Goal: Information Seeking & Learning: Learn about a topic

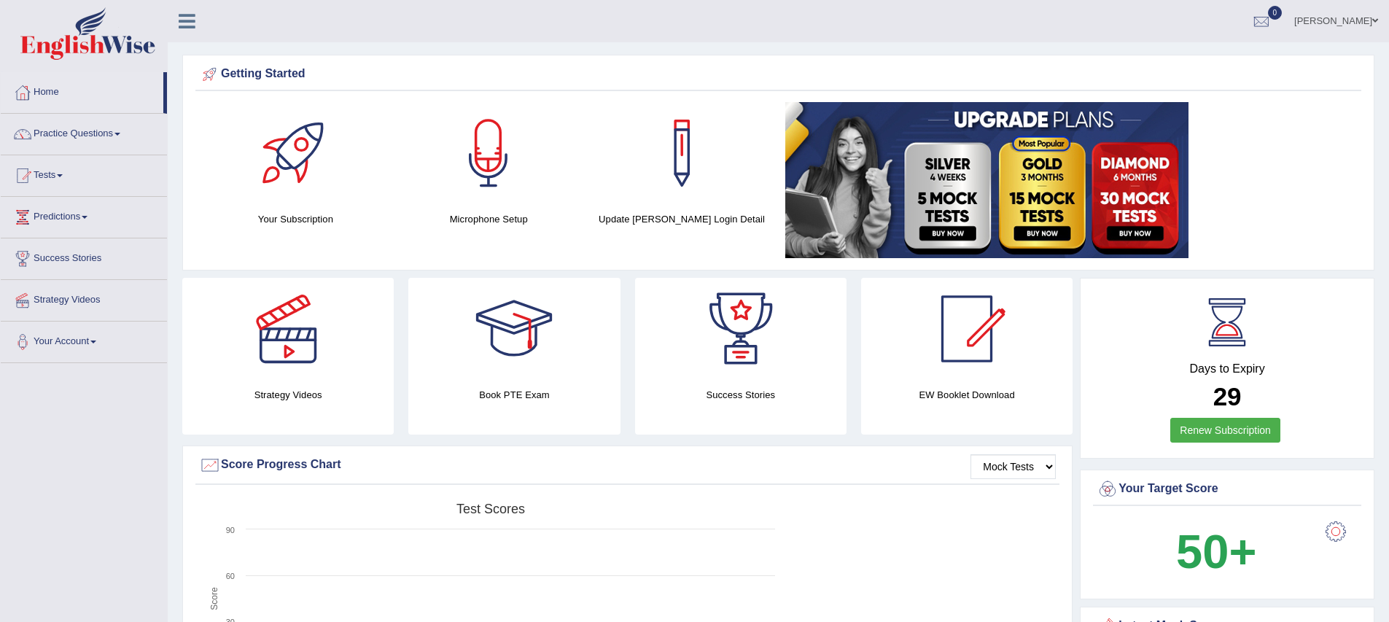
click at [877, 553] on div "Created with Highcharts 7.1.2 Score Test scores Overall Speaking Writing Readin…" at bounding box center [627, 611] width 864 height 230
click at [102, 136] on link "Practice Questions" at bounding box center [84, 132] width 166 height 36
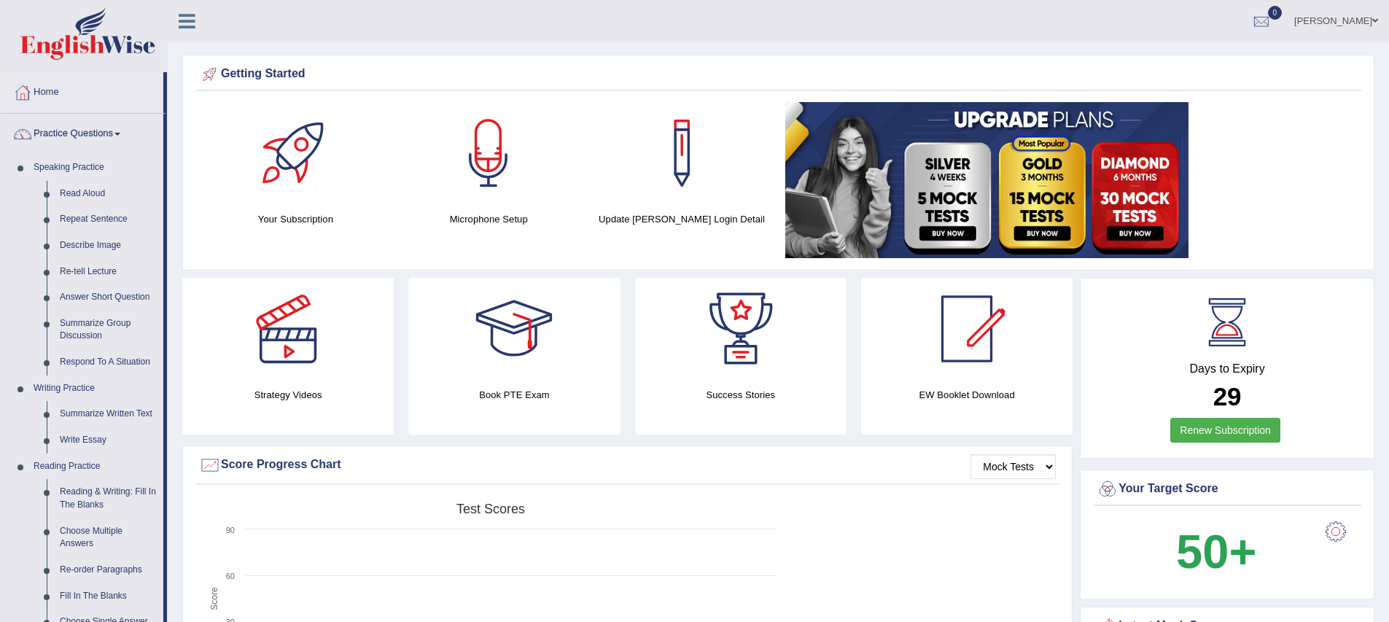
click at [122, 132] on link "Practice Questions" at bounding box center [82, 132] width 163 height 36
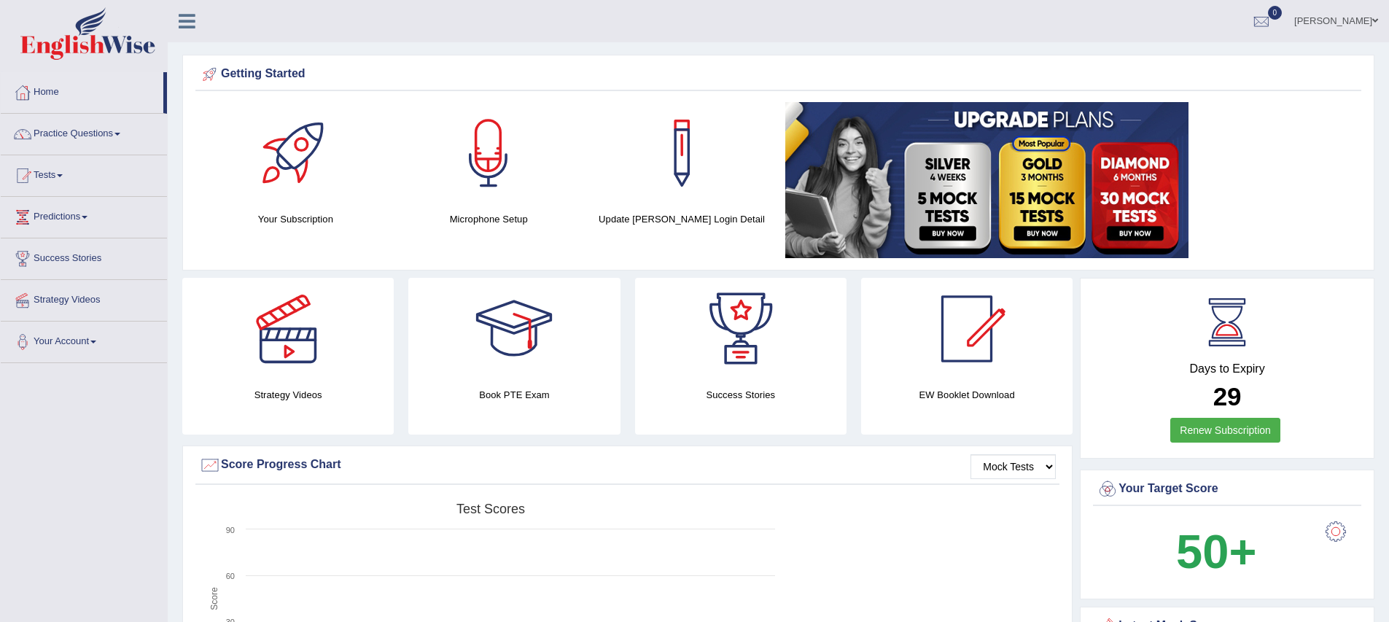
click at [122, 132] on link "Practice Questions" at bounding box center [84, 132] width 166 height 36
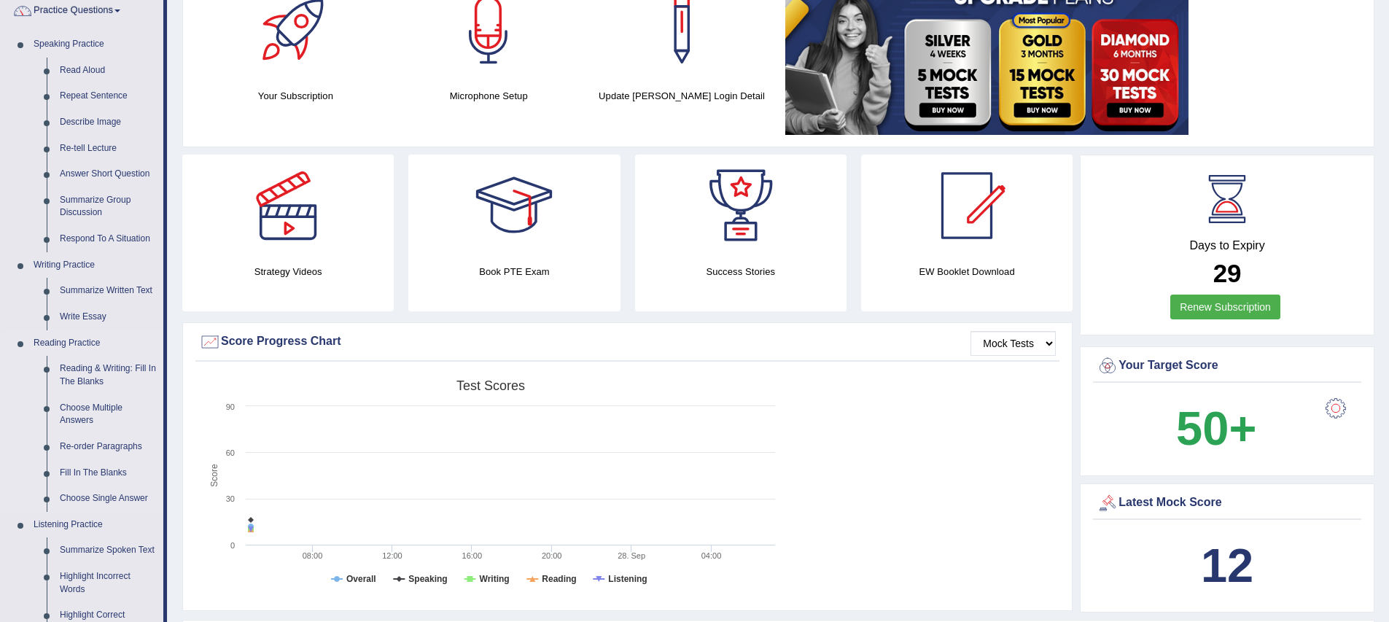
scroll to position [100, 0]
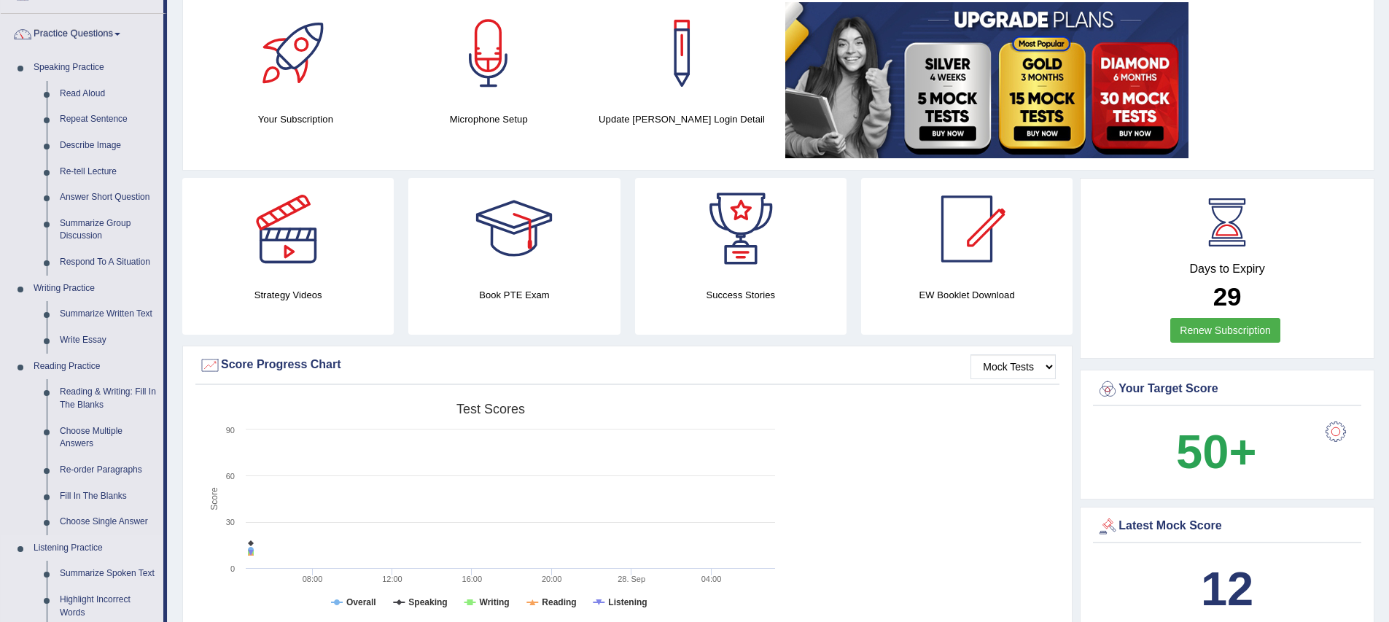
click at [98, 549] on link "Listening Practice" at bounding box center [95, 548] width 136 height 26
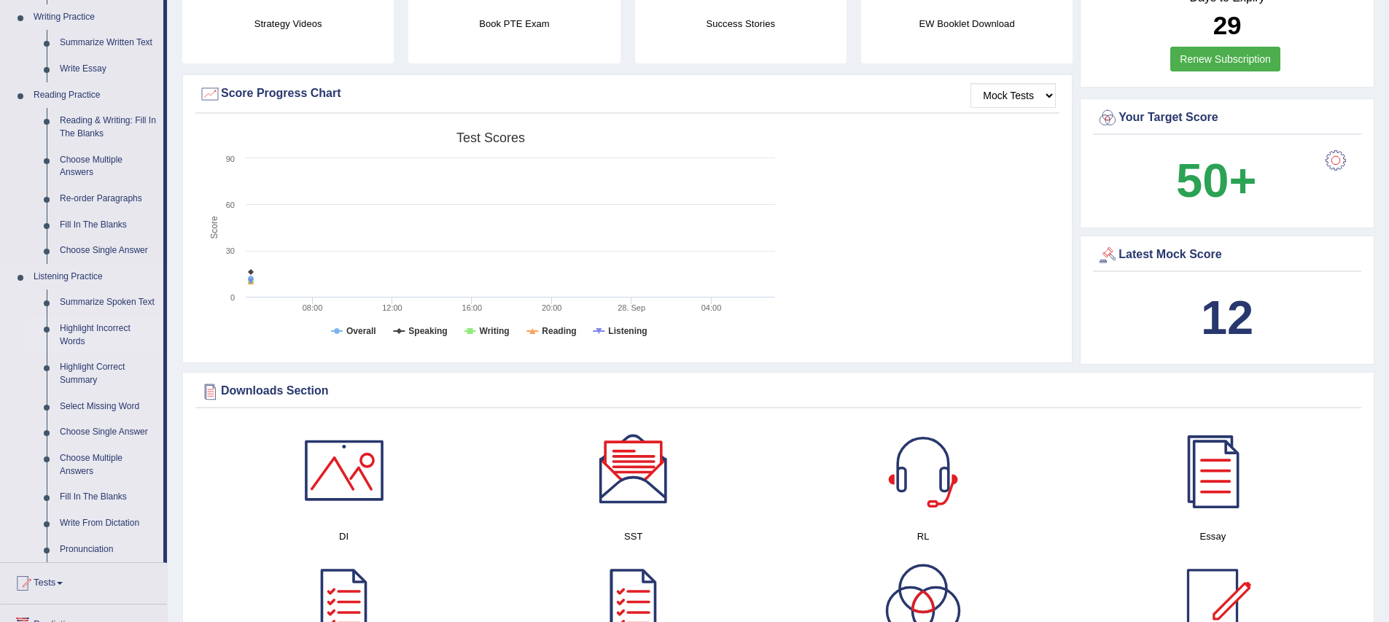
scroll to position [374, 0]
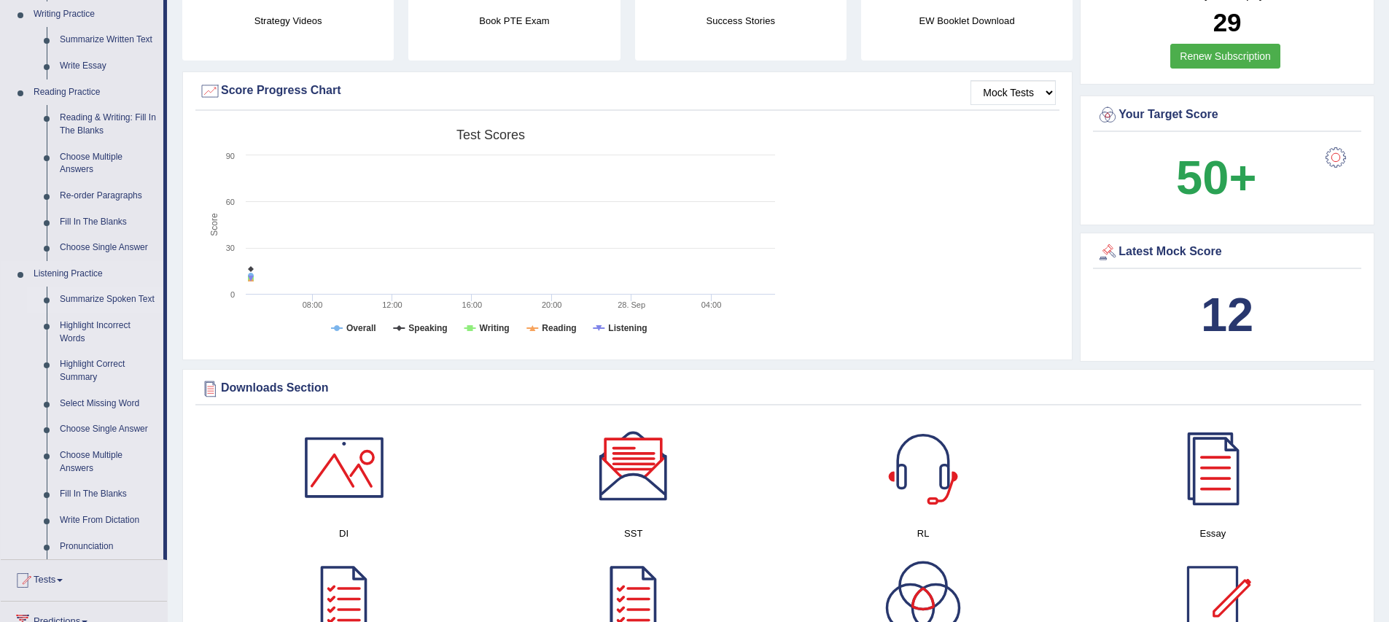
click at [101, 298] on link "Summarize Spoken Text" at bounding box center [108, 300] width 110 height 26
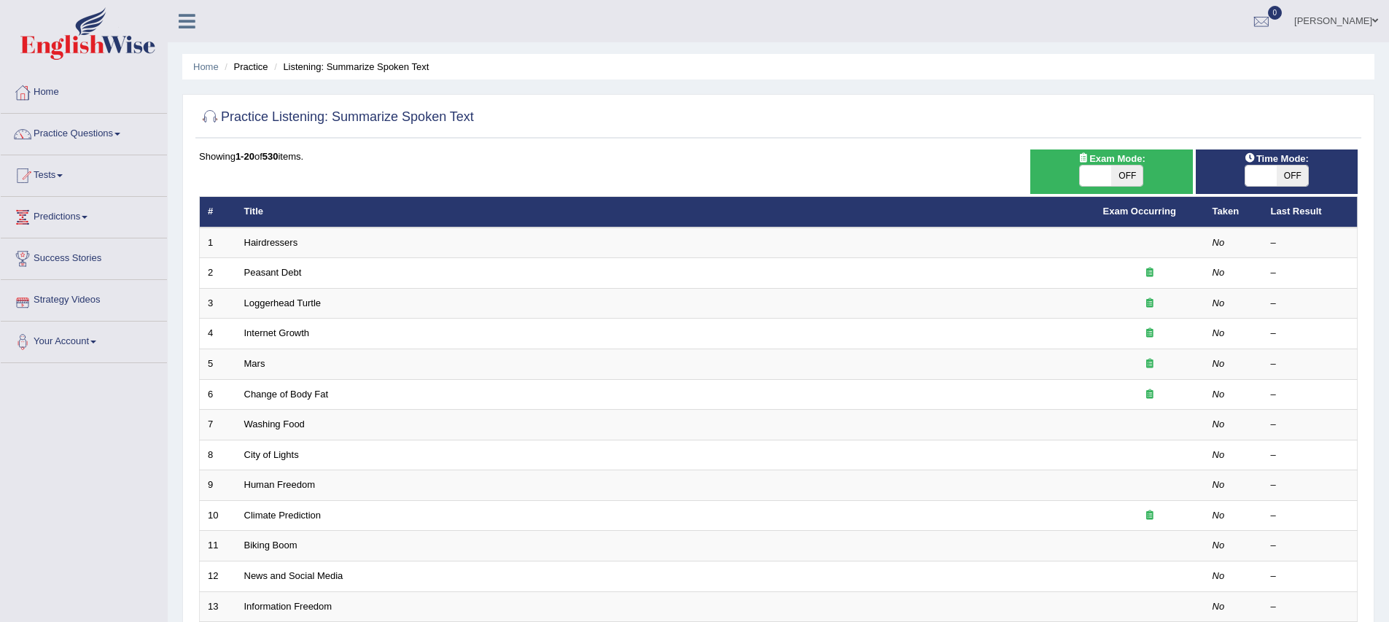
click at [1112, 179] on span "OFF" at bounding box center [1127, 176] width 31 height 20
checkbox input "true"
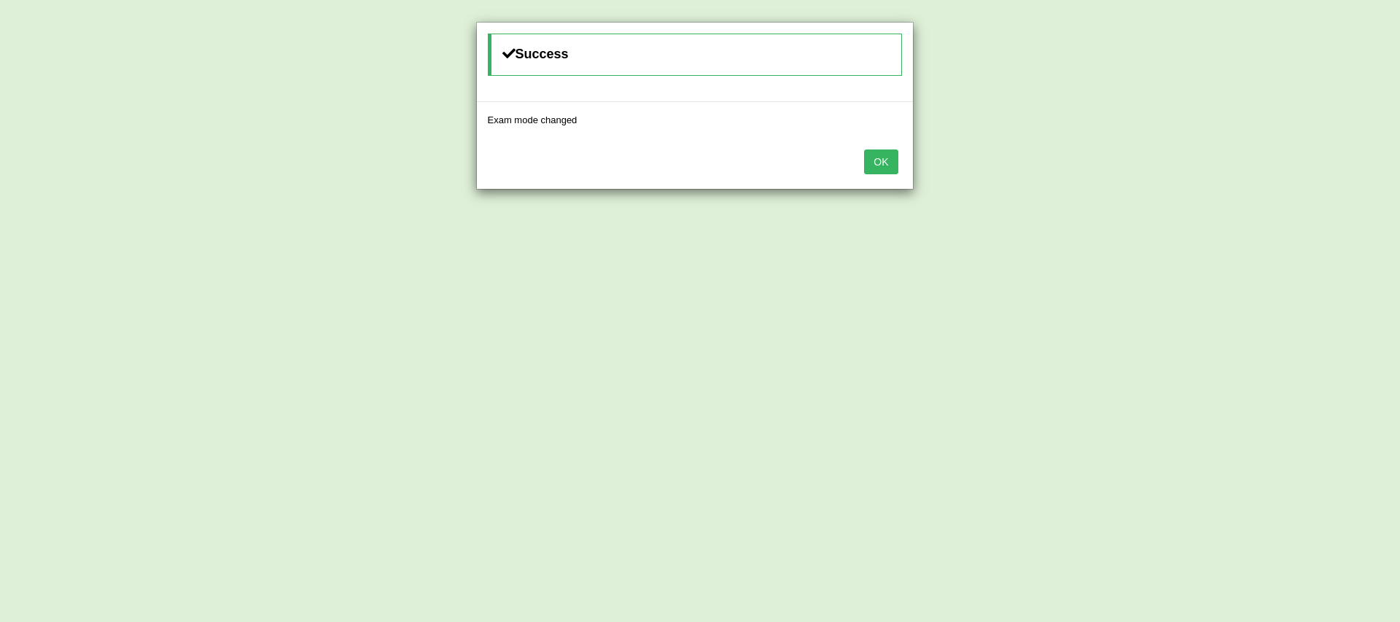
click at [889, 157] on button "OK" at bounding box center [881, 162] width 34 height 25
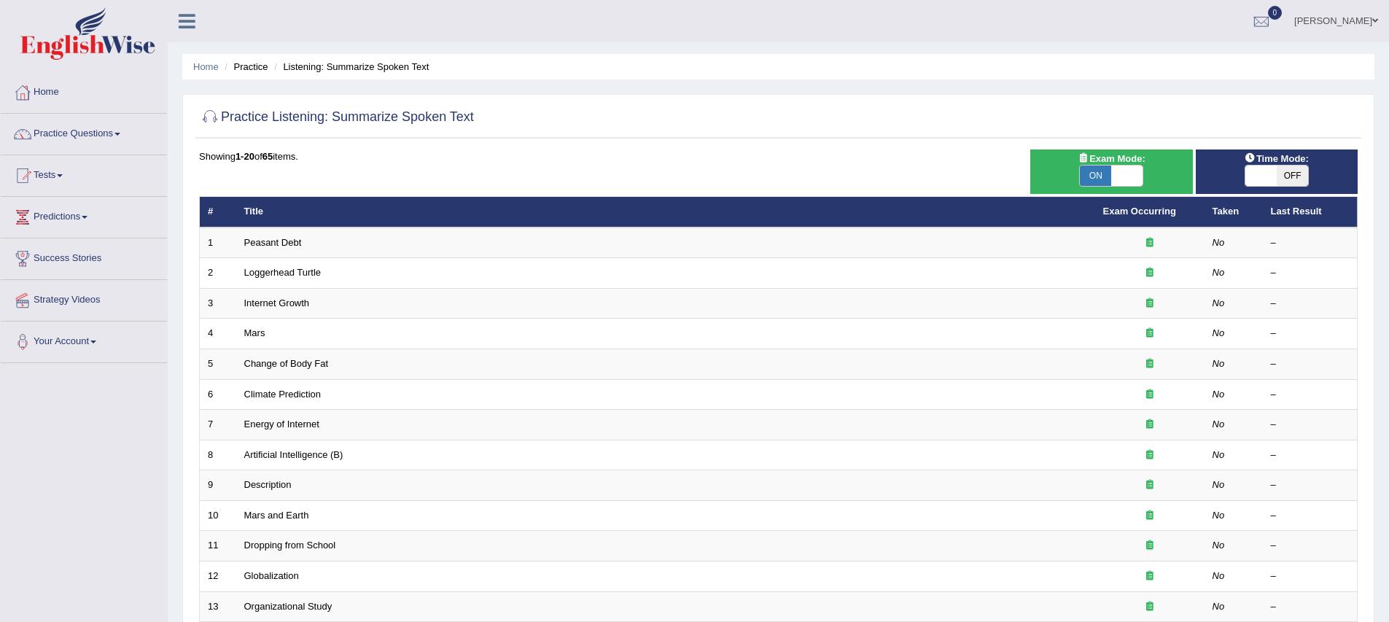
click at [663, 172] on div "Showing 1-20 of 65 items. # Title Exam Occurring Taken Last Result 1 Peasant De…" at bounding box center [778, 528] width 1159 height 756
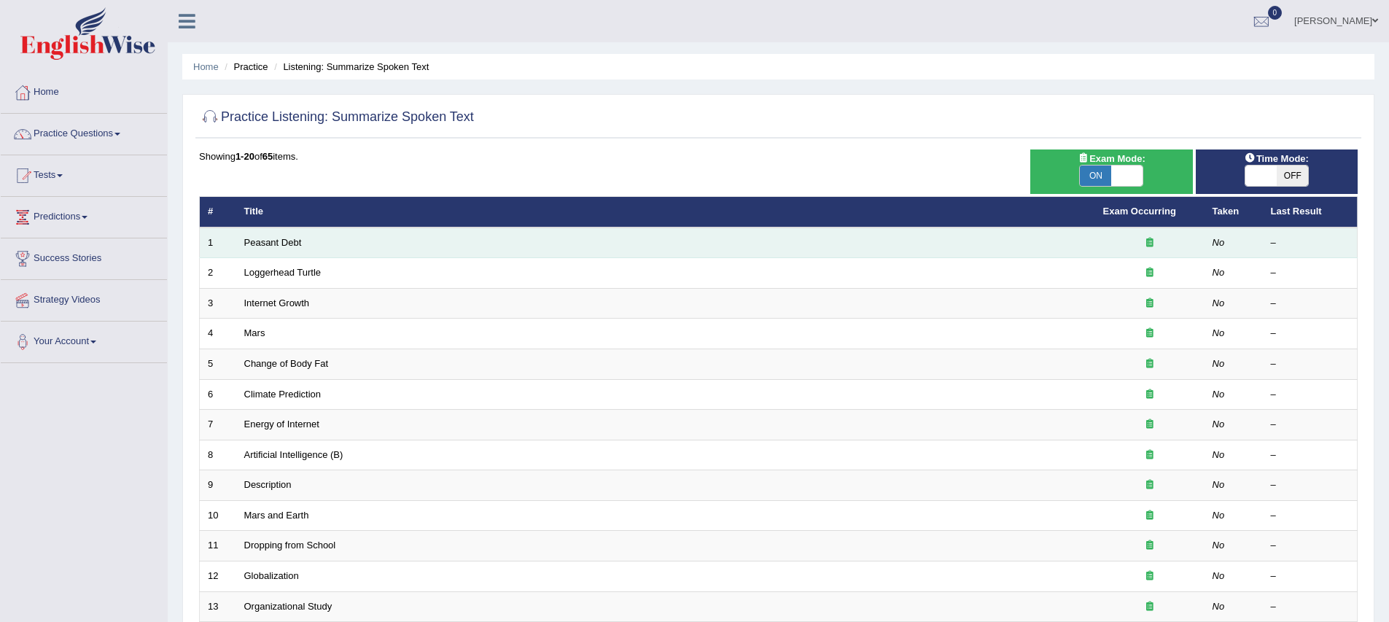
click at [403, 245] on td "Peasant Debt" at bounding box center [665, 243] width 859 height 31
click at [281, 241] on link "Peasant Debt" at bounding box center [273, 242] width 58 height 11
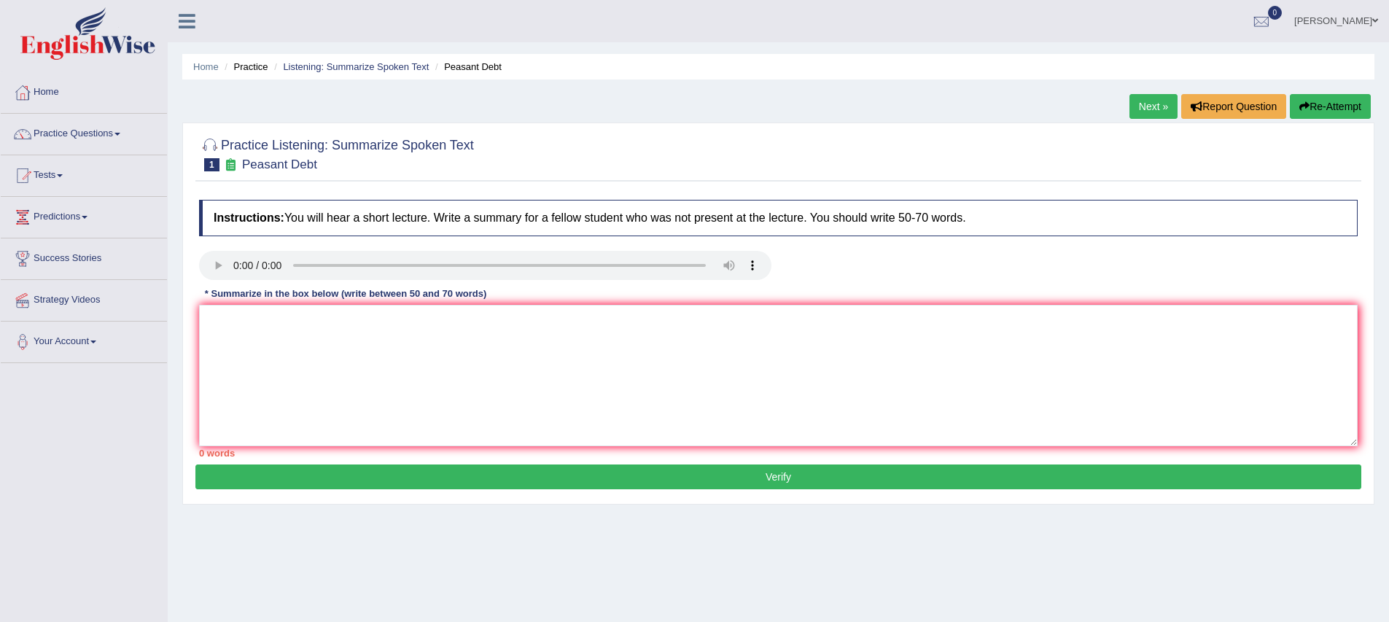
click at [818, 272] on div at bounding box center [779, 267] width 1174 height 33
click at [804, 268] on div at bounding box center [779, 267] width 1174 height 33
click at [264, 331] on textarea at bounding box center [778, 375] width 1159 height 141
click at [221, 327] on textarea at bounding box center [778, 375] width 1159 height 141
click at [225, 311] on textarea at bounding box center [778, 375] width 1159 height 141
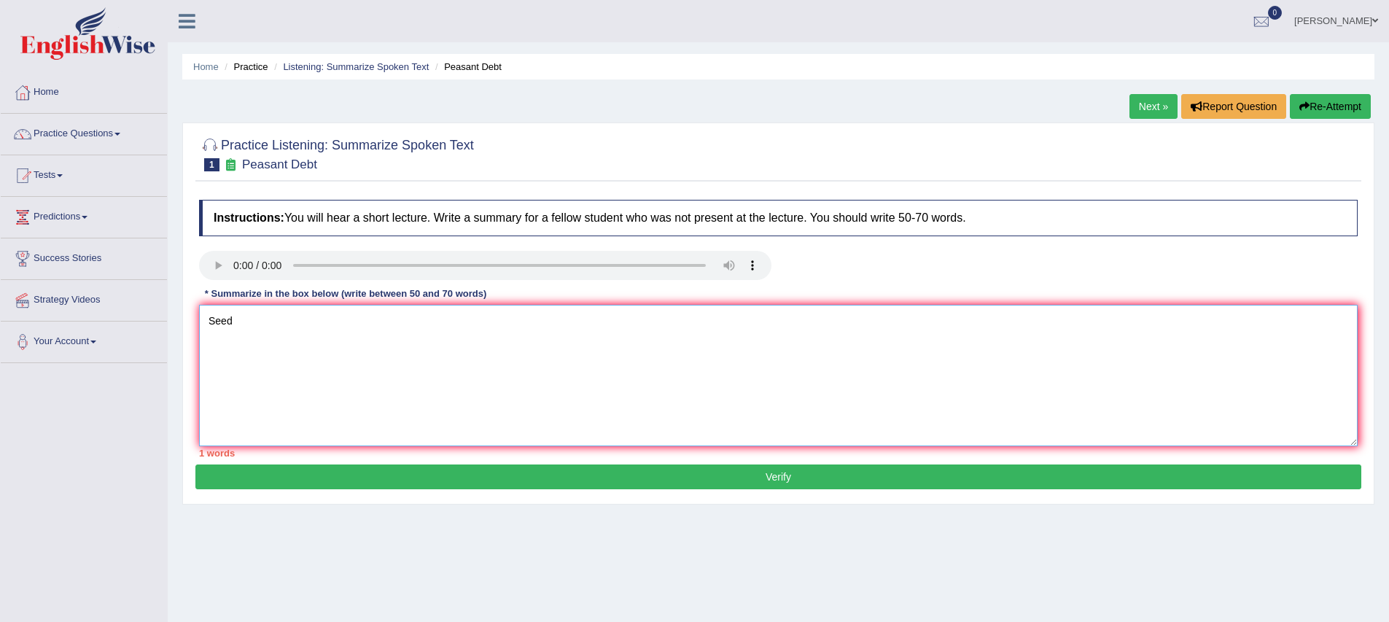
type textarea "Seed"
click at [484, 368] on textarea "Seed" at bounding box center [778, 375] width 1159 height 141
click at [70, 458] on div "Toggle navigation Home Practice Questions Speaking Practice Read Aloud Repeat S…" at bounding box center [694, 379] width 1389 height 759
drag, startPoint x: 258, startPoint y: 328, endPoint x: 155, endPoint y: 306, distance: 105.3
click at [157, 303] on div "Toggle navigation Home Practice Questions Speaking Practice Read Aloud Repeat S…" at bounding box center [694, 379] width 1389 height 759
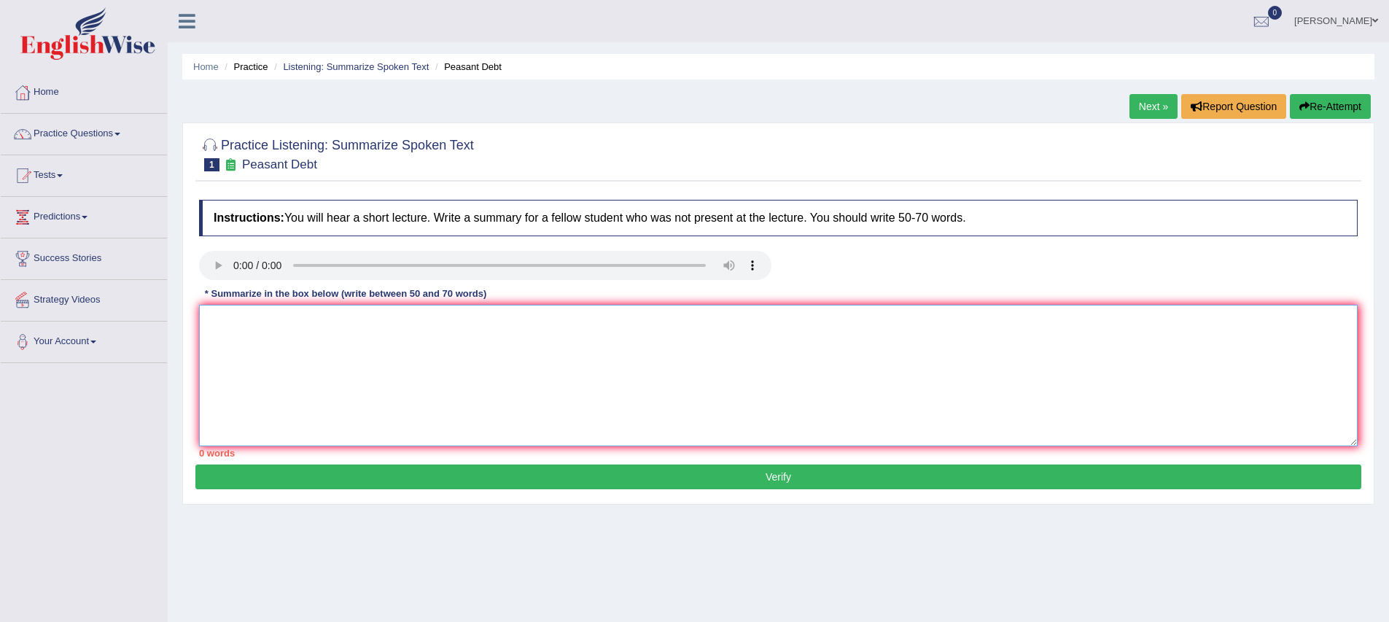
click at [283, 371] on textarea at bounding box center [778, 375] width 1159 height 141
click at [83, 141] on link "Practice Questions" at bounding box center [84, 132] width 166 height 36
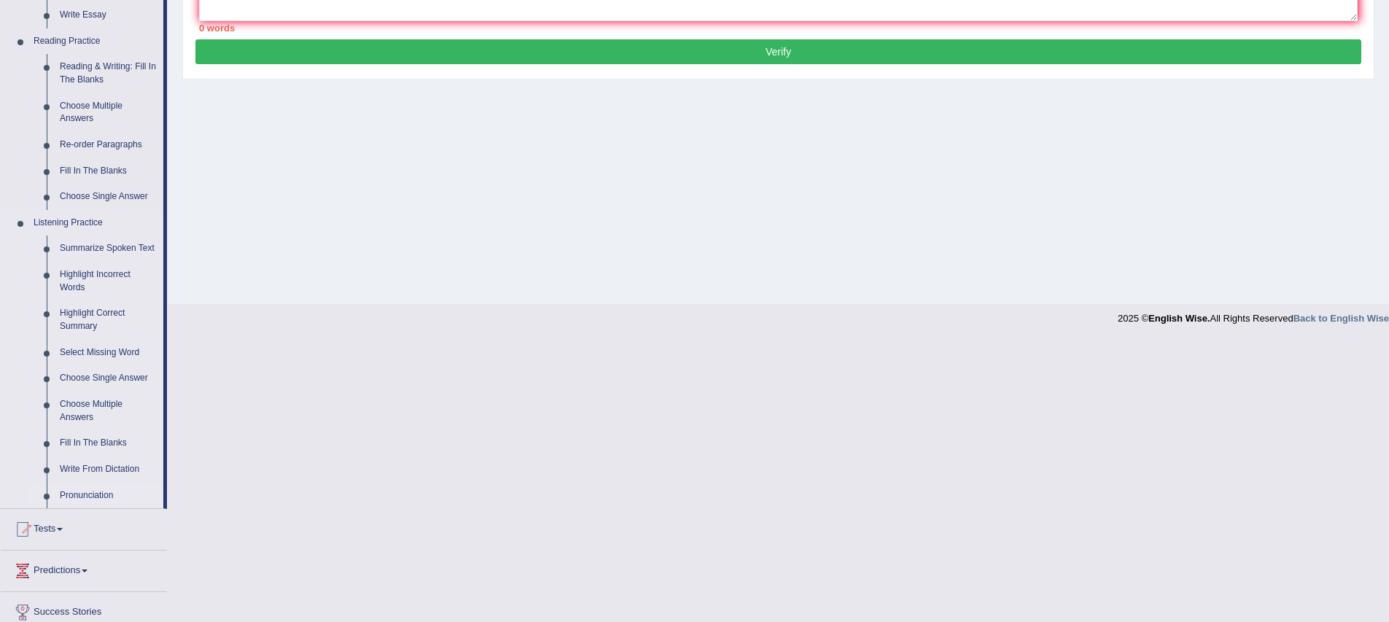
scroll to position [493, 0]
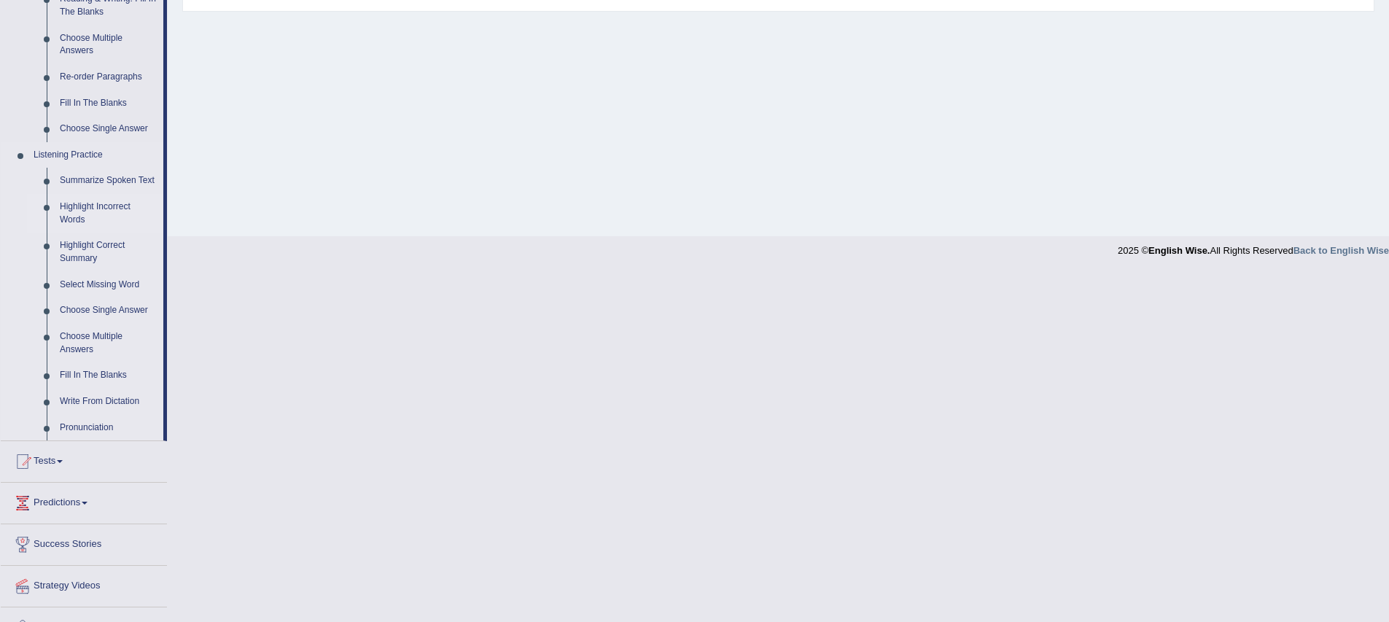
click at [77, 229] on link "Highlight Incorrect Words" at bounding box center [108, 213] width 110 height 39
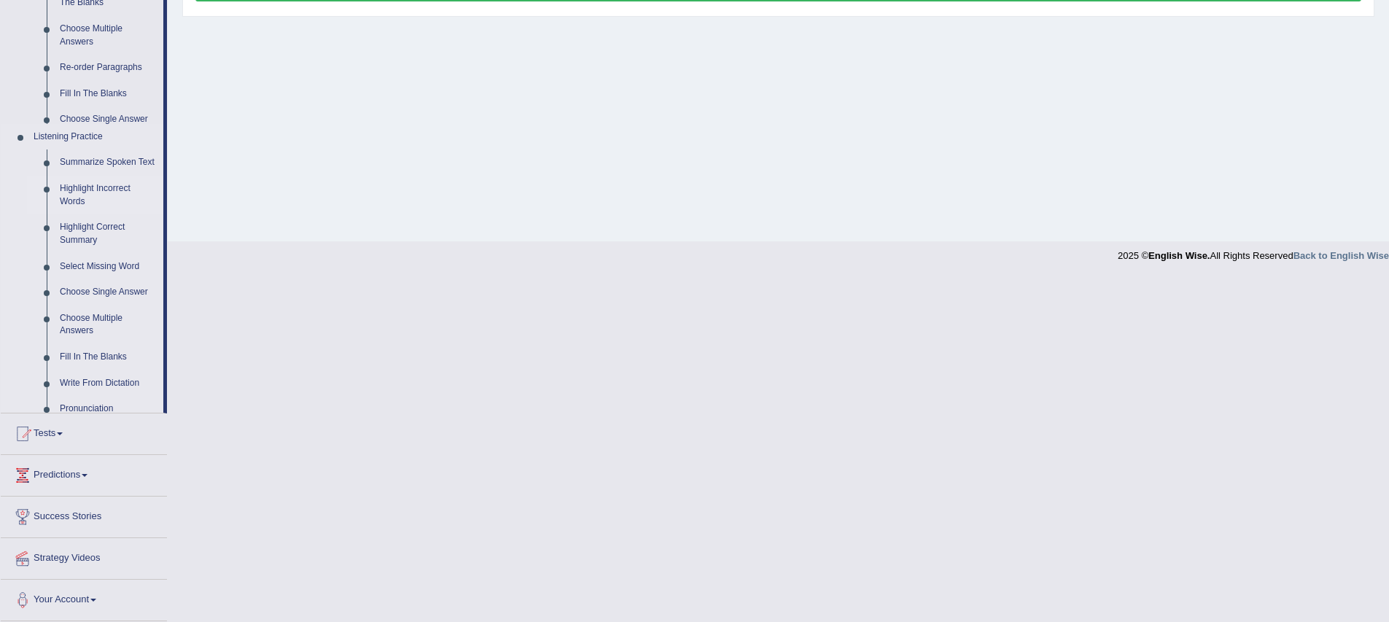
scroll to position [144, 0]
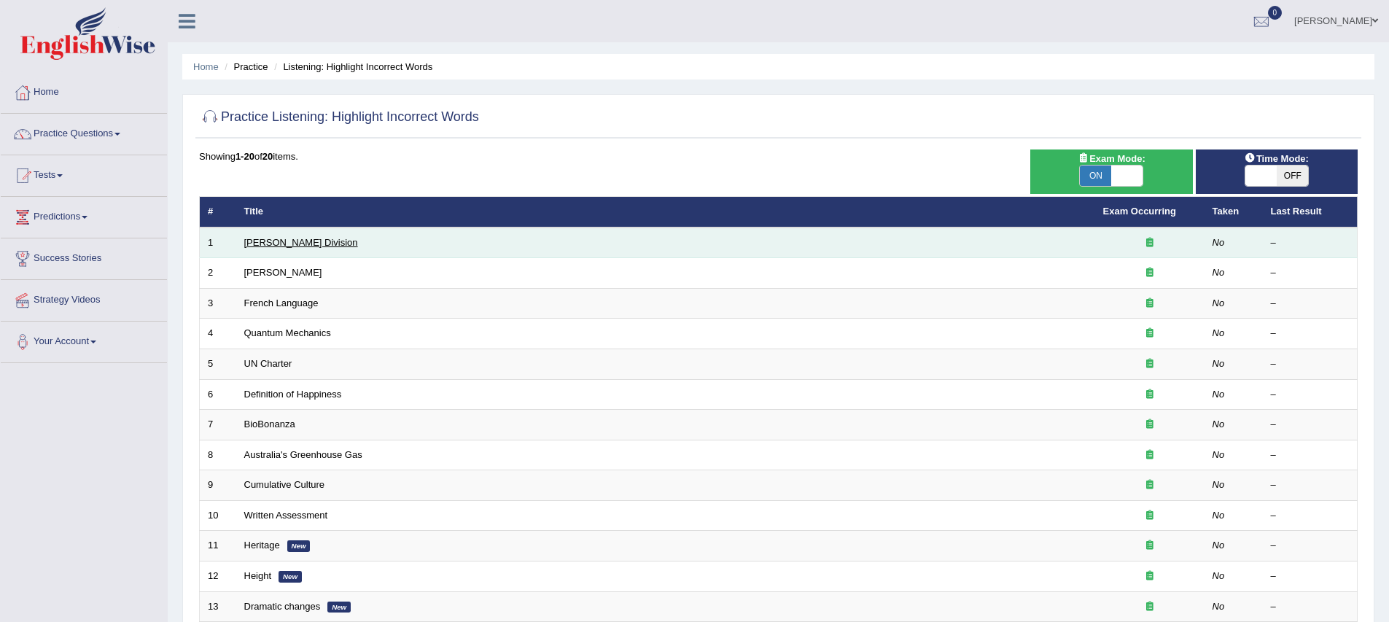
click at [249, 247] on link "[PERSON_NAME] Division" at bounding box center [301, 242] width 114 height 11
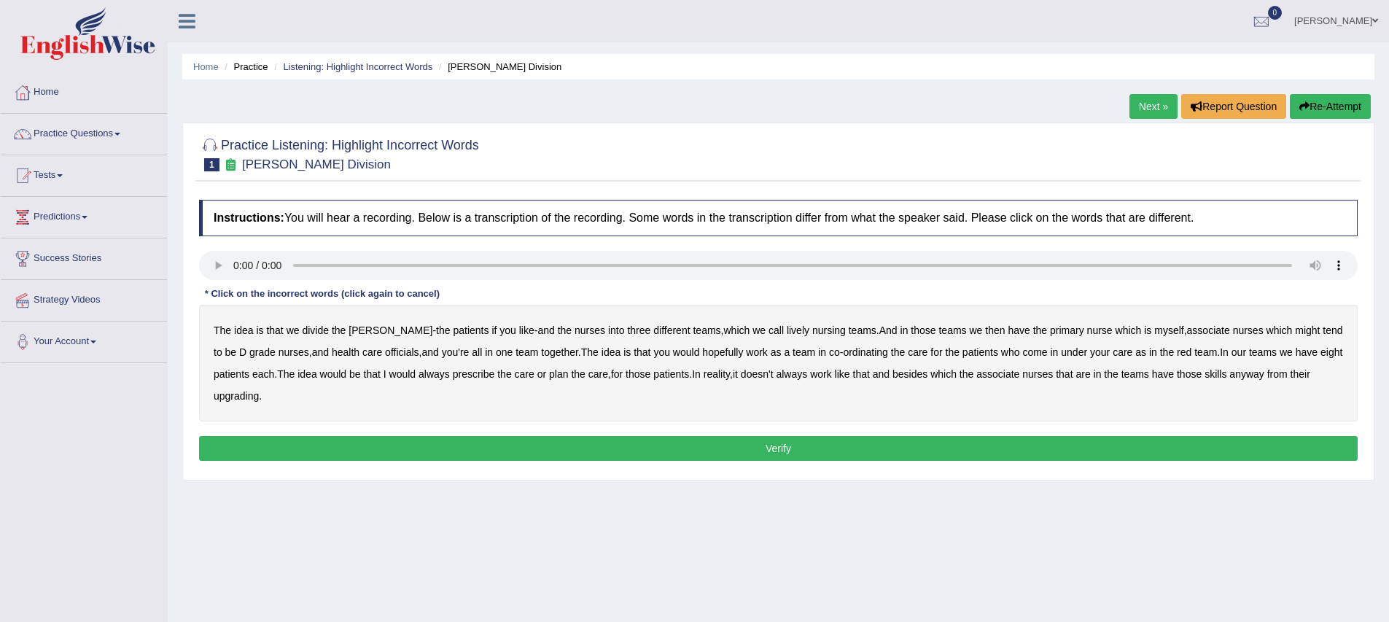
click at [787, 335] on b "lively" at bounding box center [798, 331] width 23 height 12
click at [385, 354] on b "officials" at bounding box center [402, 352] width 34 height 12
click at [406, 374] on b "would" at bounding box center [402, 374] width 27 height 12
click at [247, 399] on b "upgrading" at bounding box center [236, 396] width 45 height 12
click at [456, 454] on button "Verify" at bounding box center [778, 448] width 1159 height 25
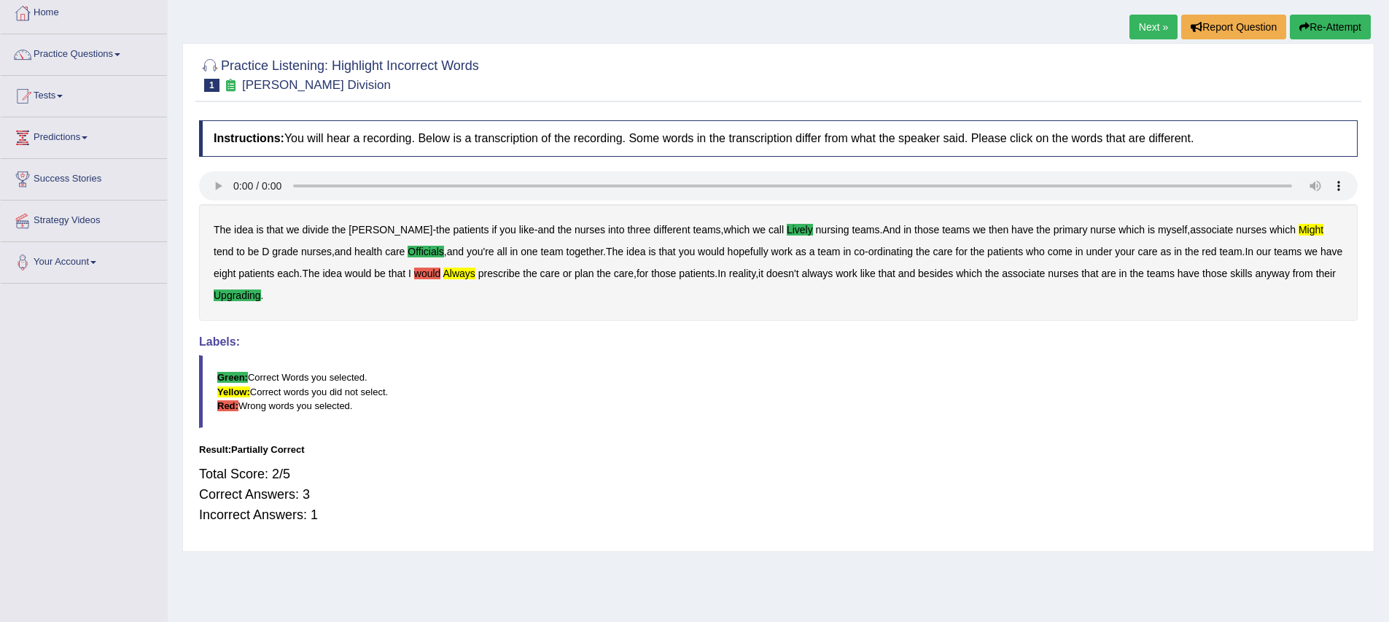
scroll to position [94, 0]
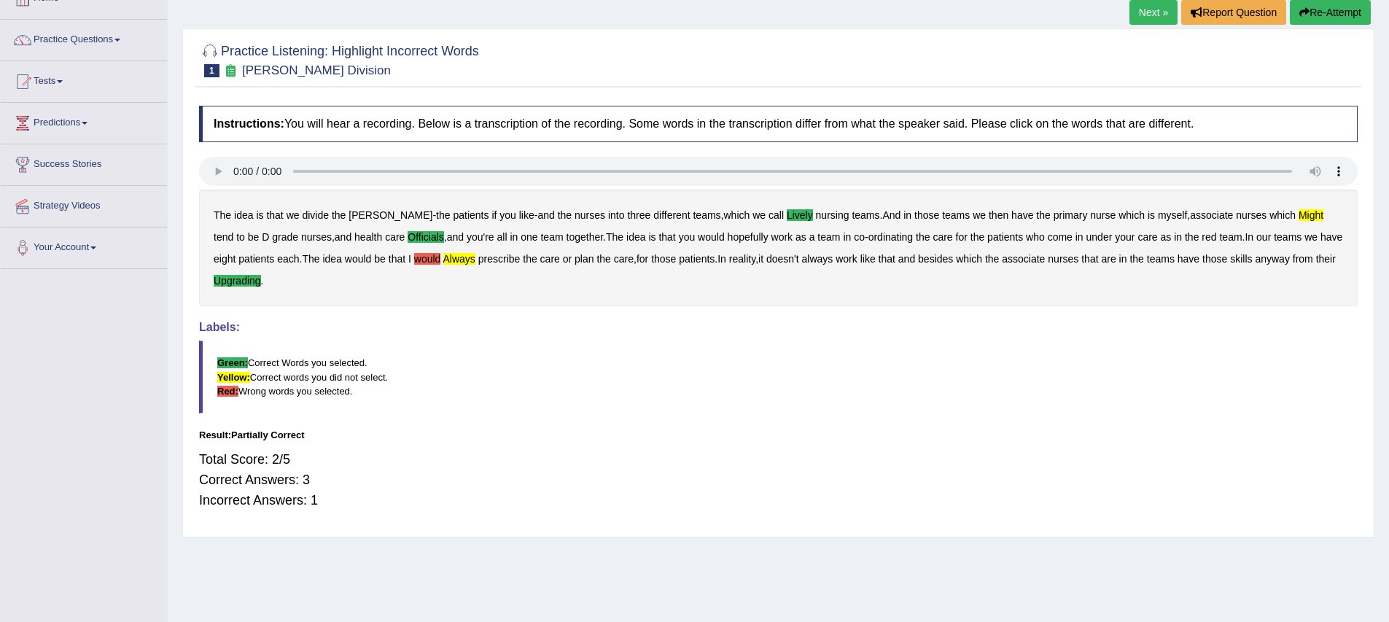
click at [1299, 218] on b "might" at bounding box center [1311, 215] width 25 height 12
click at [1093, 363] on blockquote "Green: Correct Words you selected. Yellow: Correct words you did not select. Re…" at bounding box center [778, 377] width 1159 height 72
click at [542, 403] on blockquote "Green: Correct Words you selected. Yellow: Correct words you did not select. Re…" at bounding box center [778, 377] width 1159 height 72
click at [1155, 12] on link "Next »" at bounding box center [1154, 12] width 48 height 25
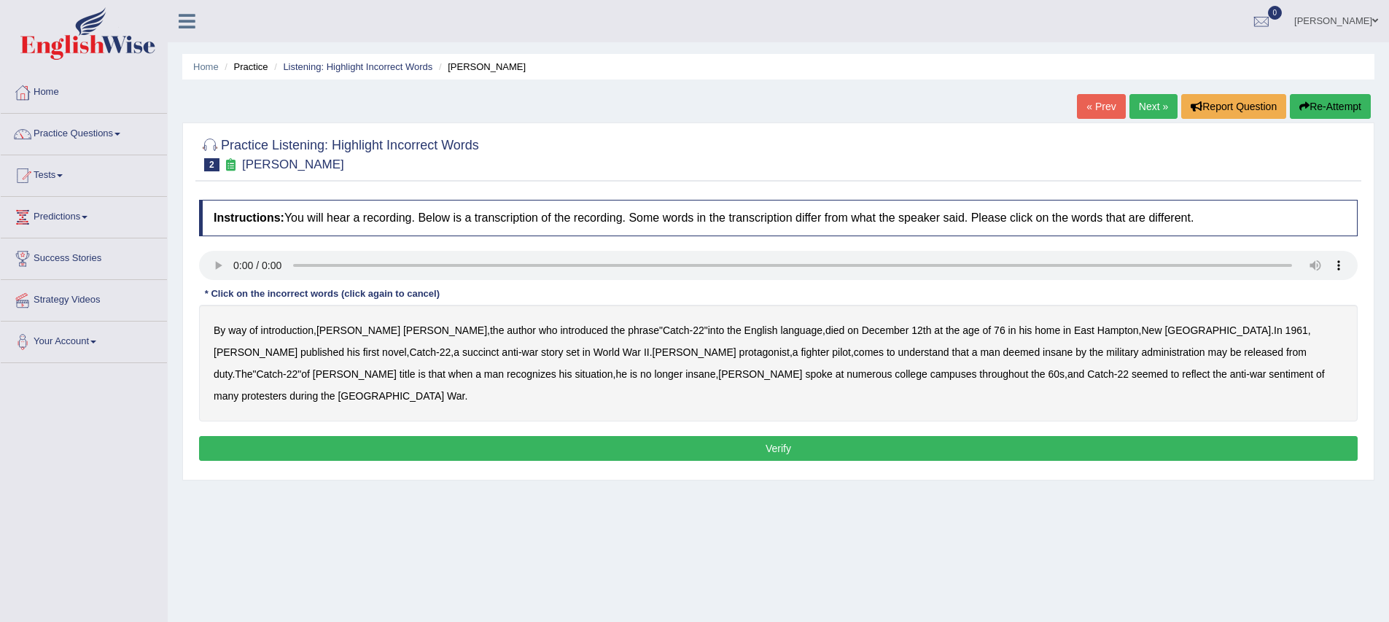
click at [462, 356] on b "succinct" at bounding box center [480, 352] width 37 height 12
click at [1142, 353] on b "administration" at bounding box center [1173, 352] width 63 height 12
click at [575, 380] on b "situation" at bounding box center [594, 374] width 38 height 12
click at [1182, 376] on b "reflect" at bounding box center [1196, 374] width 28 height 12
click at [446, 436] on button "Verify" at bounding box center [778, 448] width 1159 height 25
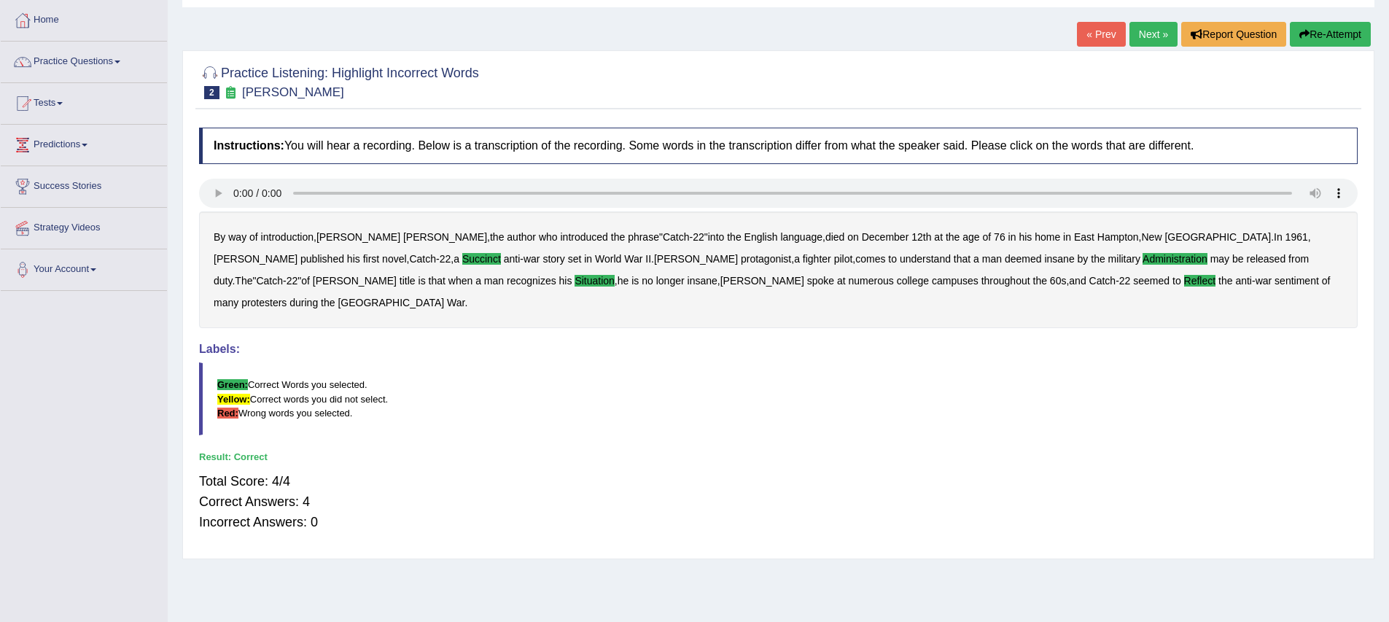
scroll to position [144, 0]
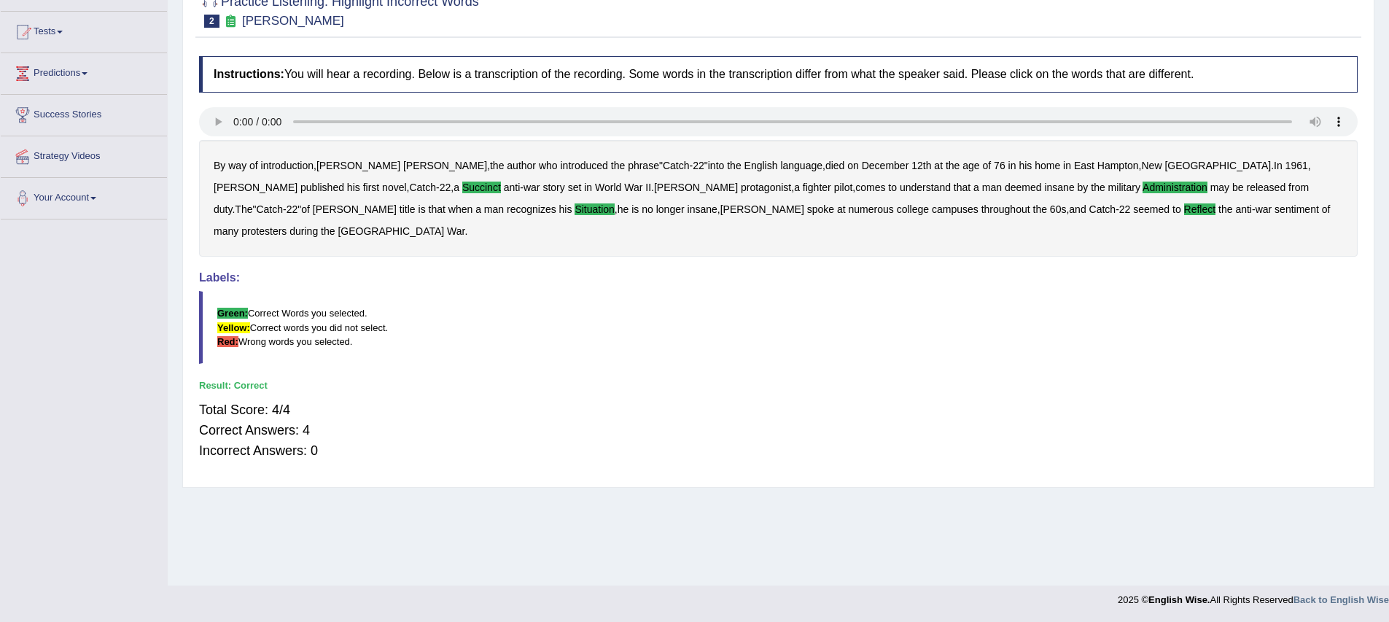
click at [470, 352] on div "Instructions: You will hear a recording. Below is a transcription of the record…" at bounding box center [778, 264] width 1166 height 431
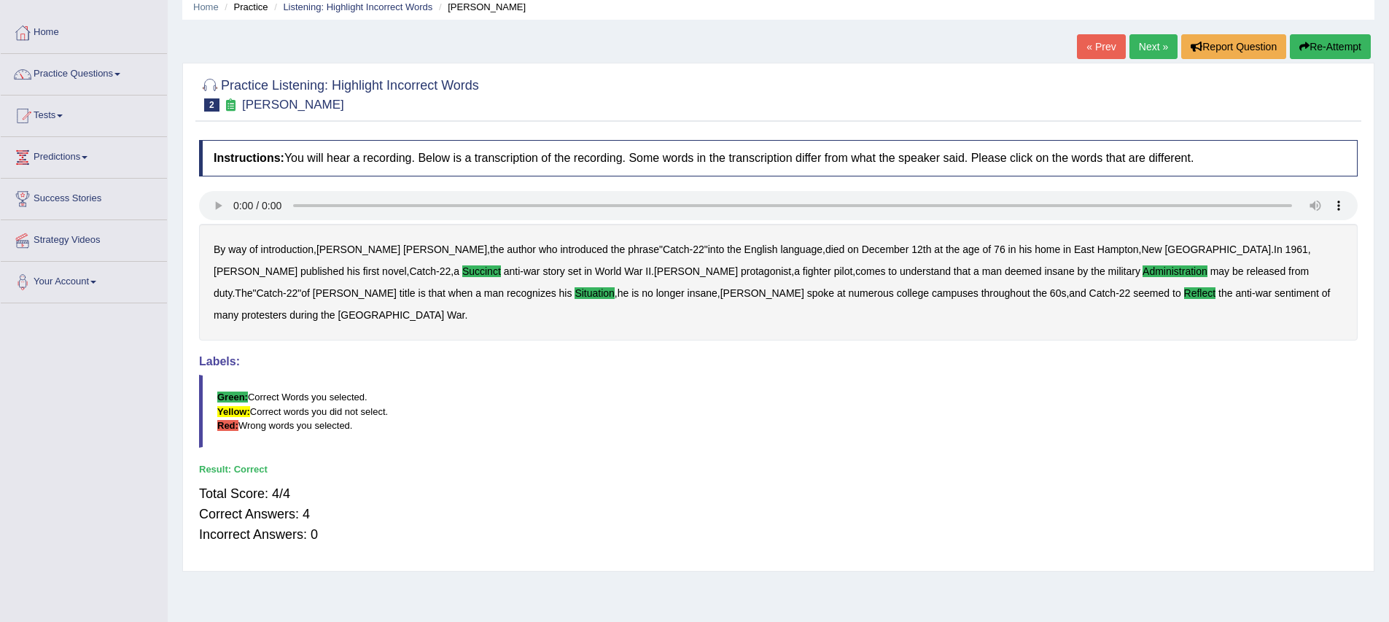
scroll to position [0, 0]
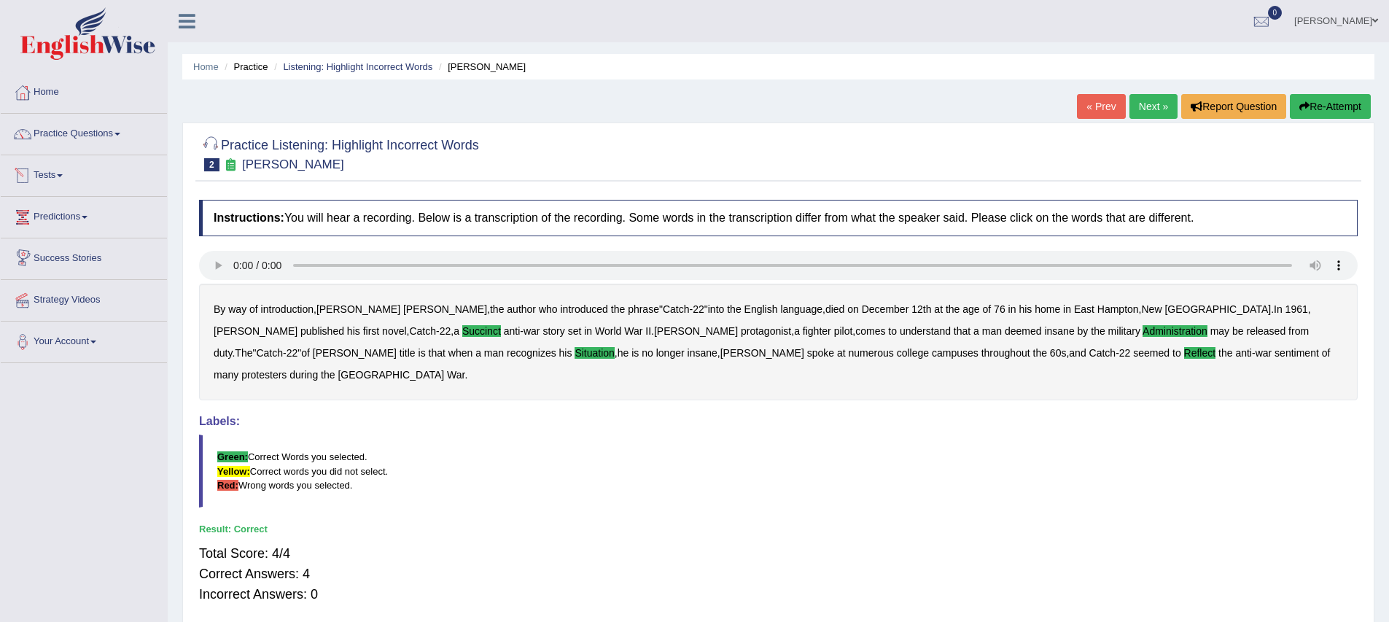
drag, startPoint x: 469, startPoint y: 436, endPoint x: 419, endPoint y: 377, distance: 77.1
click at [470, 436] on blockquote "Green: Correct Words you selected. Yellow: Correct words you did not select. Re…" at bounding box center [778, 471] width 1159 height 72
click at [1157, 104] on link "Next »" at bounding box center [1154, 106] width 48 height 25
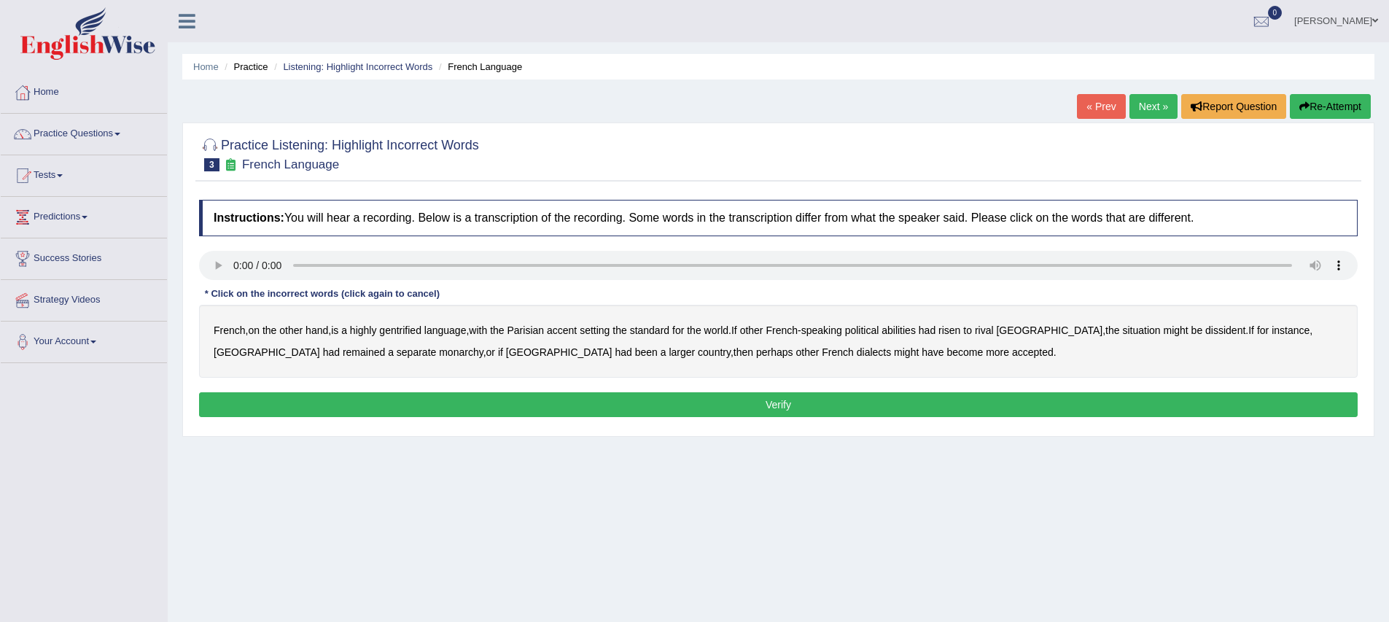
click at [419, 327] on b "gentrified" at bounding box center [400, 331] width 42 height 12
click at [916, 334] on b "abilities" at bounding box center [899, 331] width 34 height 12
click at [1206, 333] on b "dissident" at bounding box center [1226, 331] width 40 height 12
click at [439, 354] on b "monarchy" at bounding box center [461, 352] width 44 height 12
click at [864, 408] on button "Verify" at bounding box center [778, 404] width 1159 height 25
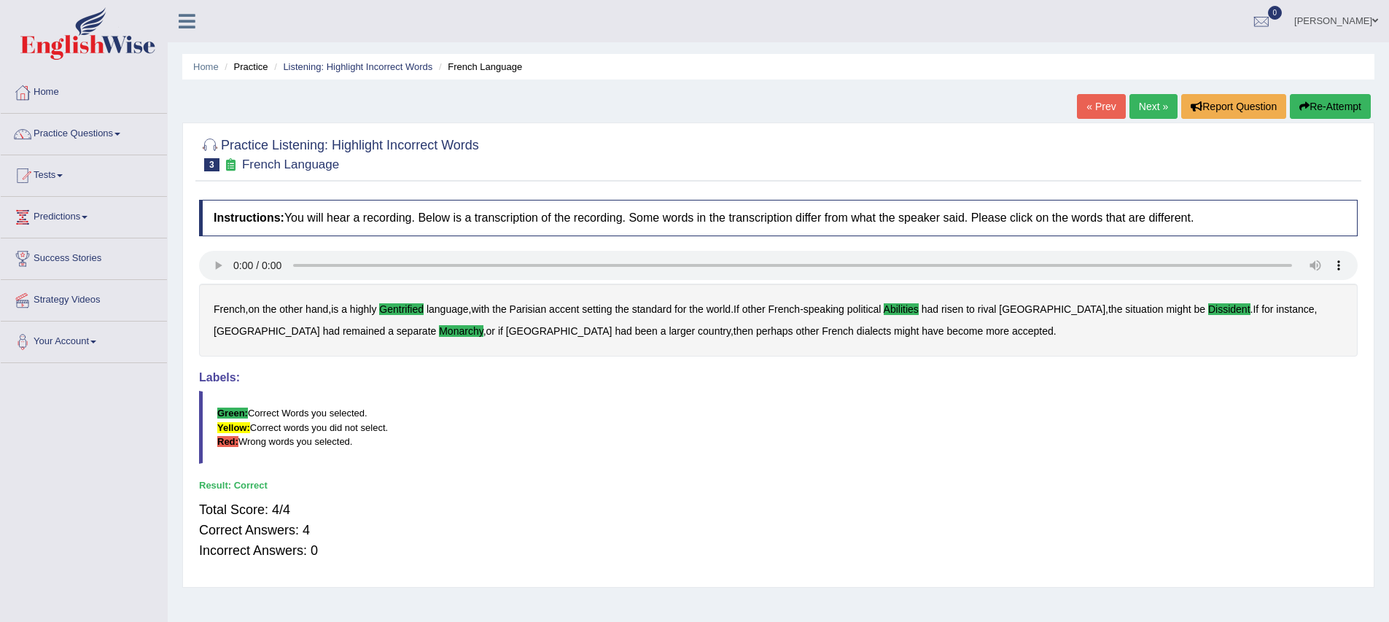
click at [1143, 112] on link "Next »" at bounding box center [1154, 106] width 48 height 25
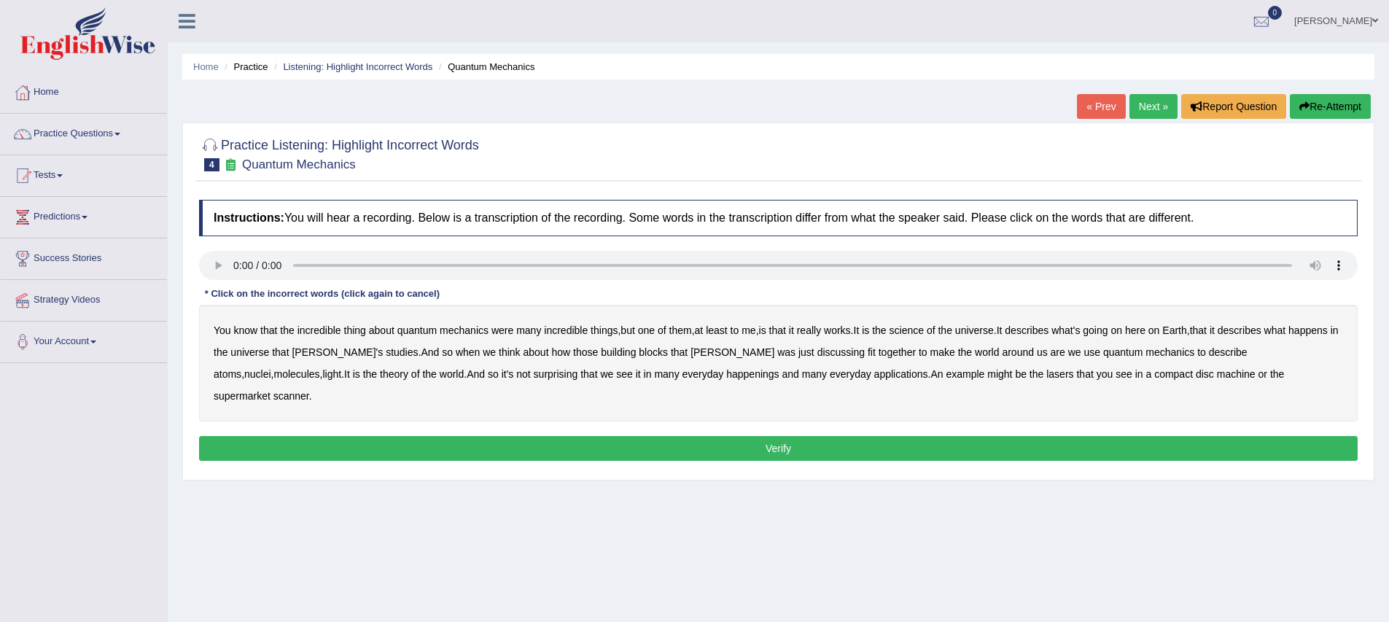
click at [924, 334] on b "science" at bounding box center [907, 331] width 34 height 12
click at [818, 357] on b "discussing" at bounding box center [841, 352] width 47 height 12
click at [726, 374] on b "happenings" at bounding box center [752, 374] width 53 height 12
click at [1217, 377] on b "machine" at bounding box center [1236, 374] width 39 height 12
click at [1238, 436] on button "Verify" at bounding box center [778, 448] width 1159 height 25
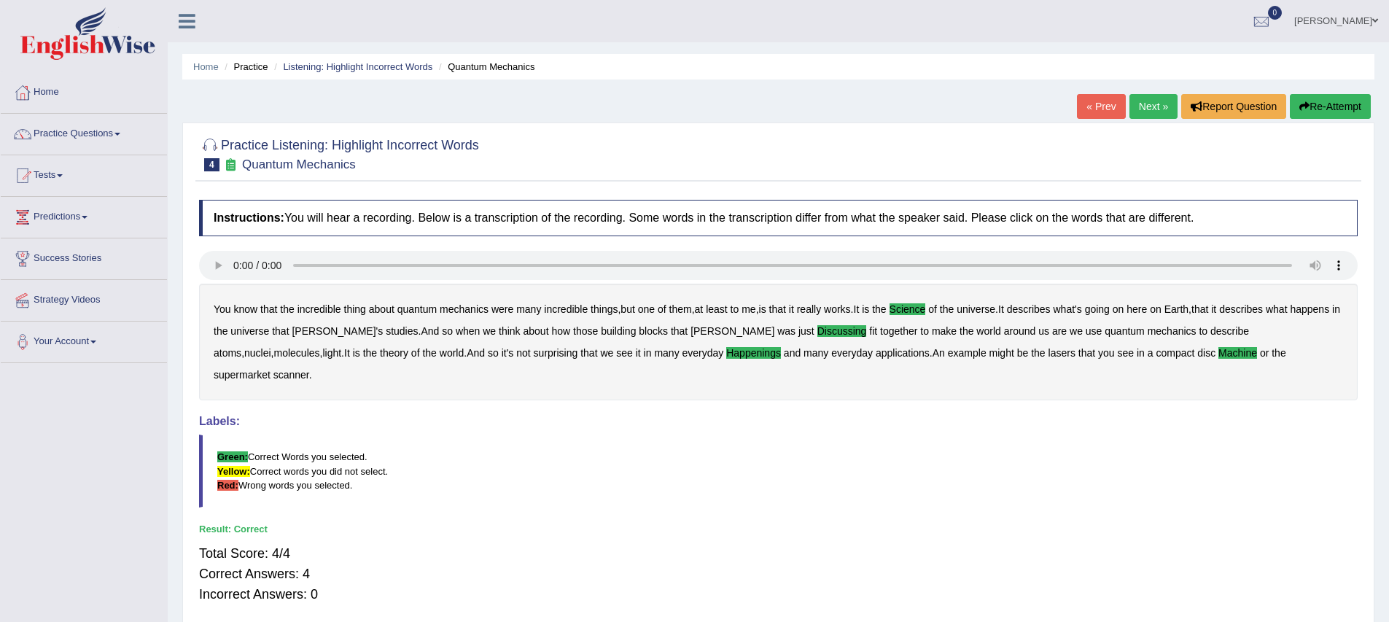
click at [1137, 106] on link "Next »" at bounding box center [1154, 106] width 48 height 25
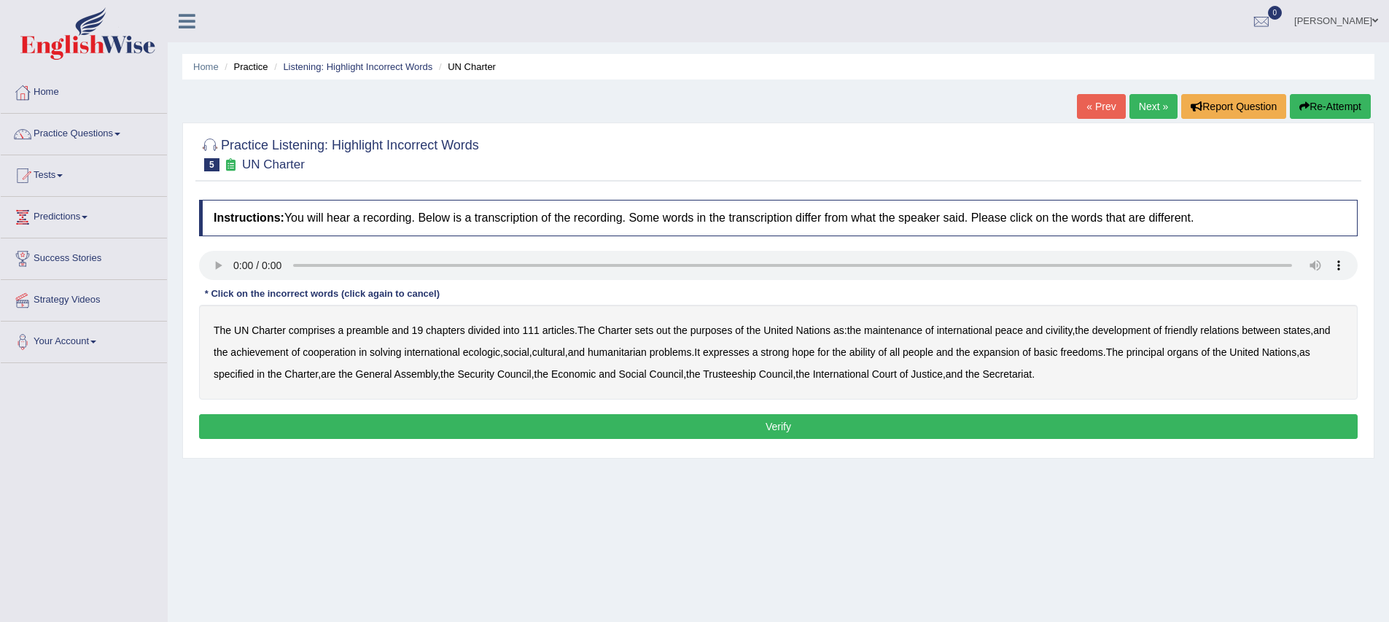
click at [679, 336] on b "the" at bounding box center [680, 331] width 14 height 12
click at [665, 336] on b "out" at bounding box center [663, 331] width 14 height 12
click at [687, 333] on b "the" at bounding box center [680, 331] width 14 height 12
click at [1072, 330] on b "civility" at bounding box center [1059, 331] width 26 height 12
click at [500, 353] on b "ecologic" at bounding box center [481, 352] width 37 height 12
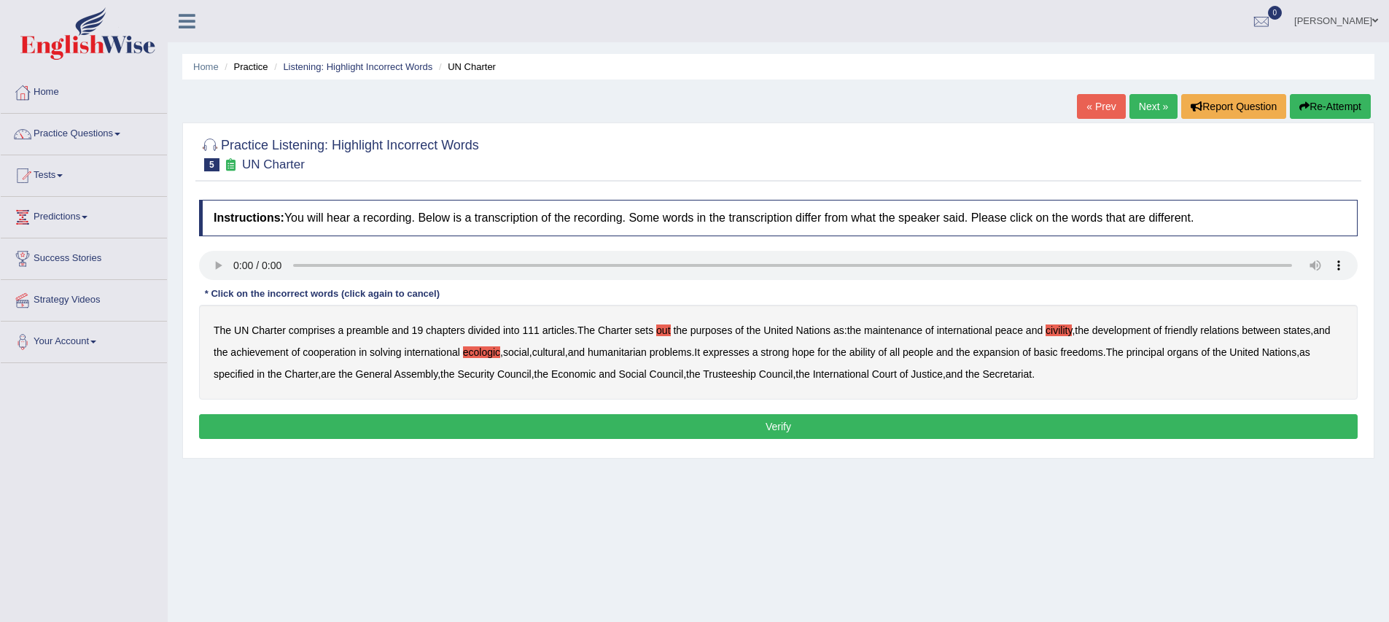
click at [876, 355] on b "ability" at bounding box center [863, 352] width 26 height 12
click at [1056, 424] on button "Verify" at bounding box center [778, 426] width 1159 height 25
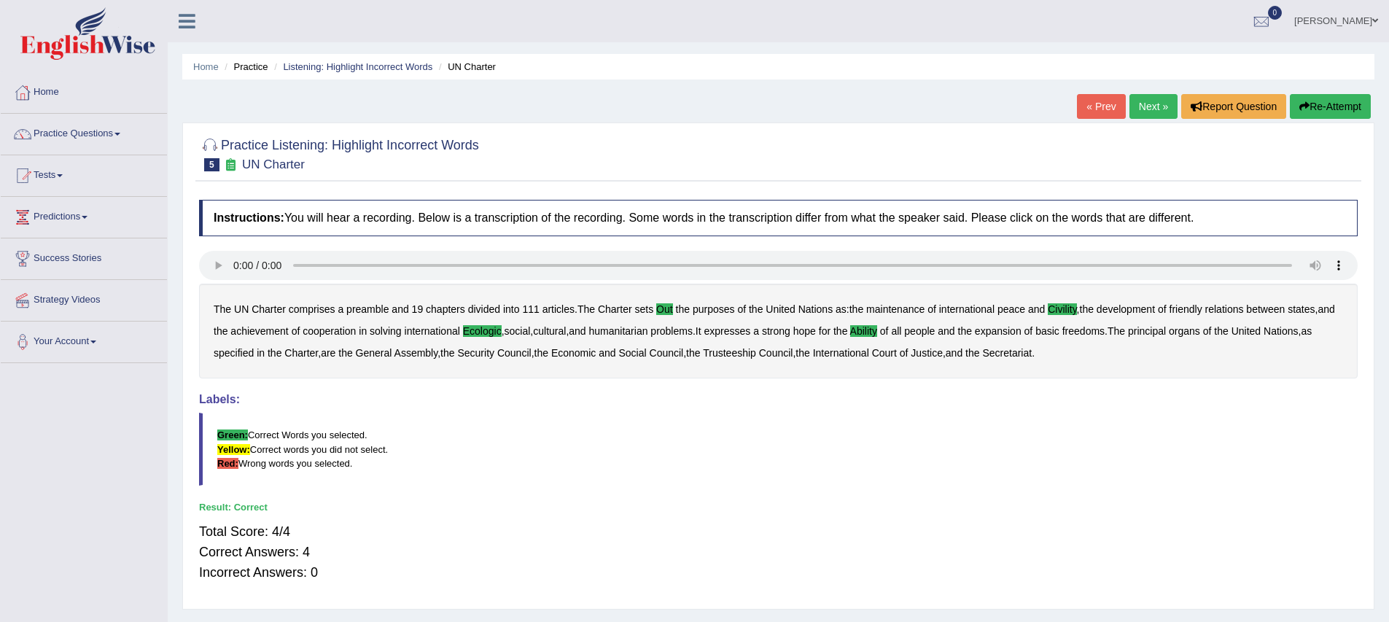
click at [591, 470] on blockquote "Green: Correct Words you selected. Yellow: Correct words you did not select. Re…" at bounding box center [778, 449] width 1159 height 72
click at [1146, 105] on link "Next »" at bounding box center [1154, 106] width 48 height 25
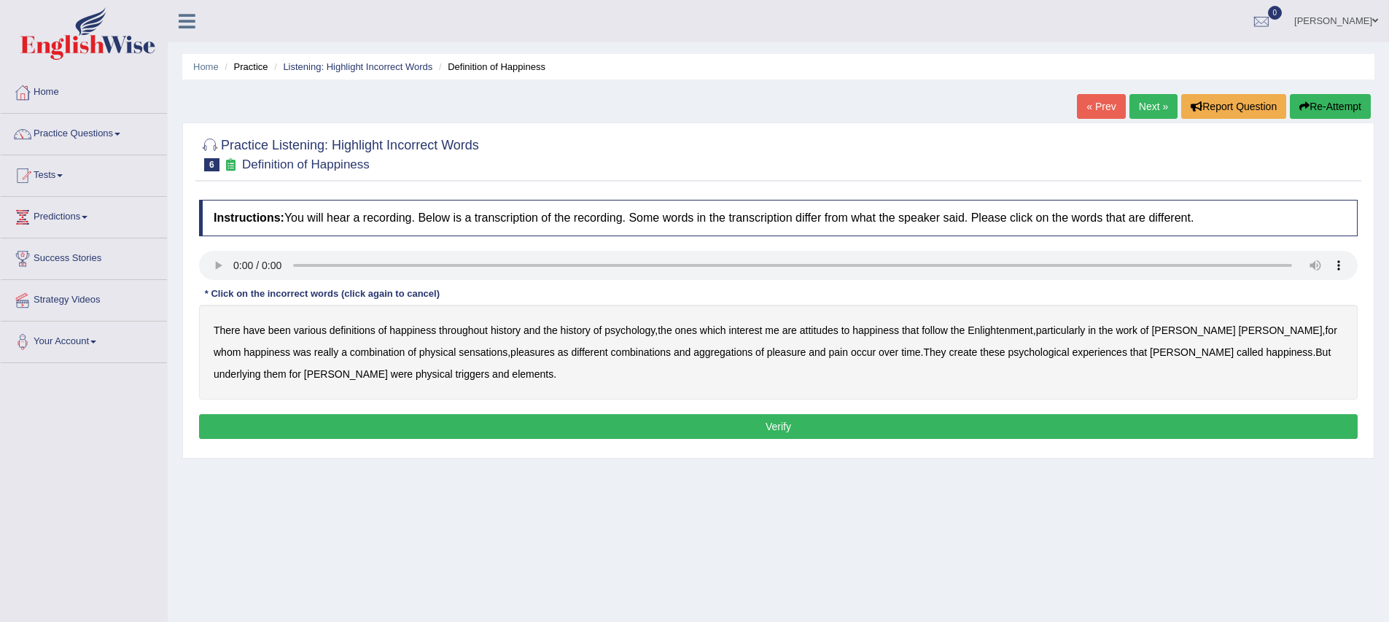
click at [645, 331] on b "psychology" at bounding box center [630, 331] width 50 height 12
click at [837, 331] on b "attitudes" at bounding box center [819, 331] width 39 height 12
click at [459, 355] on b "sensations" at bounding box center [483, 352] width 49 height 12
click at [955, 357] on b "create" at bounding box center [963, 352] width 28 height 12
click at [512, 373] on b "elements" at bounding box center [533, 374] width 42 height 12
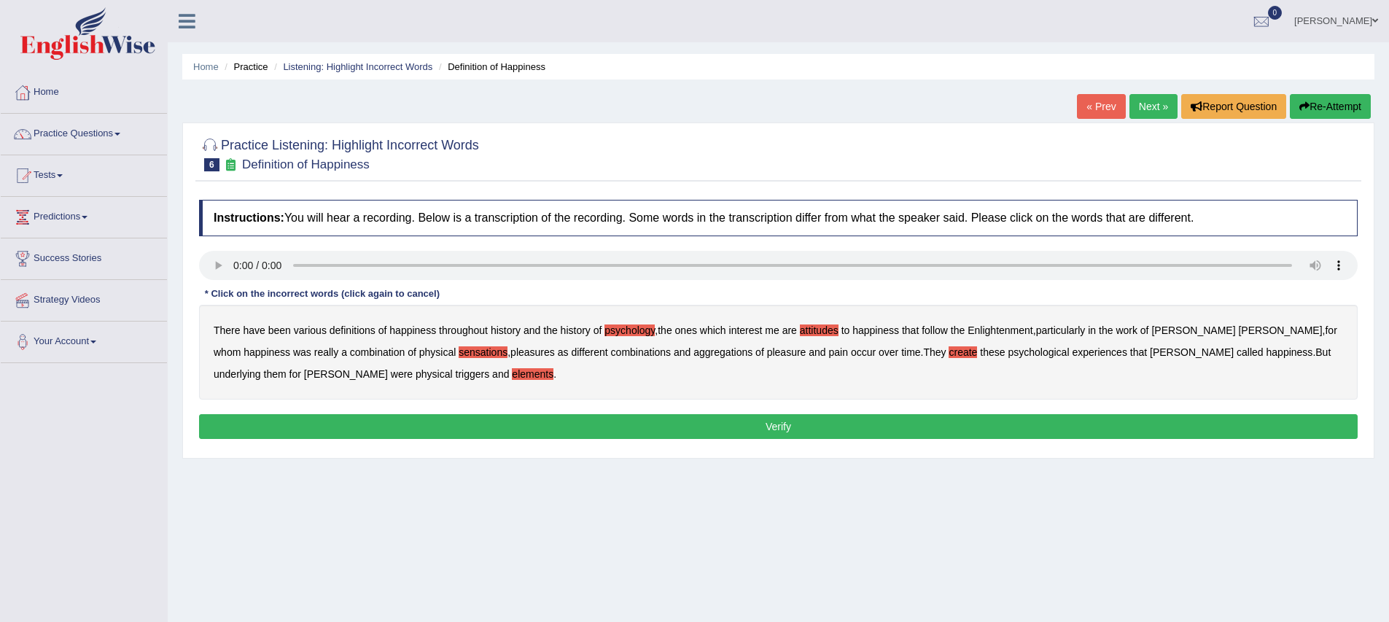
click at [494, 421] on button "Verify" at bounding box center [778, 426] width 1159 height 25
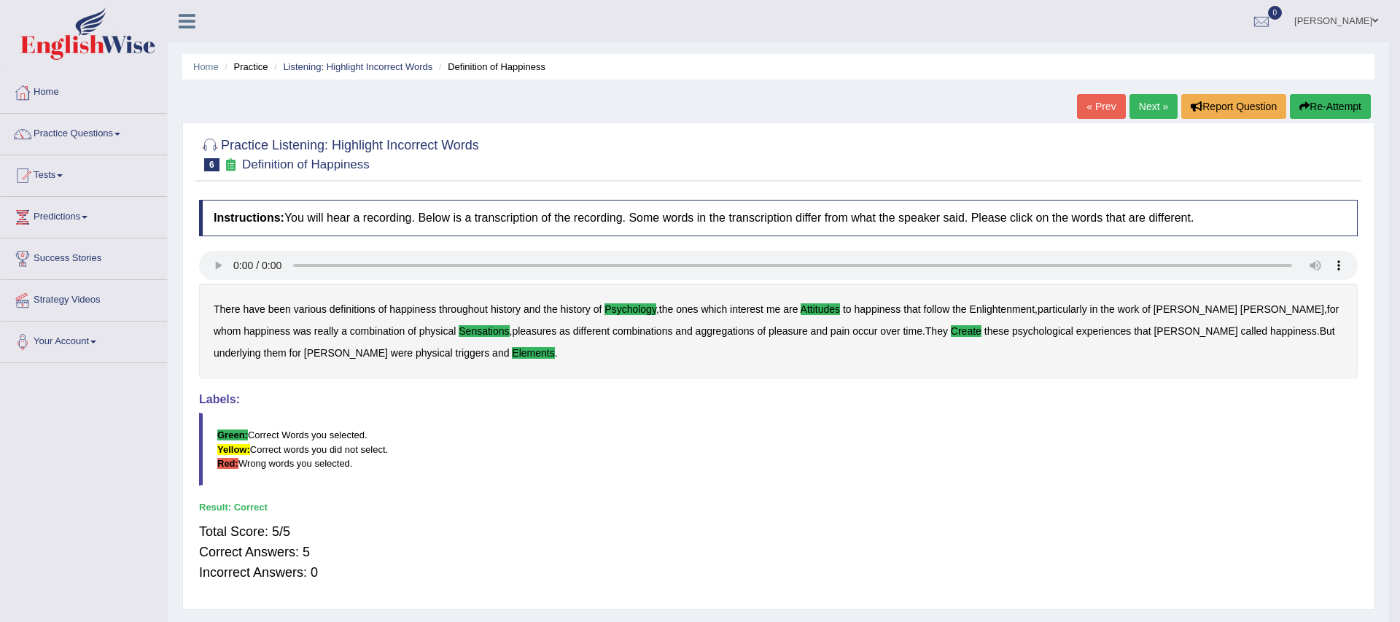
click at [514, 447] on blockquote "Green: Correct Words you selected. Yellow: Correct words you did not select. Re…" at bounding box center [778, 449] width 1159 height 72
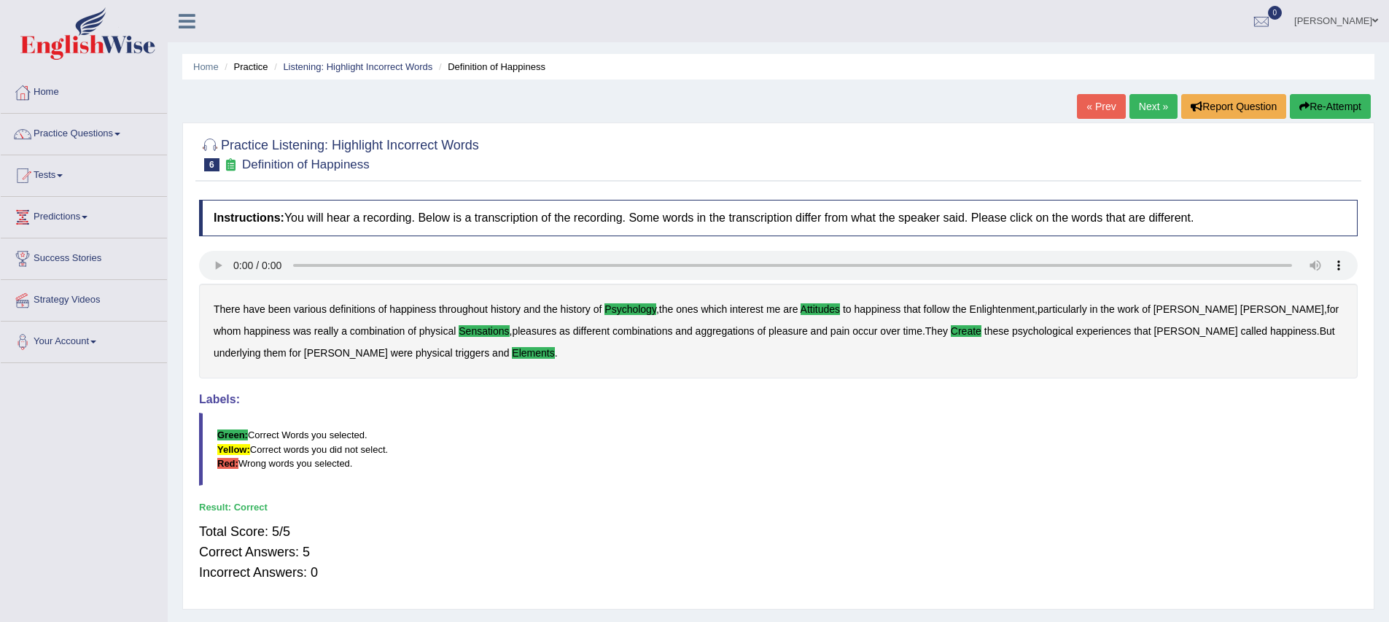
click at [1152, 105] on link "Next »" at bounding box center [1154, 106] width 48 height 25
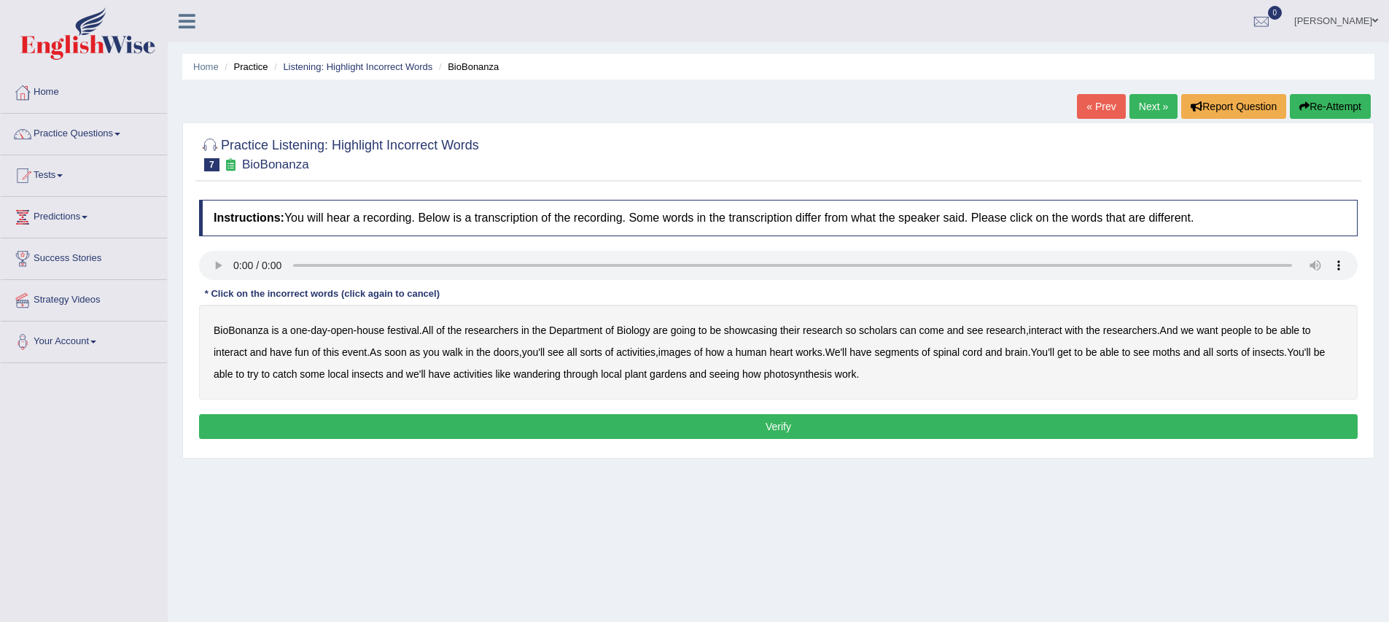
click at [887, 335] on b "scholars" at bounding box center [878, 331] width 38 height 12
click at [611, 355] on div "BioBonanza is a one - day - open - house festival . All of the researchers in t…" at bounding box center [778, 352] width 1159 height 95
click at [691, 357] on b "images" at bounding box center [675, 352] width 33 height 12
drag, startPoint x: 1199, startPoint y: 354, endPoint x: 1206, endPoint y: 354, distance: 7.3
click at [1181, 354] on b "moths" at bounding box center [1167, 352] width 28 height 12
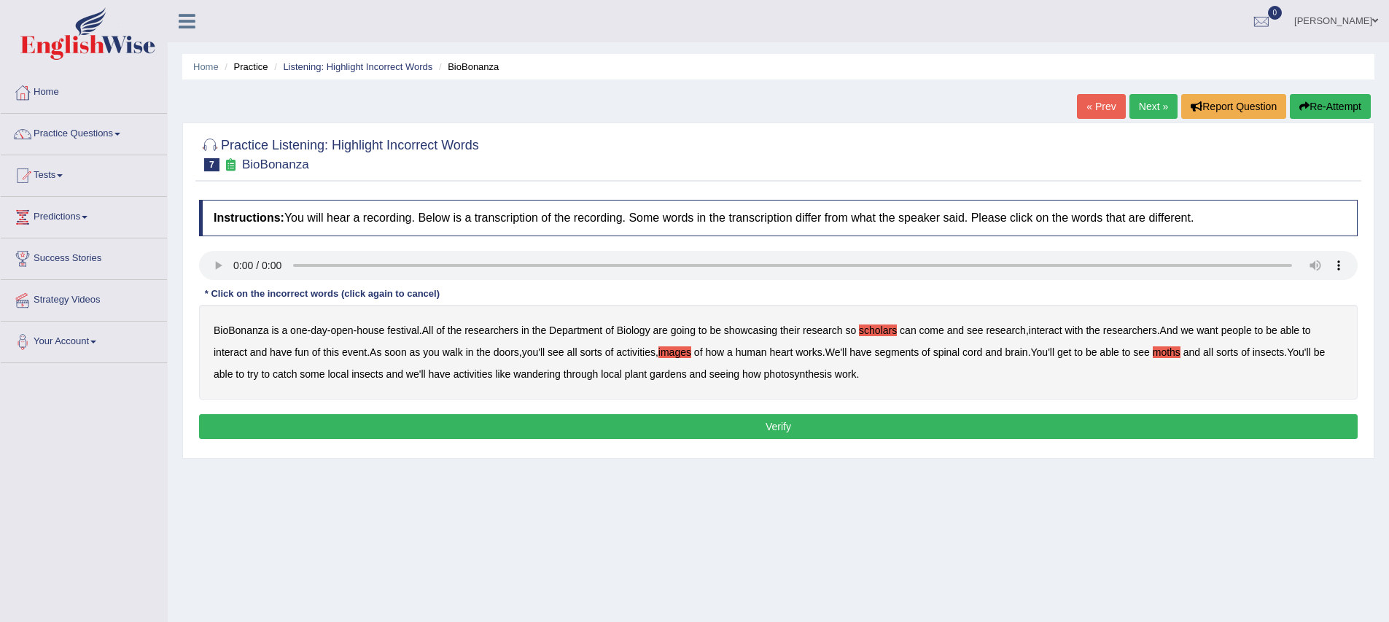
click at [561, 376] on b "wandering" at bounding box center [536, 374] width 47 height 12
click at [715, 425] on button "Verify" at bounding box center [778, 426] width 1159 height 25
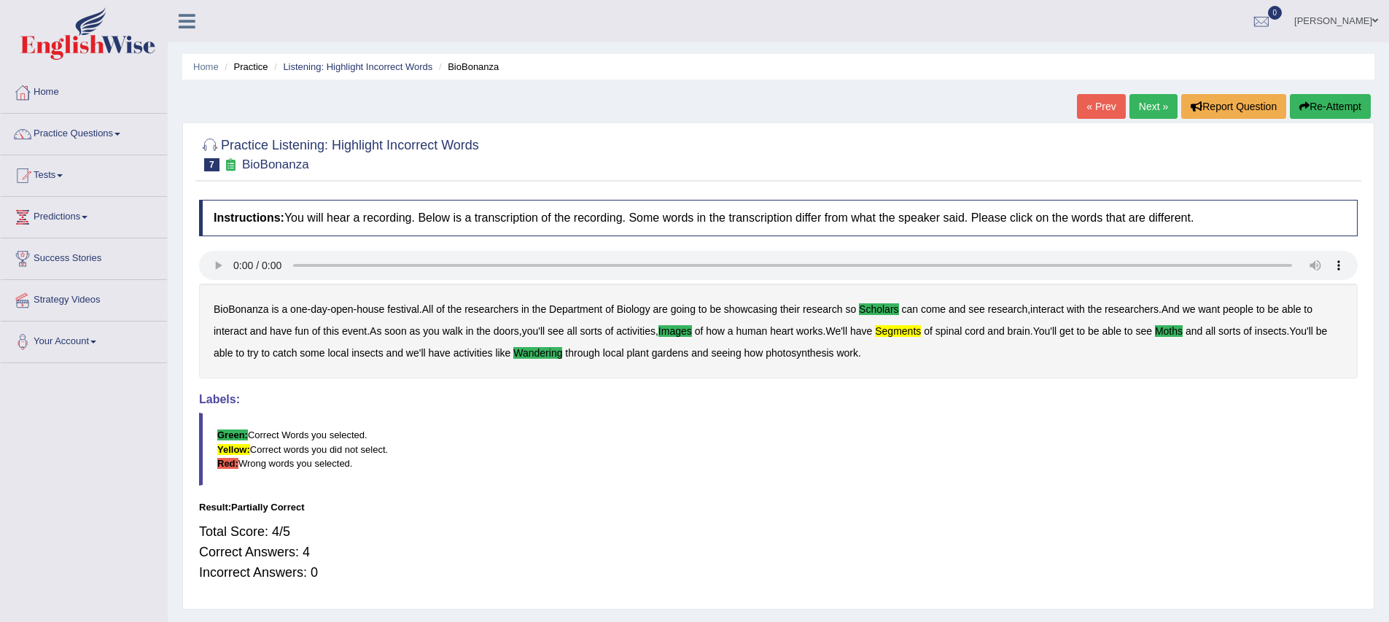
click at [920, 349] on div "BioBonanza is a one - day - open - house festival . All of the researchers in t…" at bounding box center [778, 331] width 1159 height 95
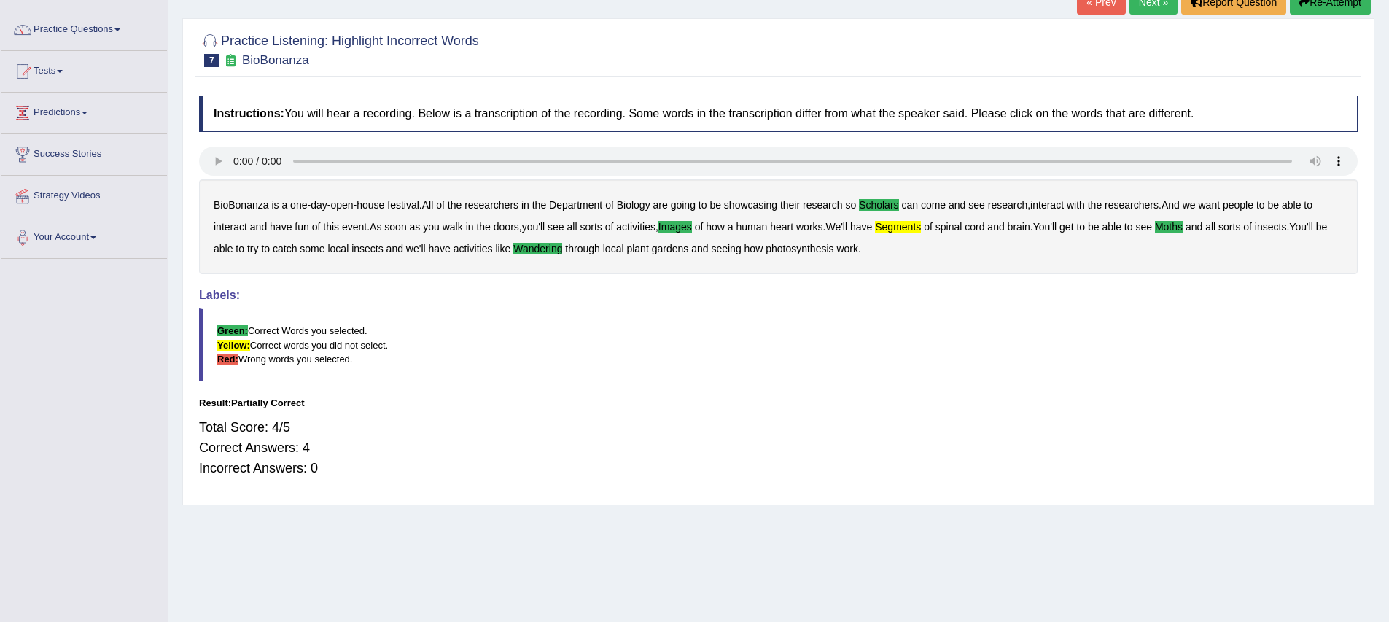
scroll to position [144, 0]
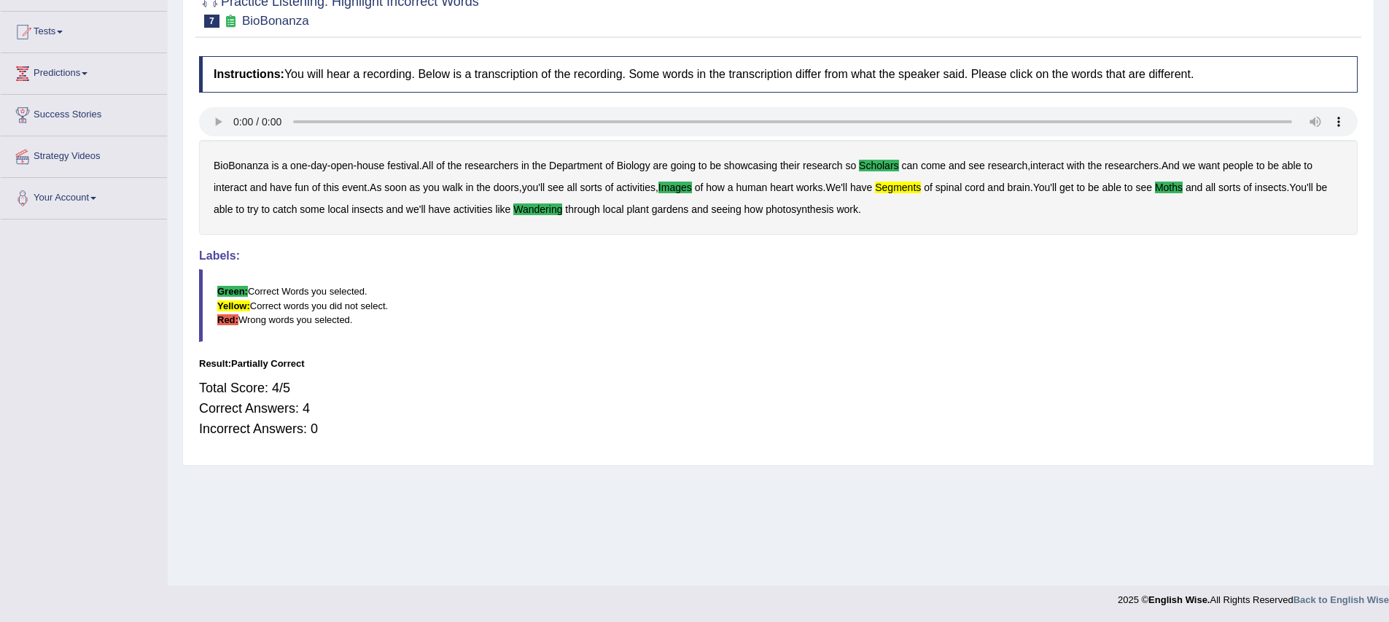
click at [920, 188] on b "segments" at bounding box center [898, 188] width 46 height 12
click at [811, 389] on div "Total Score: 4/5 Correct Answers: 4 Incorrect Answers: 0" at bounding box center [778, 409] width 1159 height 76
click at [457, 369] on div "Result:" at bounding box center [778, 364] width 1159 height 14
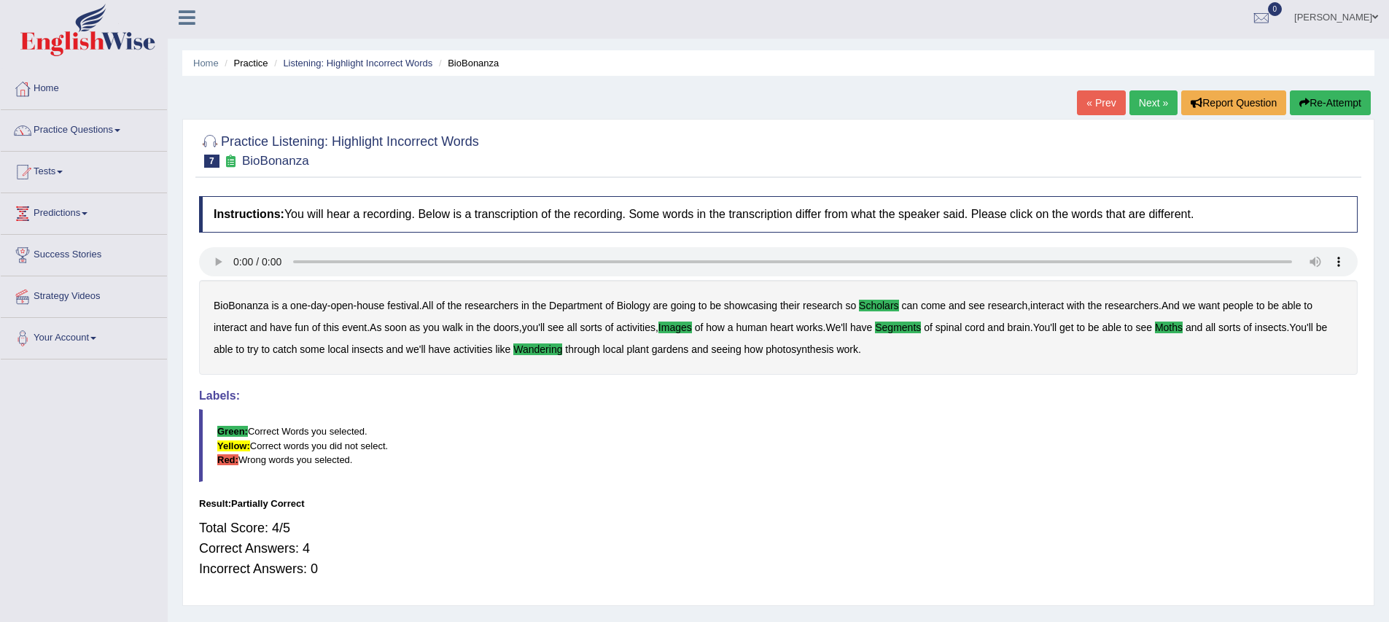
scroll to position [0, 0]
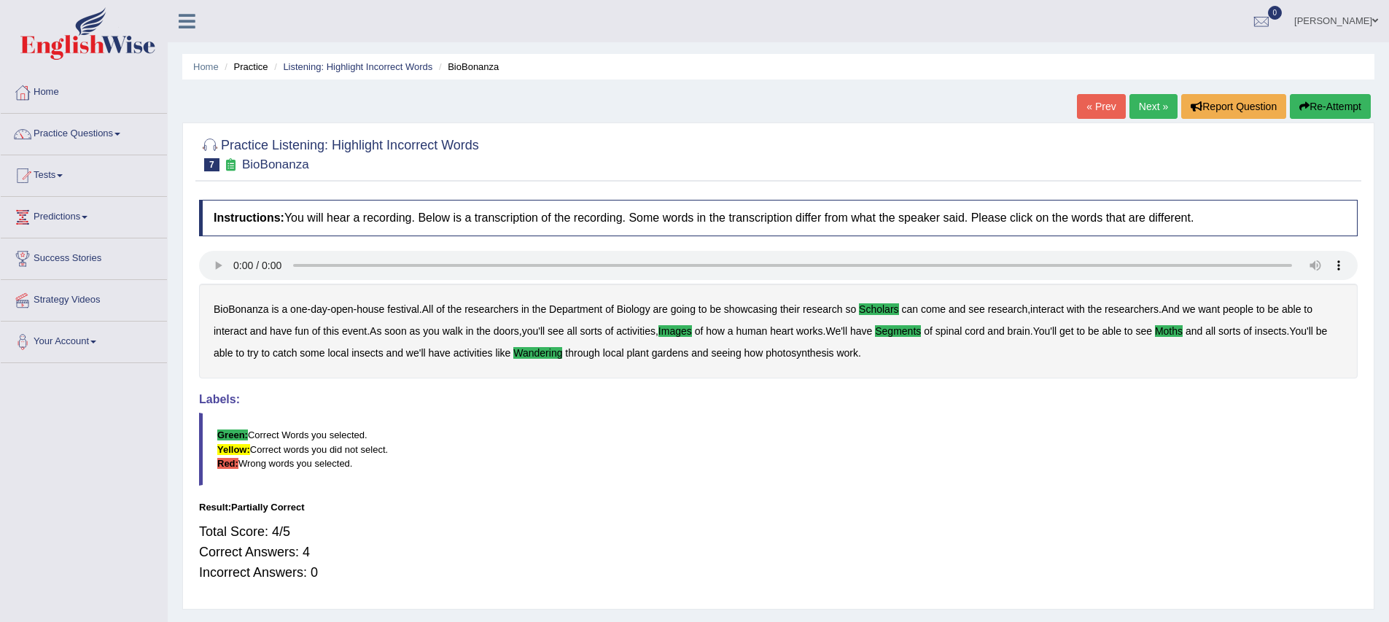
click at [1148, 105] on link "Next »" at bounding box center [1154, 106] width 48 height 25
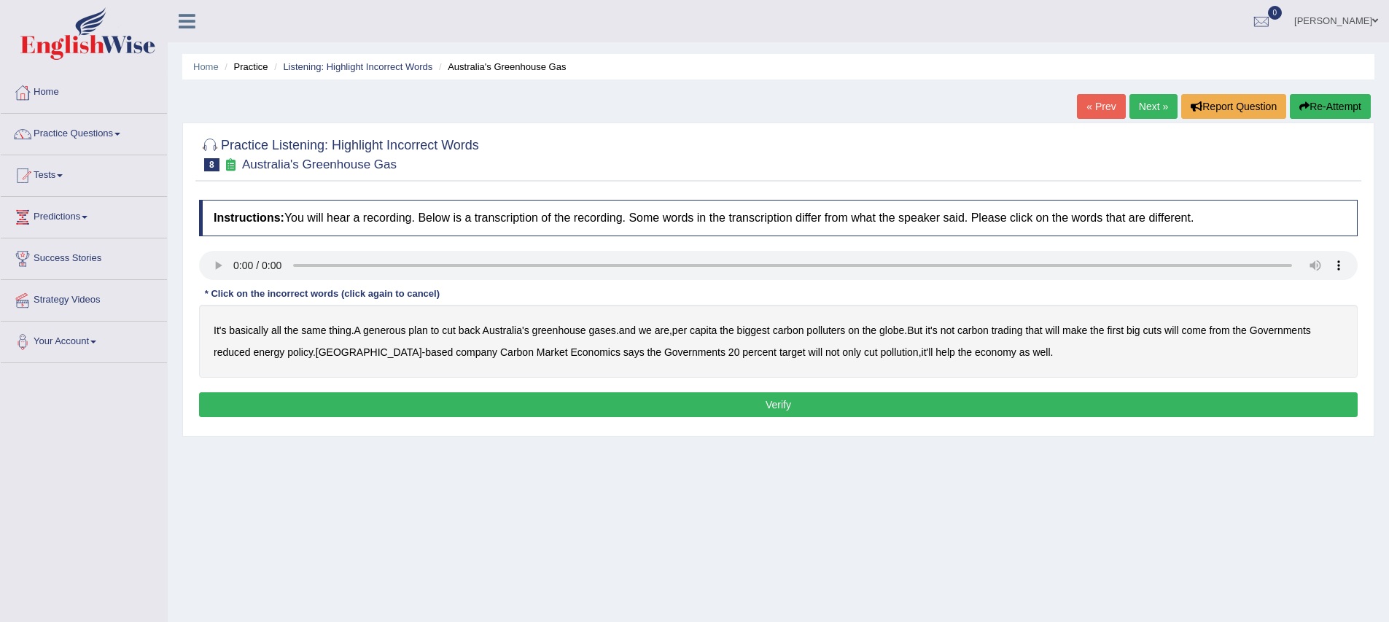
click at [403, 331] on b "generous" at bounding box center [384, 331] width 42 height 12
drag, startPoint x: 910, startPoint y: 331, endPoint x: 925, endPoint y: 340, distance: 17.0
click at [904, 333] on b "globe" at bounding box center [892, 331] width 25 height 12
click at [1206, 332] on b "come" at bounding box center [1194, 331] width 25 height 12
click at [313, 357] on b "policy" at bounding box center [300, 352] width 26 height 12
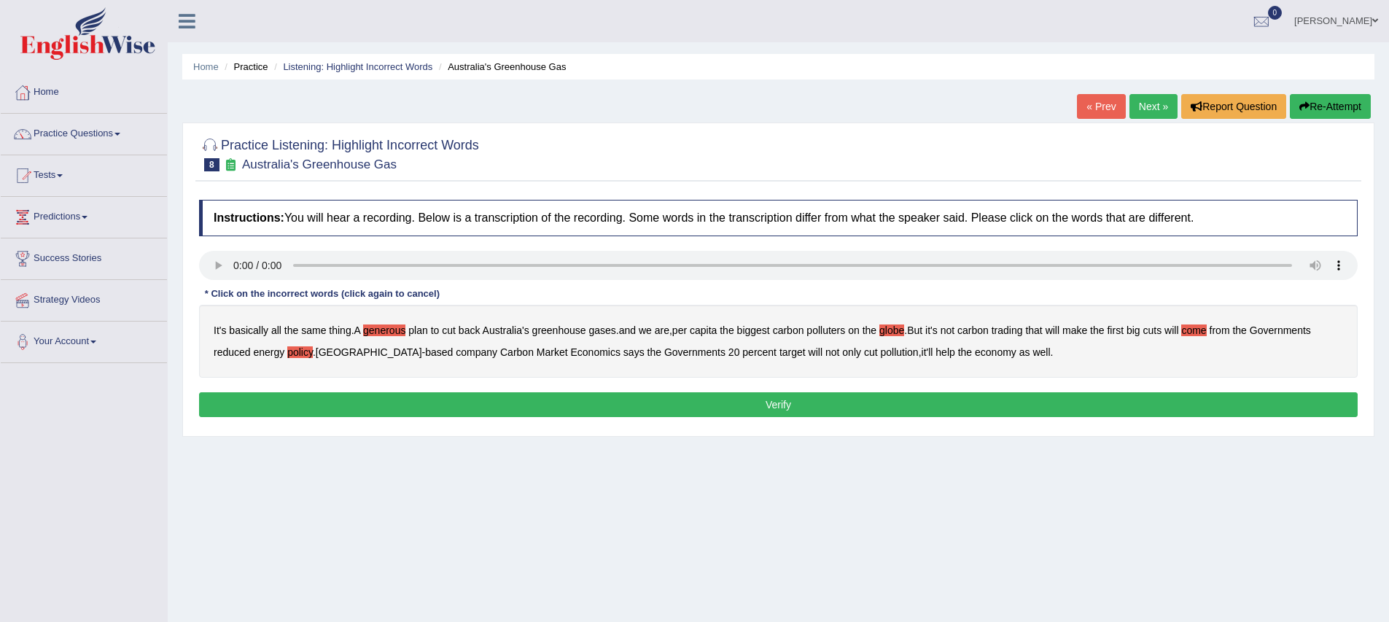
click at [468, 403] on button "Verify" at bounding box center [778, 404] width 1159 height 25
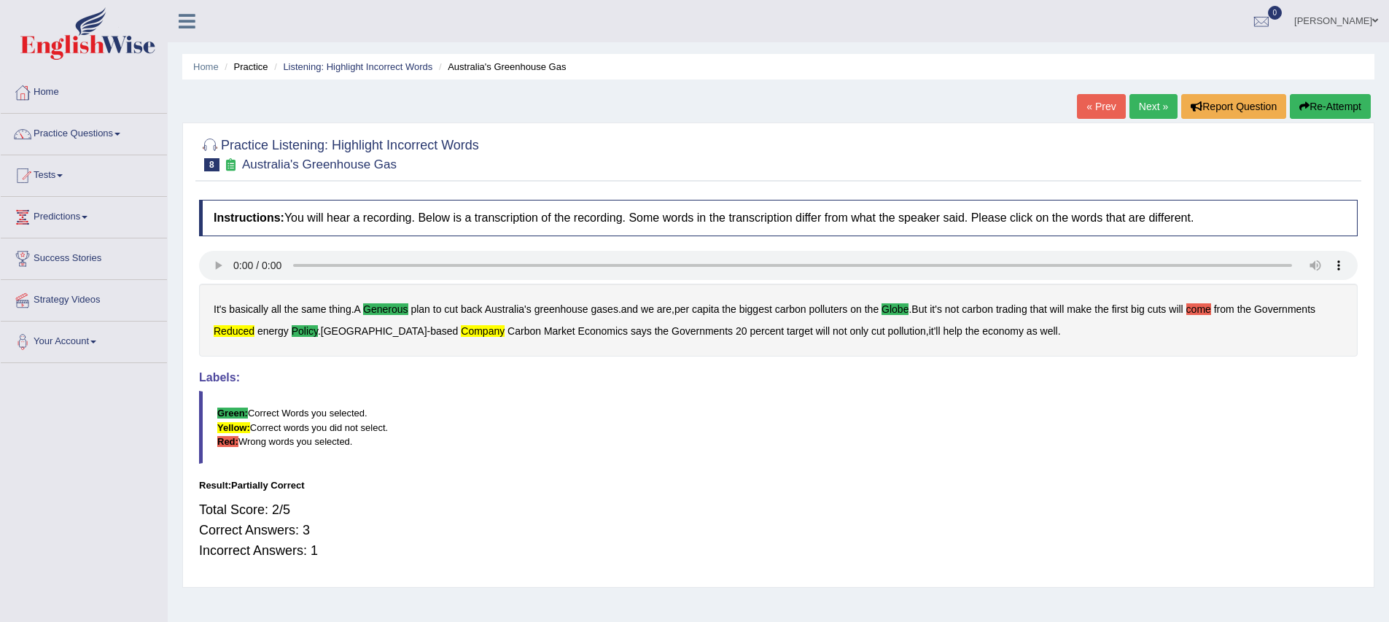
click at [492, 341] on div "It's basically all the same thing . A generous plan to cut back Australia's gre…" at bounding box center [778, 320] width 1159 height 73
click at [289, 336] on b "energy" at bounding box center [272, 331] width 31 height 12
click at [255, 333] on b "reduced" at bounding box center [234, 331] width 41 height 12
click at [505, 330] on b "company" at bounding box center [483, 331] width 44 height 12
click at [674, 473] on div "Instructions: You will hear a recording. Below is a transcription of the record…" at bounding box center [778, 386] width 1166 height 387
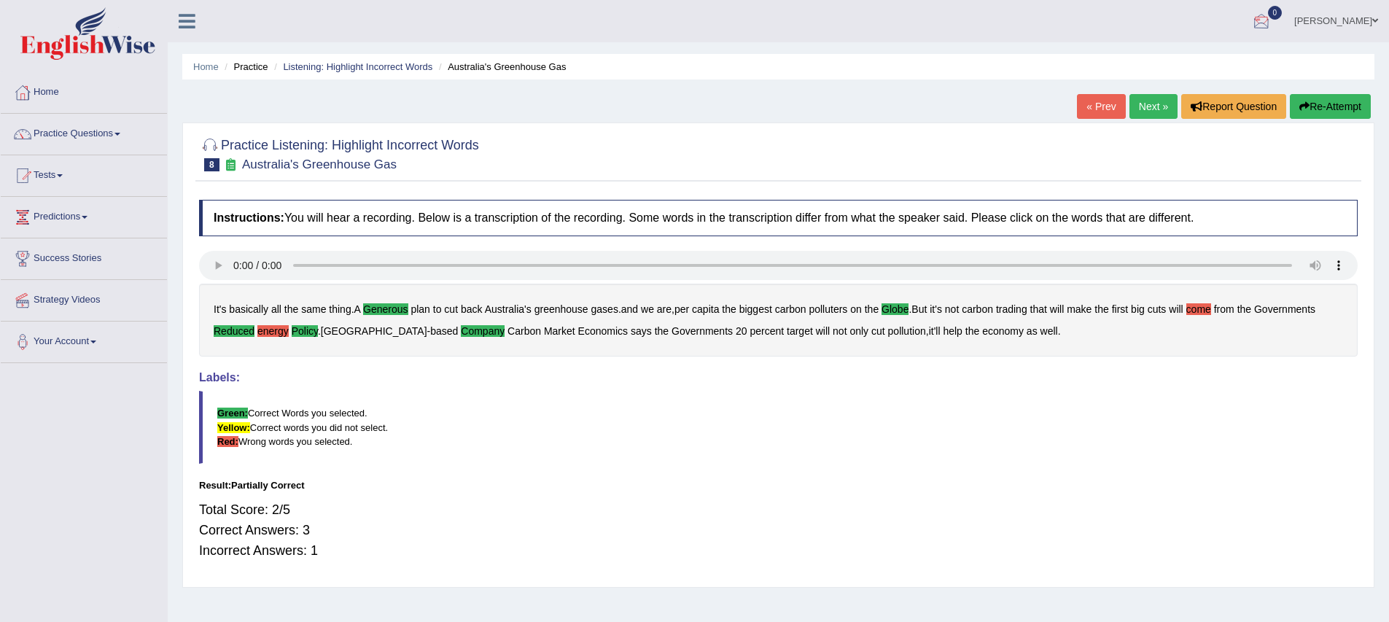
click at [1149, 109] on link "Next »" at bounding box center [1154, 106] width 48 height 25
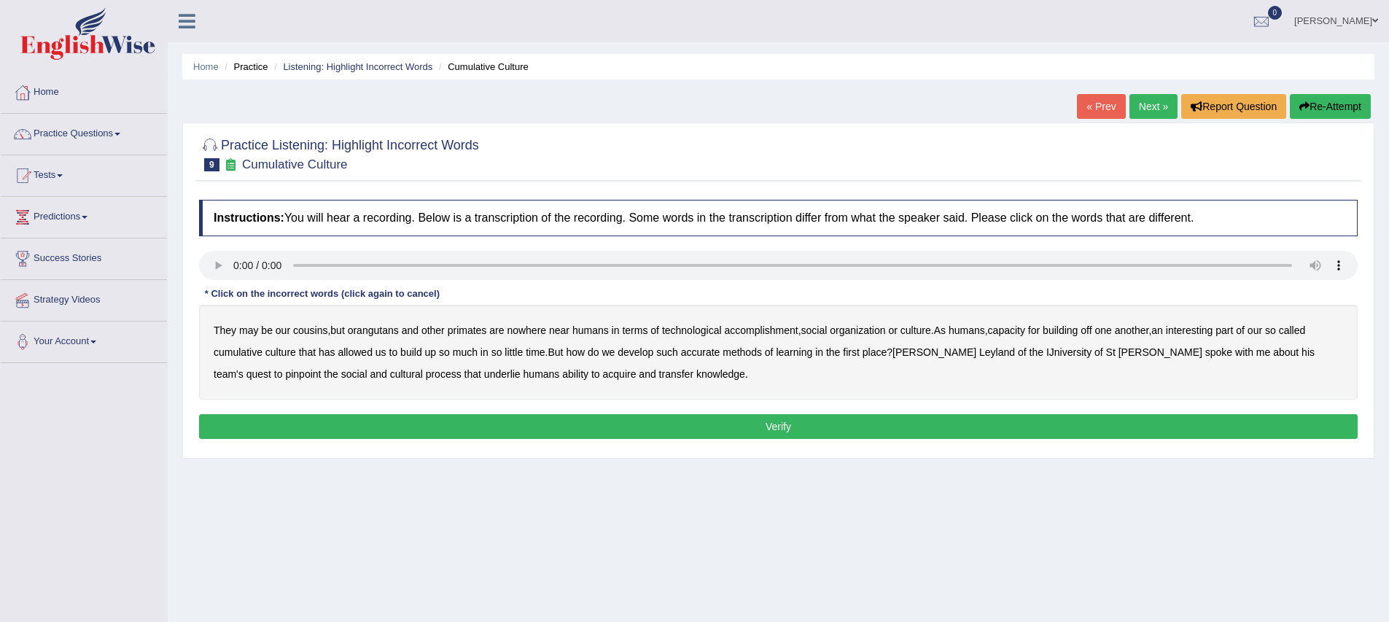
click at [762, 333] on b "accomplishment" at bounding box center [762, 331] width 74 height 12
click at [1214, 333] on b "interesting" at bounding box center [1189, 331] width 47 height 12
click at [721, 352] on b "accurate" at bounding box center [700, 352] width 39 height 12
click at [390, 378] on b "cultural" at bounding box center [406, 374] width 33 height 12
click at [659, 371] on b "transfer" at bounding box center [676, 374] width 34 height 12
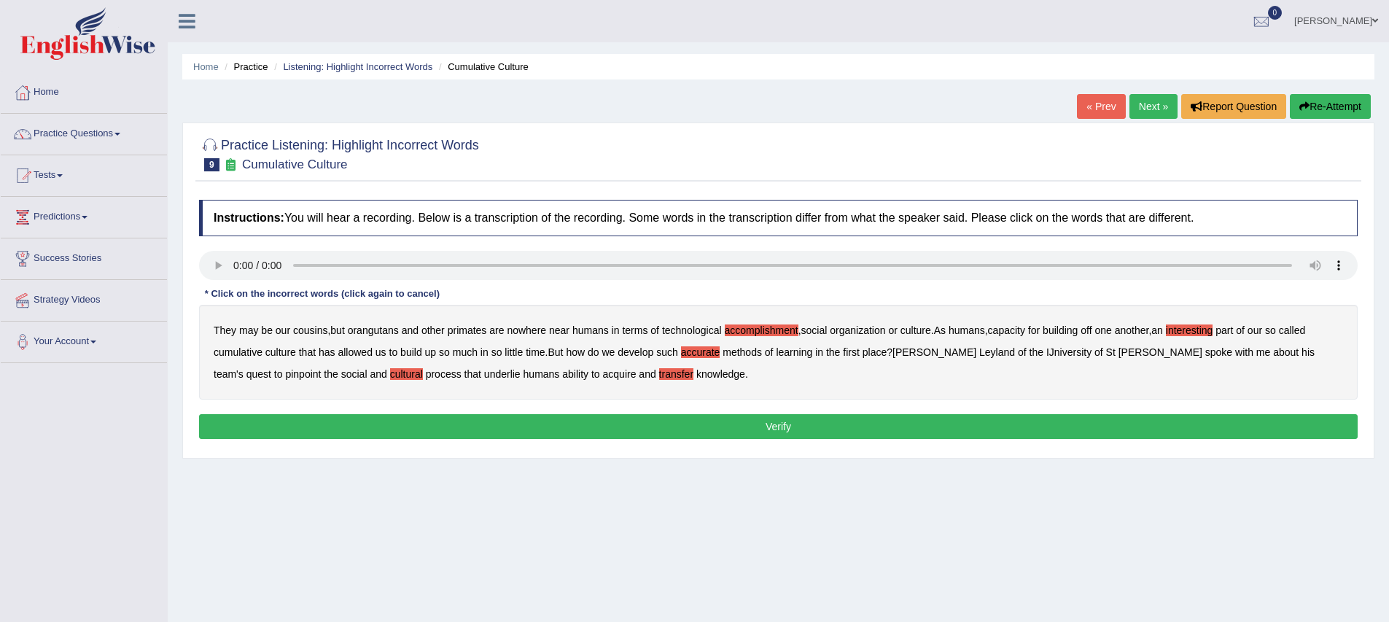
click at [637, 424] on button "Verify" at bounding box center [778, 426] width 1159 height 25
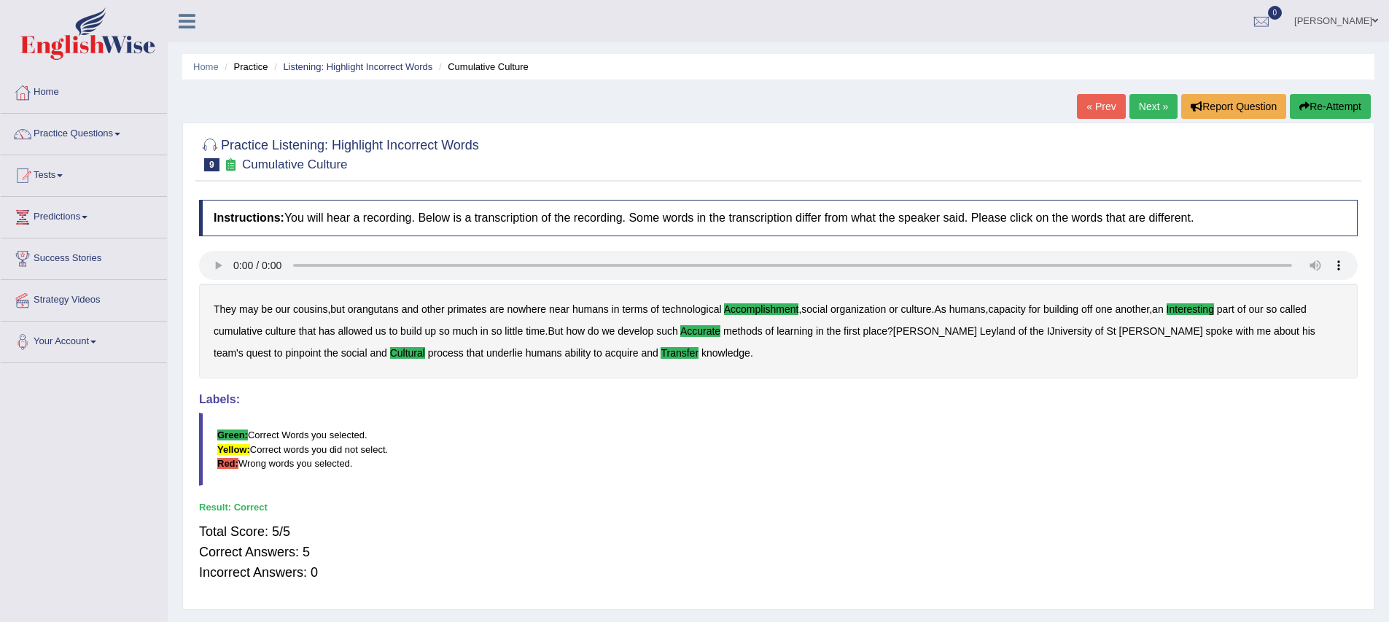
click at [500, 497] on div "Instructions: You will hear a recording. Below is a transcription of the record…" at bounding box center [778, 397] width 1166 height 409
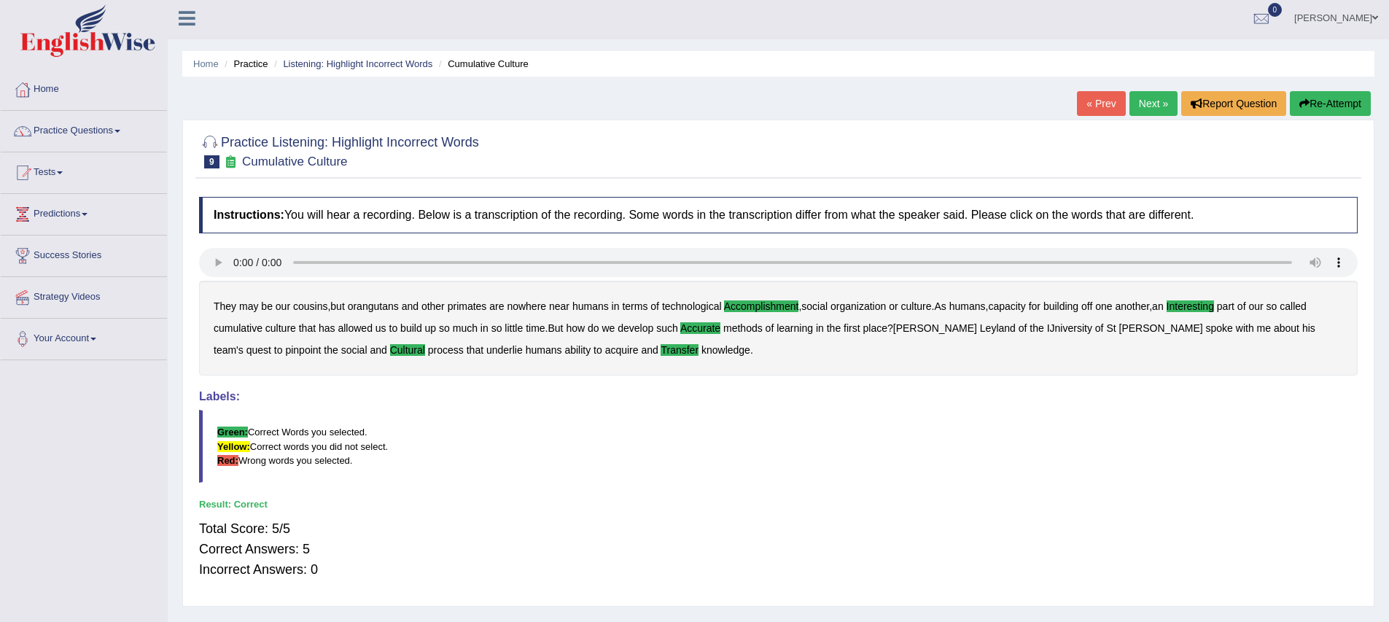
click at [1147, 104] on link "Next »" at bounding box center [1154, 103] width 48 height 25
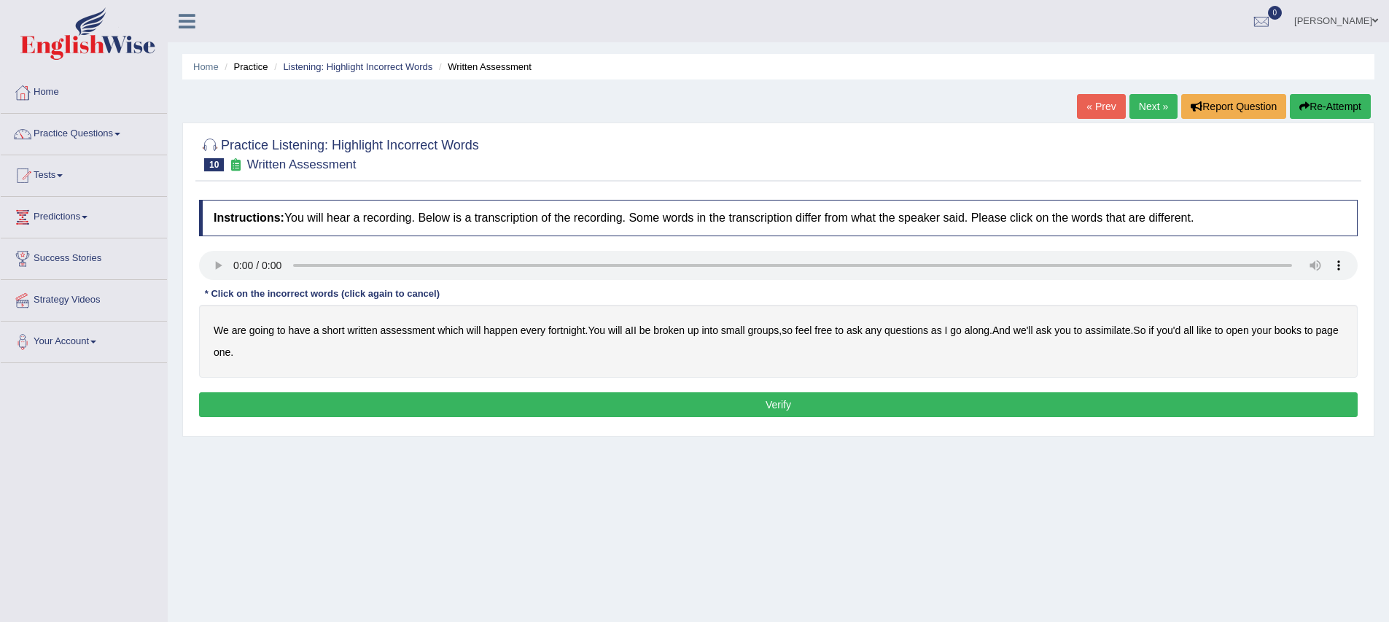
click at [678, 335] on b "broken" at bounding box center [668, 331] width 31 height 12
click at [1052, 336] on b "ask" at bounding box center [1044, 331] width 16 height 12
click at [1130, 333] on b "assimilate" at bounding box center [1107, 331] width 45 height 12
click at [644, 398] on button "Verify" at bounding box center [778, 404] width 1159 height 25
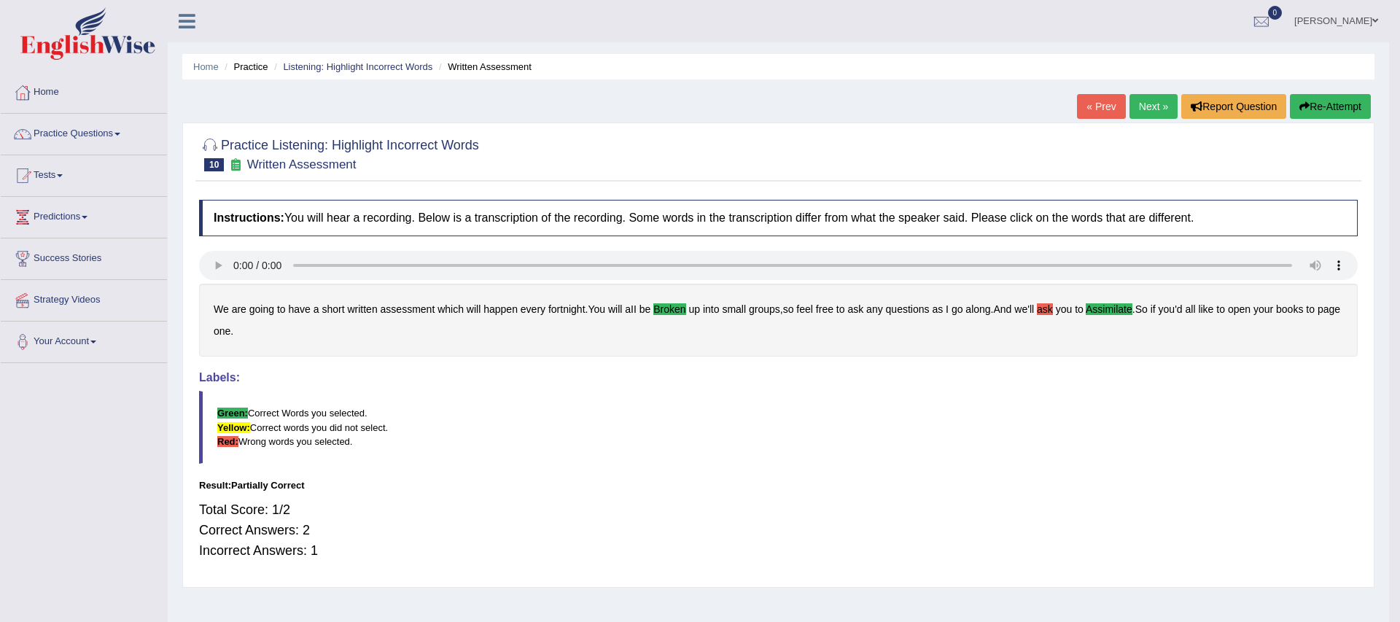
click at [536, 488] on body "Toggle navigation Home Practice Questions Speaking Practice Read Aloud Repeat S…" at bounding box center [700, 311] width 1400 height 622
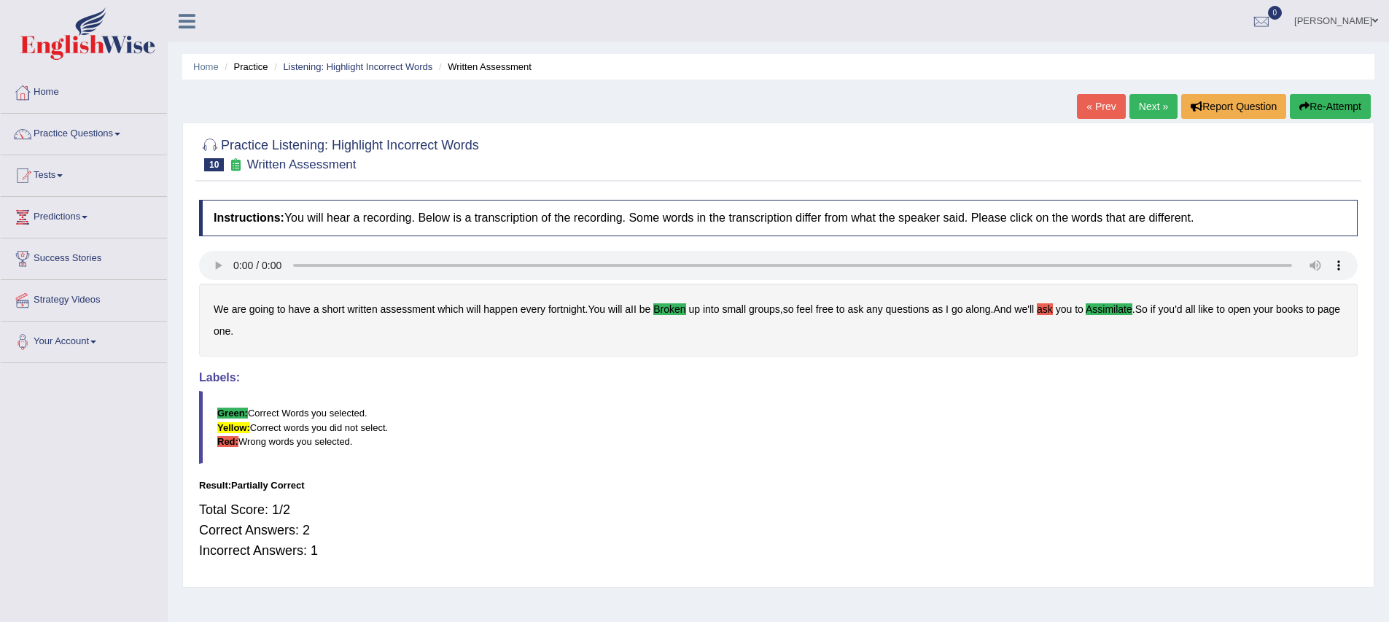
click at [524, 455] on blockquote "Green: Correct Words you selected. Yellow: Correct words you did not select. Re…" at bounding box center [778, 427] width 1159 height 72
click at [500, 478] on div "Result:" at bounding box center [778, 485] width 1159 height 14
click at [784, 139] on div at bounding box center [778, 153] width 1159 height 44
click at [81, 136] on link "Practice Questions" at bounding box center [84, 132] width 166 height 36
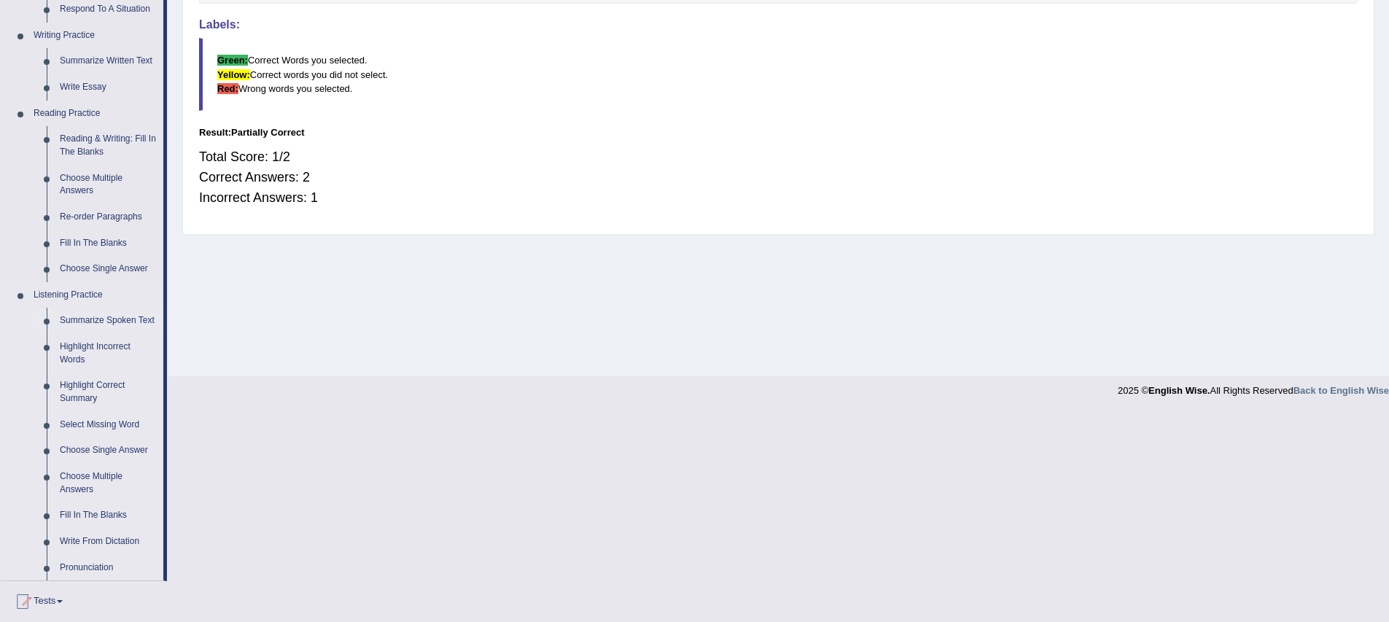
scroll to position [365, 0]
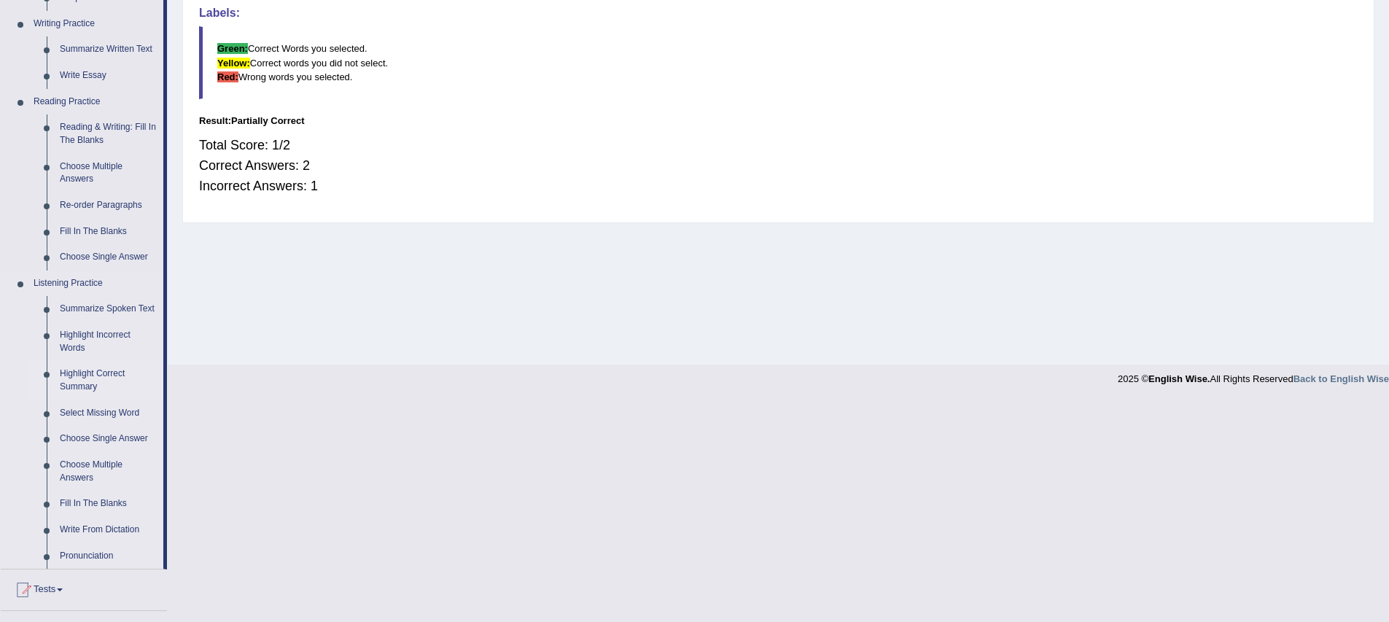
click at [92, 399] on link "Highlight Correct Summary" at bounding box center [108, 380] width 110 height 39
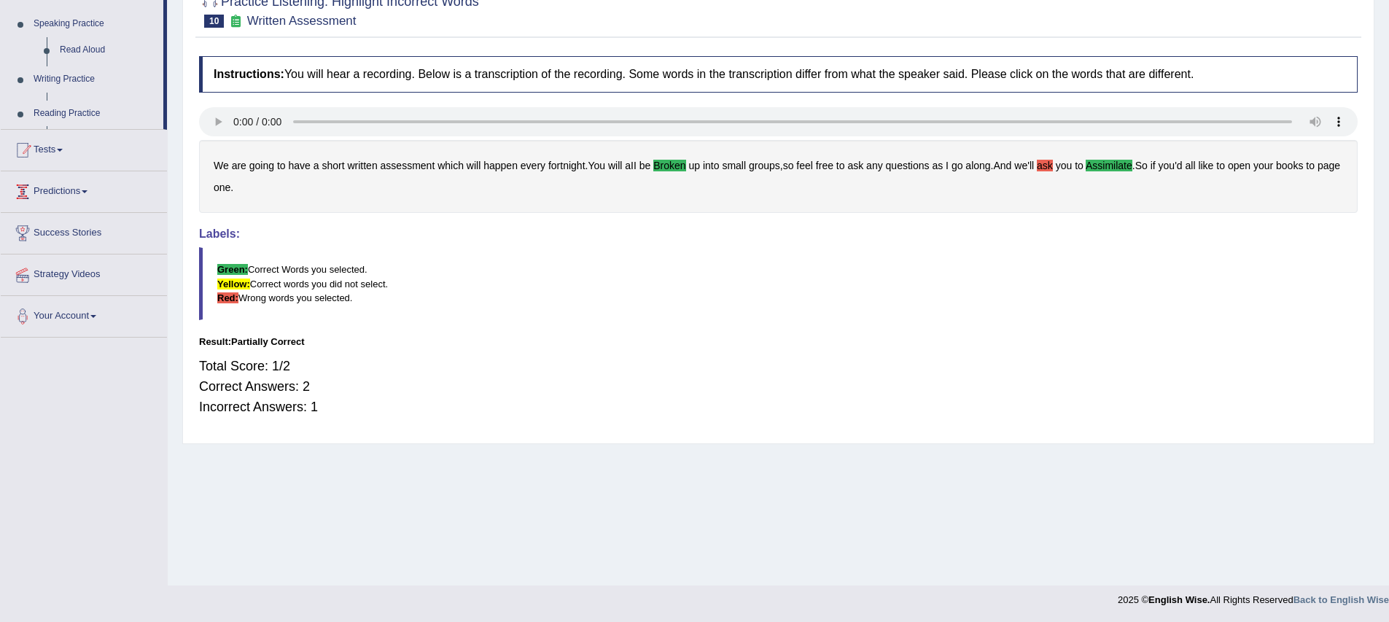
scroll to position [144, 0]
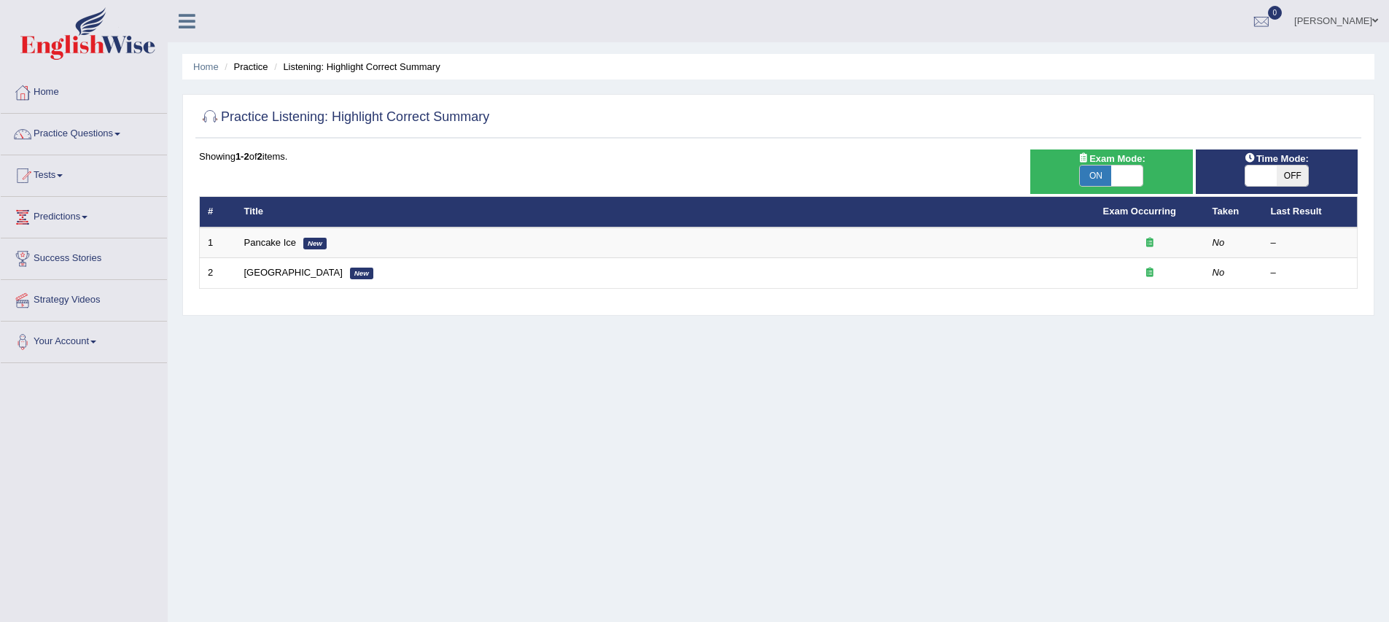
click at [383, 387] on div "Home Practice Listening: Highlight Correct Summary Practice Listening: Highligh…" at bounding box center [779, 364] width 1222 height 729
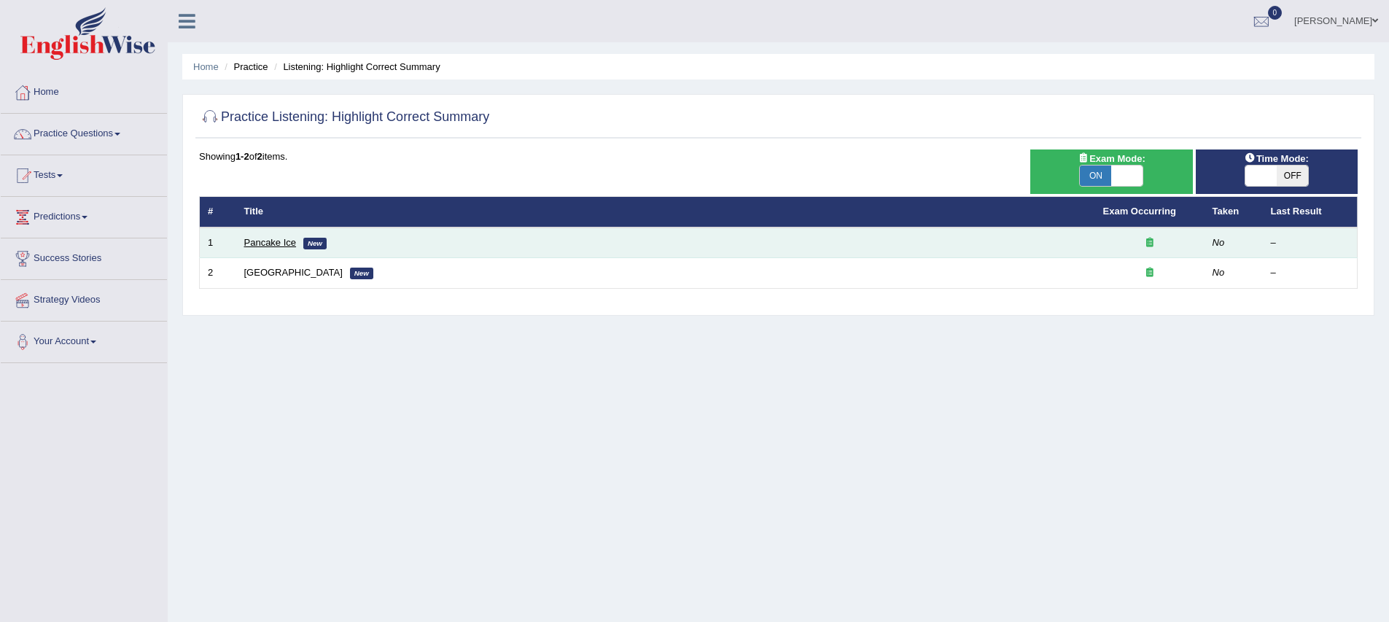
click at [279, 243] on link "Pancake Ice" at bounding box center [270, 242] width 53 height 11
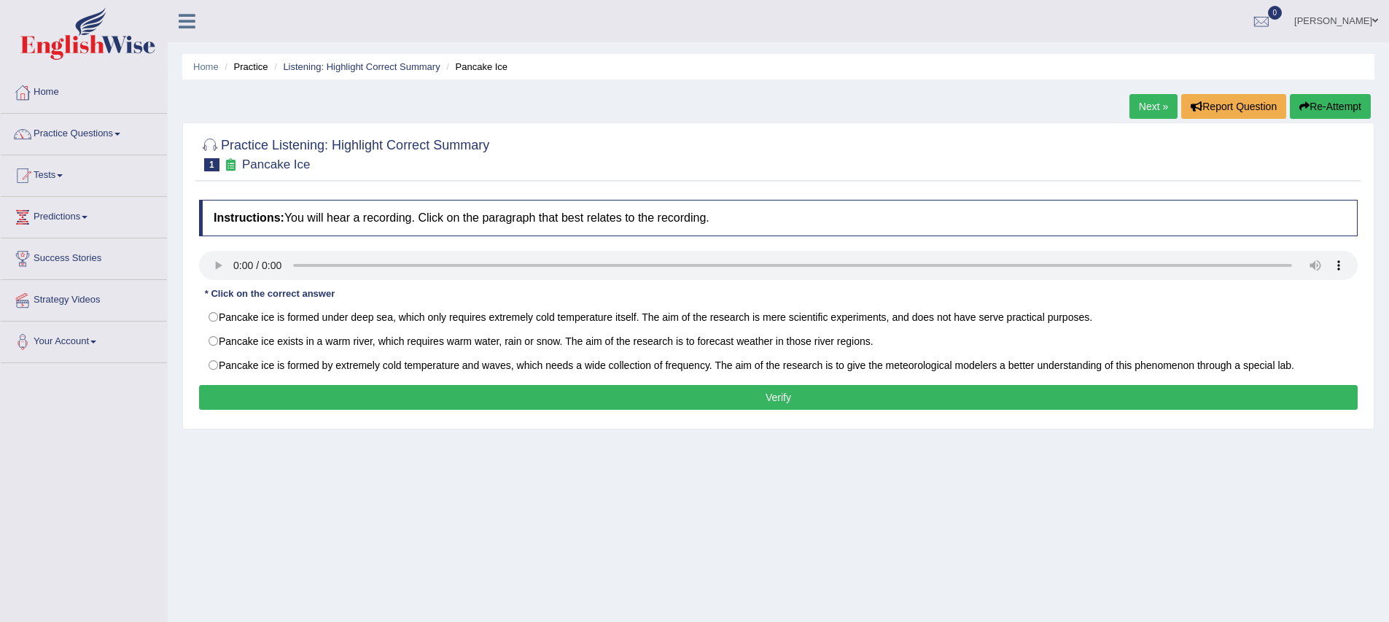
click at [281, 516] on div "Home Practice Listening: Highlight Correct Summary Pancake Ice Next » Report Qu…" at bounding box center [779, 364] width 1222 height 729
drag, startPoint x: 220, startPoint y: 367, endPoint x: 260, endPoint y: 393, distance: 47.9
click at [220, 367] on label "Pancake ice is formed by extremely cold temperature and waves, which needs a wi…" at bounding box center [778, 365] width 1159 height 25
radio input "true"
click at [404, 392] on button "Verify" at bounding box center [778, 397] width 1159 height 25
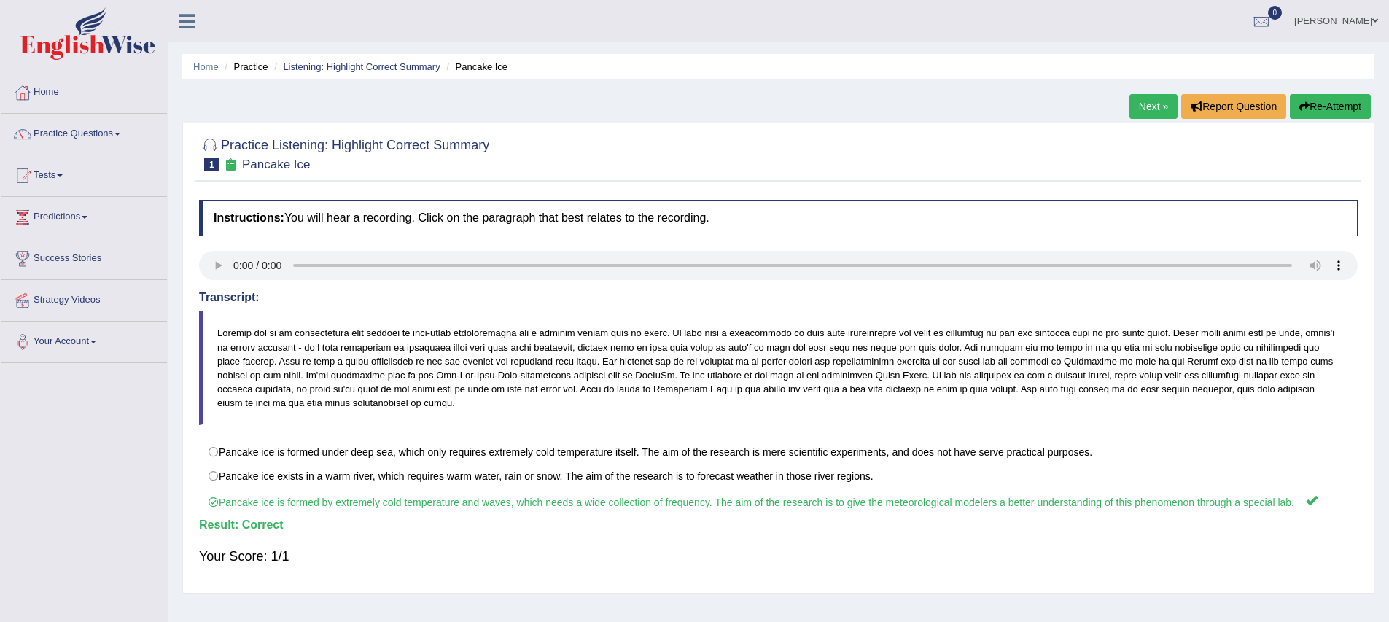
click at [392, 301] on h4 "Transcript:" at bounding box center [778, 297] width 1159 height 13
click at [1156, 97] on link "Next »" at bounding box center [1154, 106] width 48 height 25
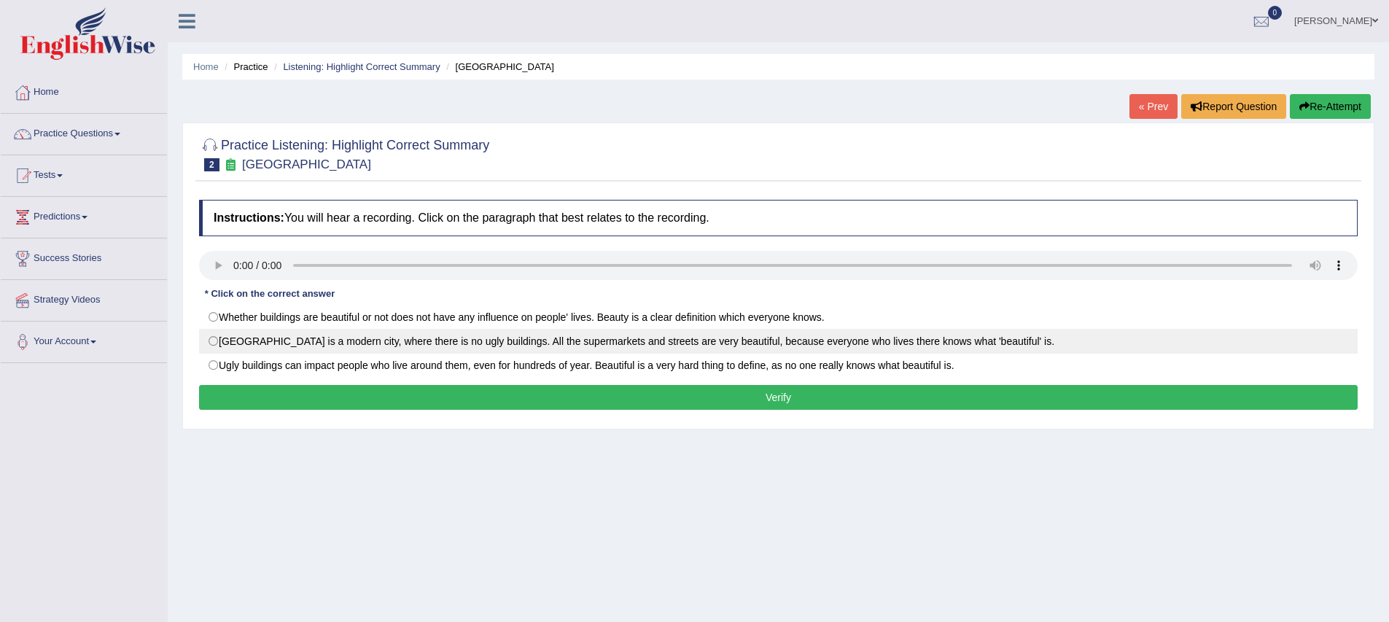
click at [217, 344] on label "[GEOGRAPHIC_DATA] is a modern city, where there is no ugly buildings. All the s…" at bounding box center [778, 341] width 1159 height 25
radio input "true"
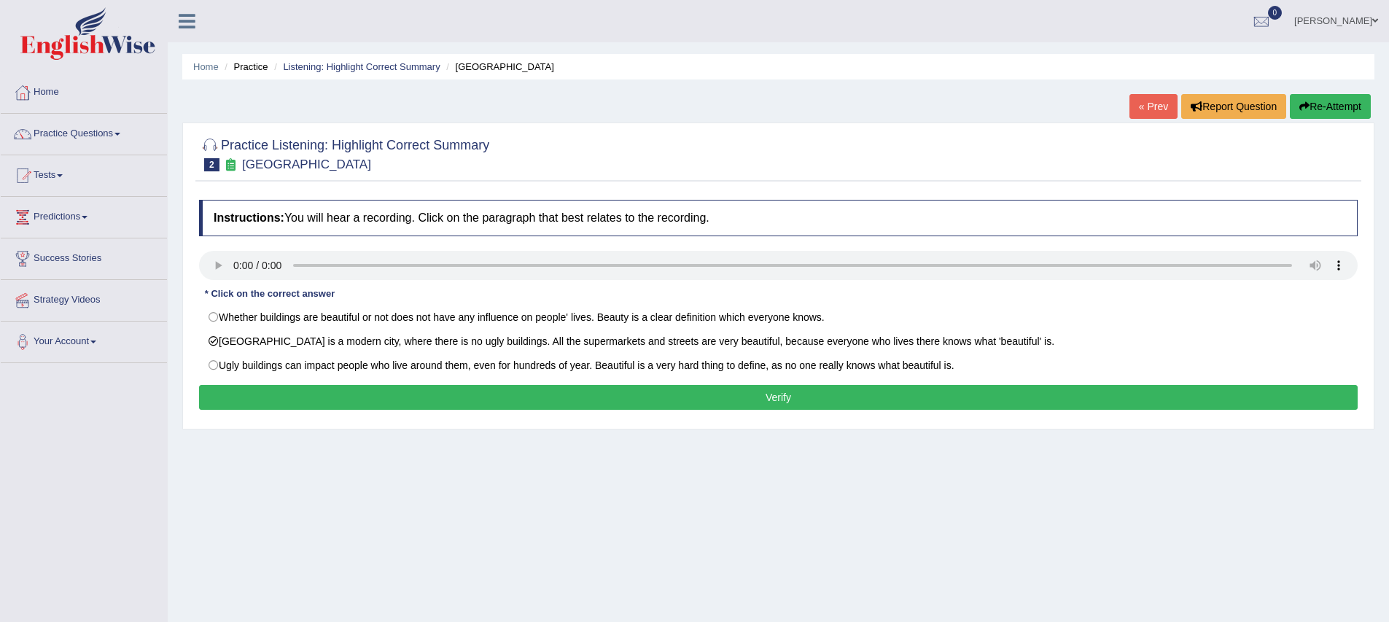
click at [371, 397] on button "Verify" at bounding box center [778, 397] width 1159 height 25
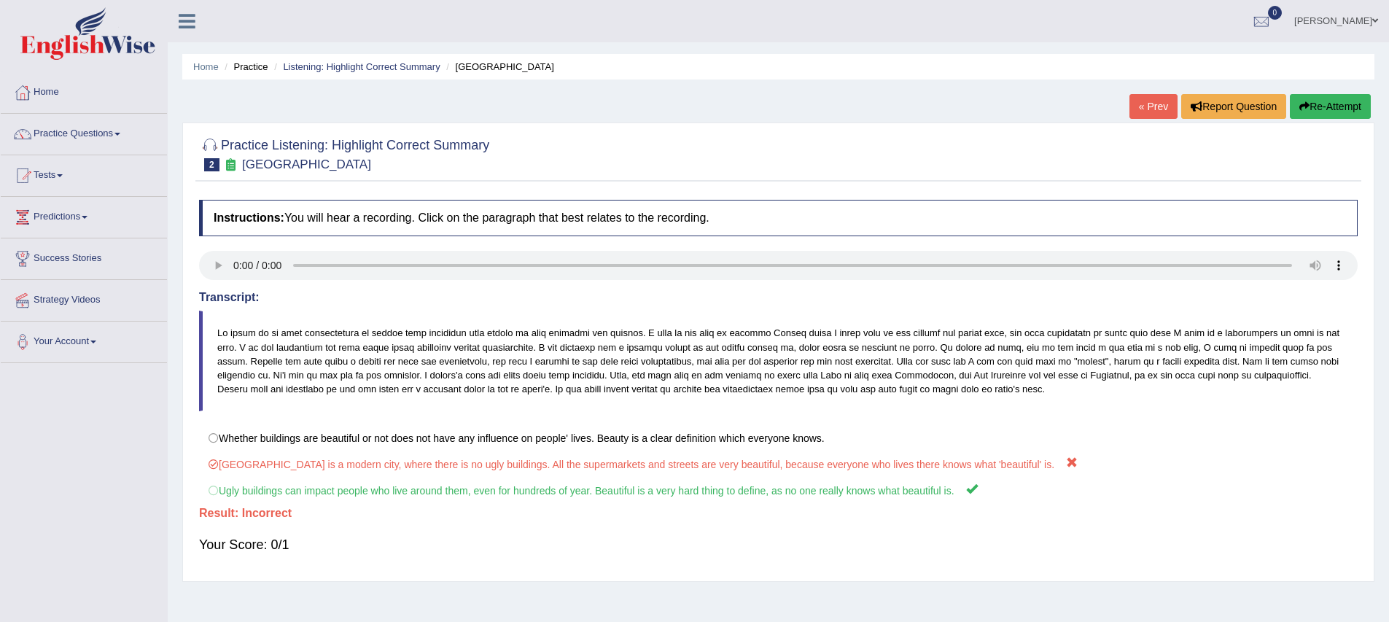
click at [371, 397] on blockquote at bounding box center [778, 361] width 1159 height 101
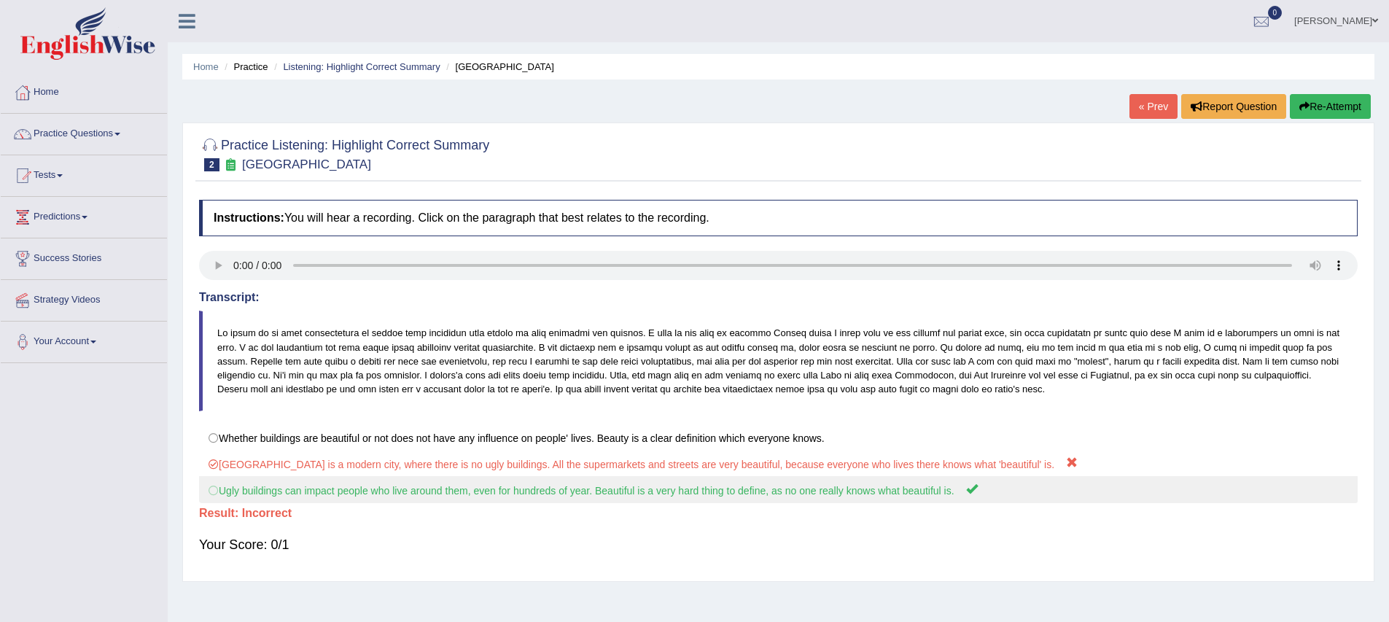
click at [333, 502] on label "Ugly buildings can impact people who live around them, even for hundreds of yea…" at bounding box center [778, 489] width 1159 height 27
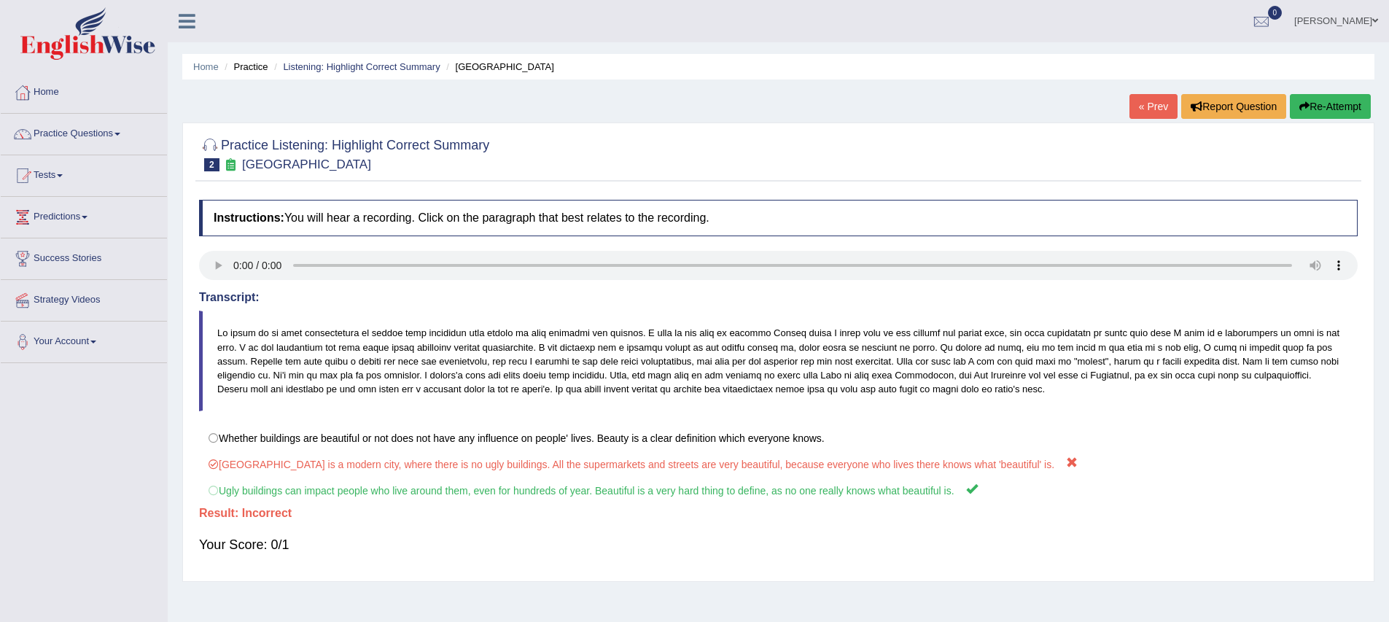
click at [381, 521] on div "Instructions: You will hear a recording. Click on the paragraph that best relat…" at bounding box center [778, 383] width 1166 height 381
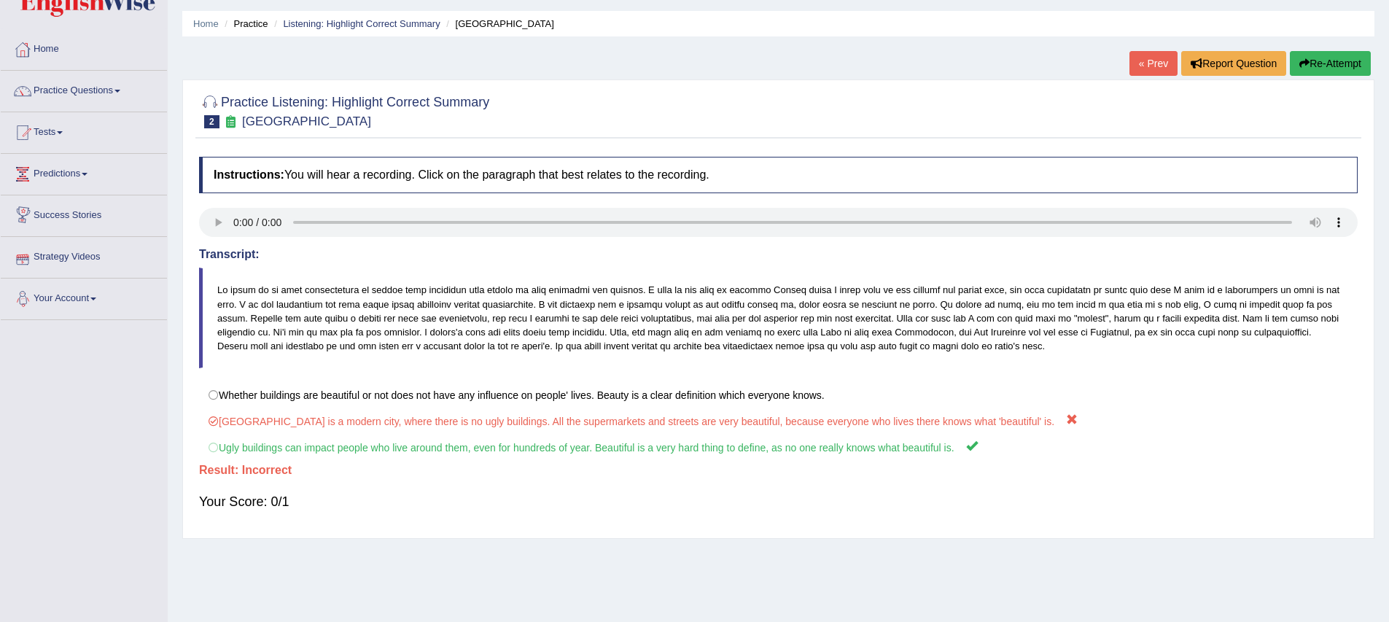
scroll to position [42, 0]
click at [53, 136] on link "Tests" at bounding box center [84, 131] width 166 height 36
click at [71, 99] on link "Practice Questions" at bounding box center [84, 89] width 166 height 36
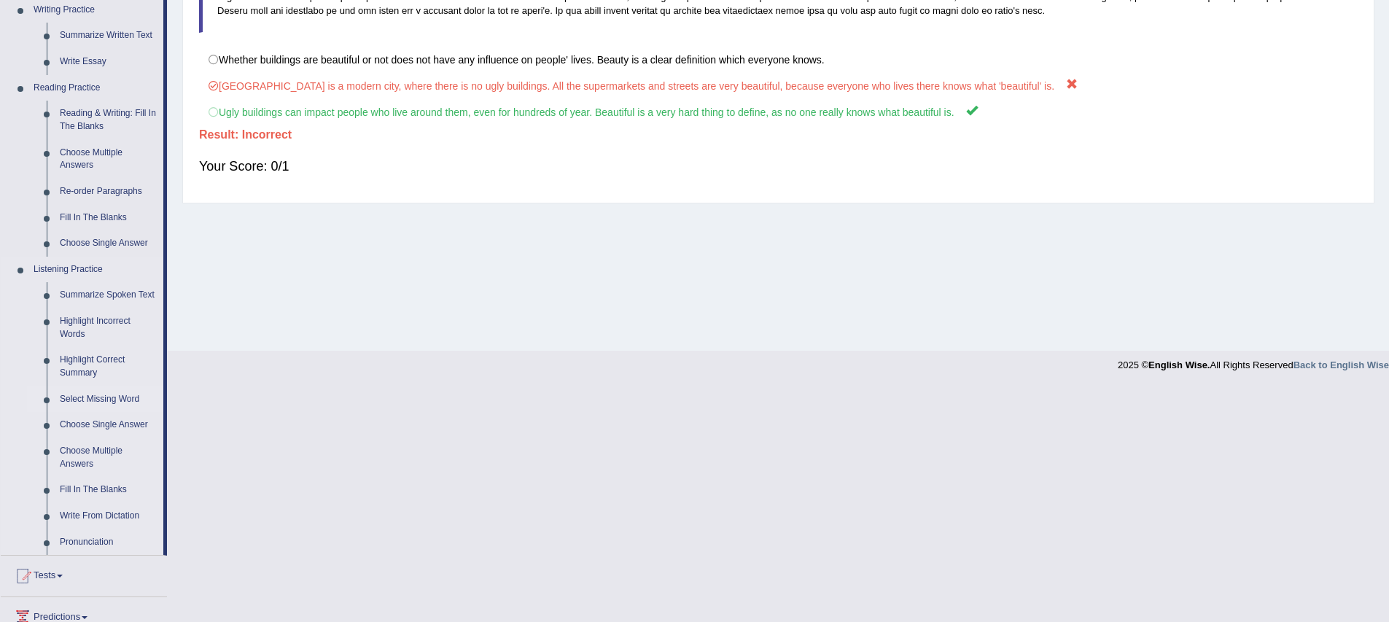
scroll to position [534, 0]
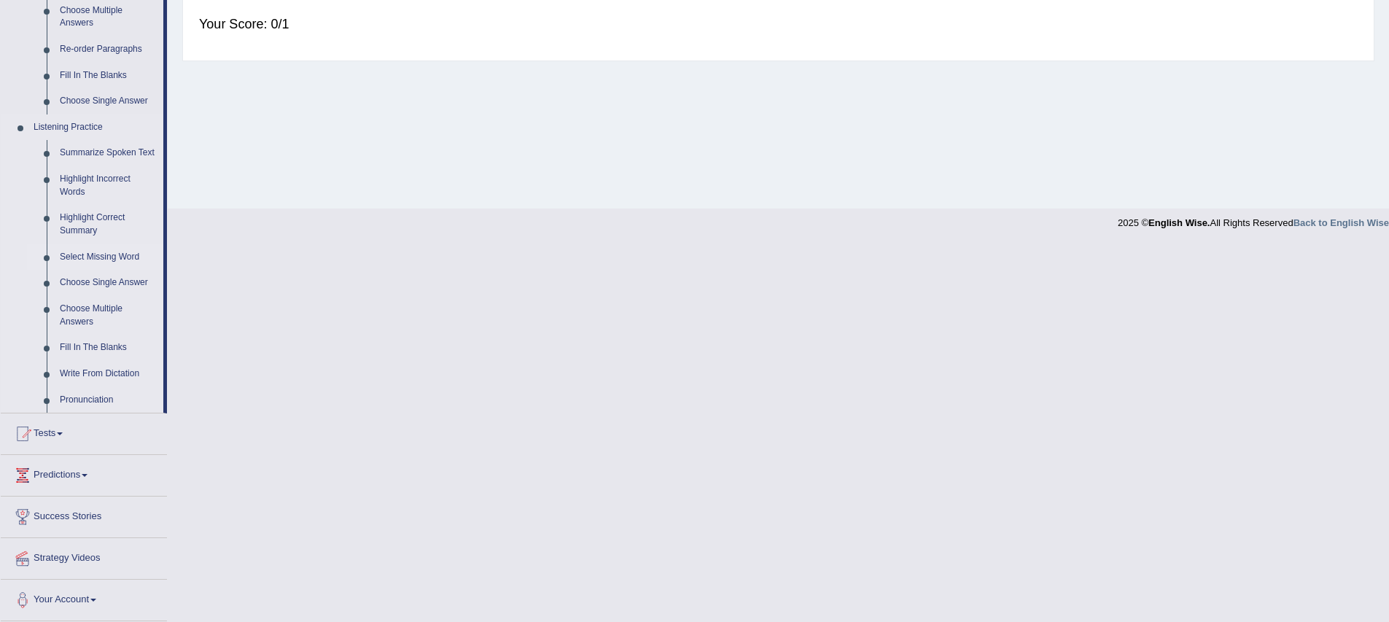
click at [112, 260] on link "Select Missing Word" at bounding box center [108, 257] width 110 height 26
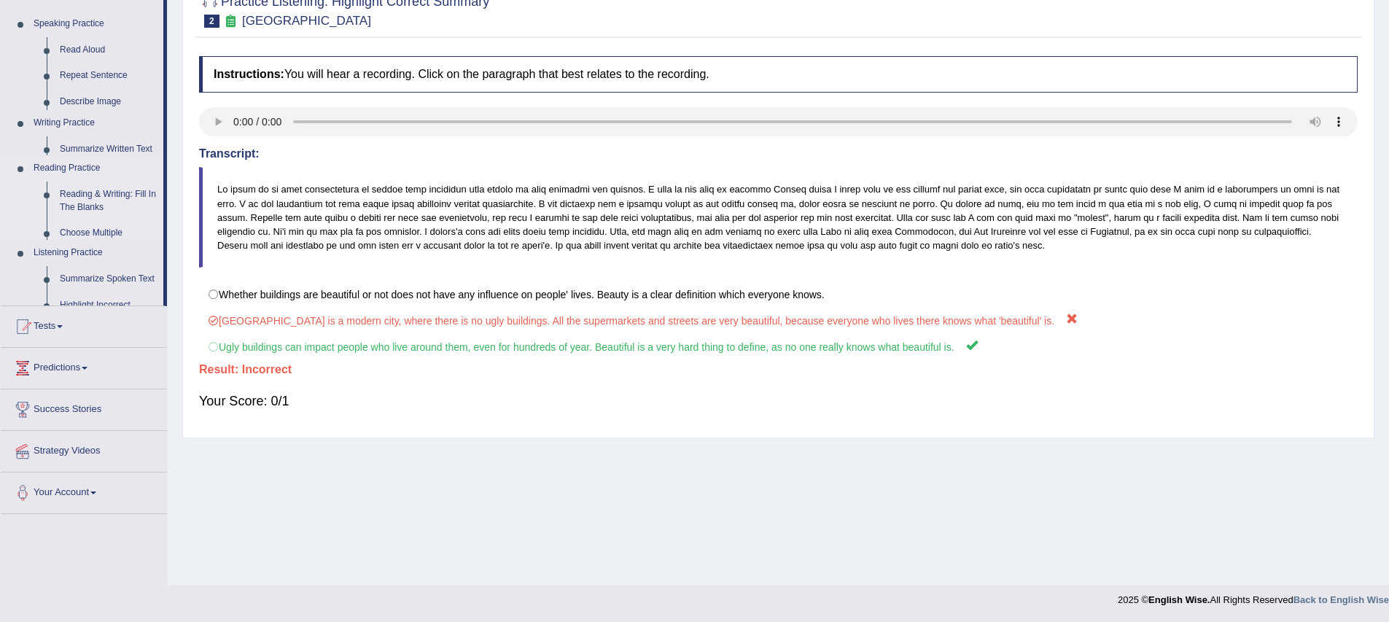
scroll to position [144, 0]
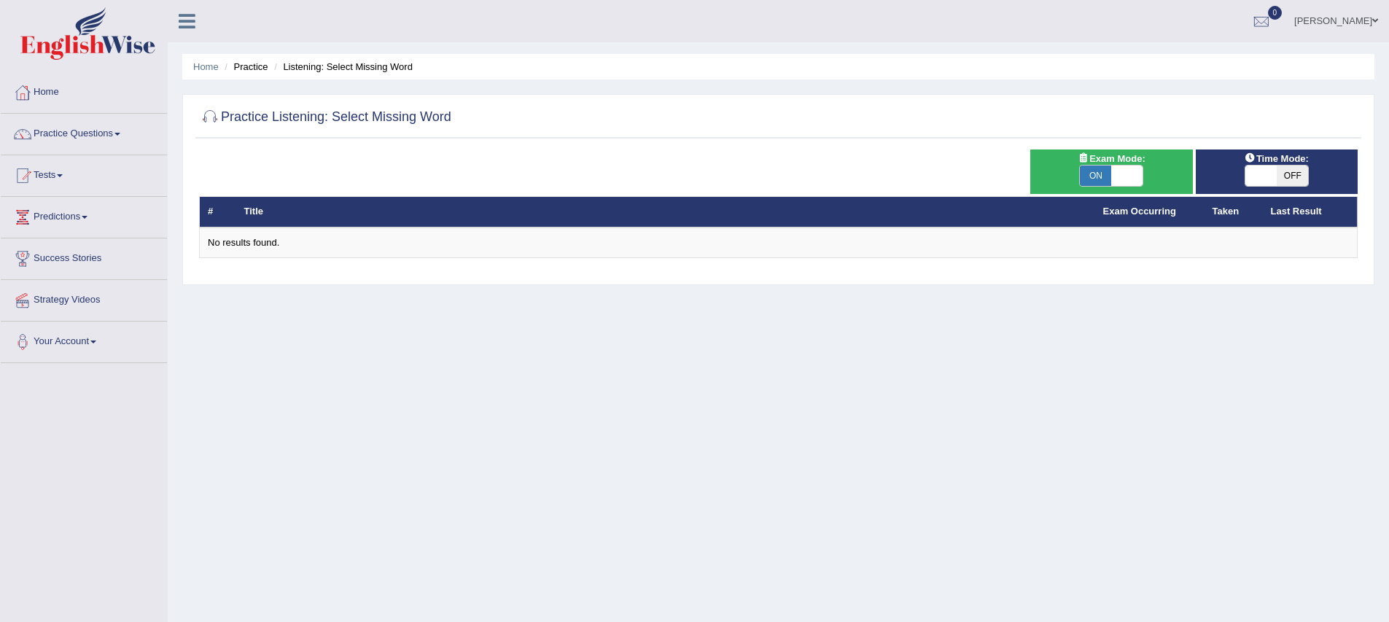
click at [360, 295] on div "Home Practice Listening: Select Missing Word Practice Listening: Select Missing…" at bounding box center [779, 364] width 1222 height 729
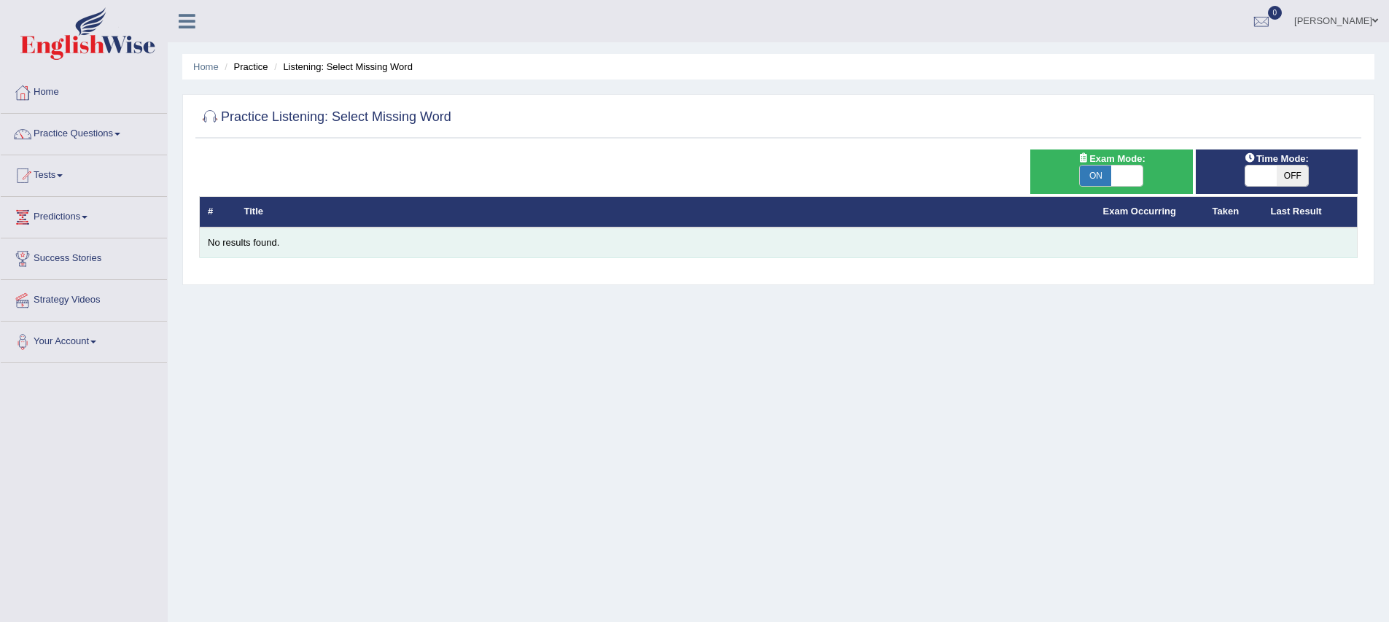
click at [291, 230] on td "No results found." at bounding box center [779, 243] width 1158 height 31
click at [306, 237] on div "No results found." at bounding box center [778, 243] width 1141 height 14
click at [305, 238] on div "No results found." at bounding box center [778, 243] width 1141 height 14
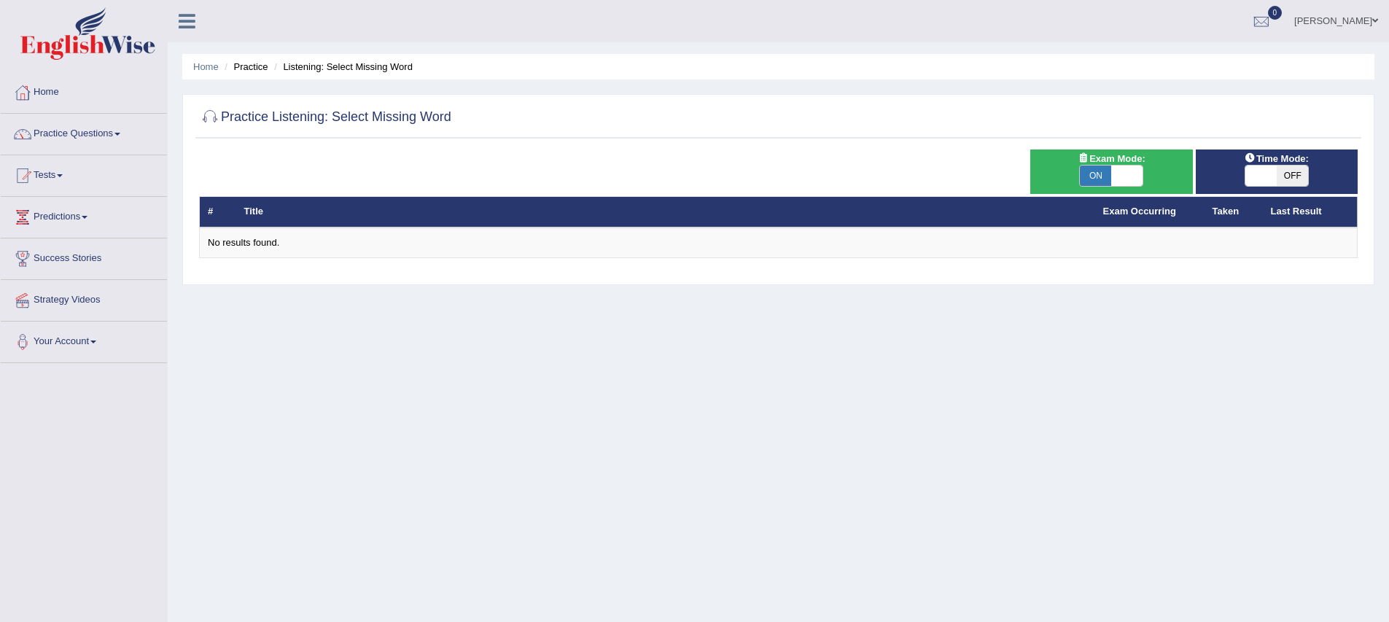
drag, startPoint x: 1115, startPoint y: 177, endPoint x: 1131, endPoint y: 180, distance: 16.3
click at [1116, 177] on span at bounding box center [1127, 176] width 31 height 20
checkbox input "false"
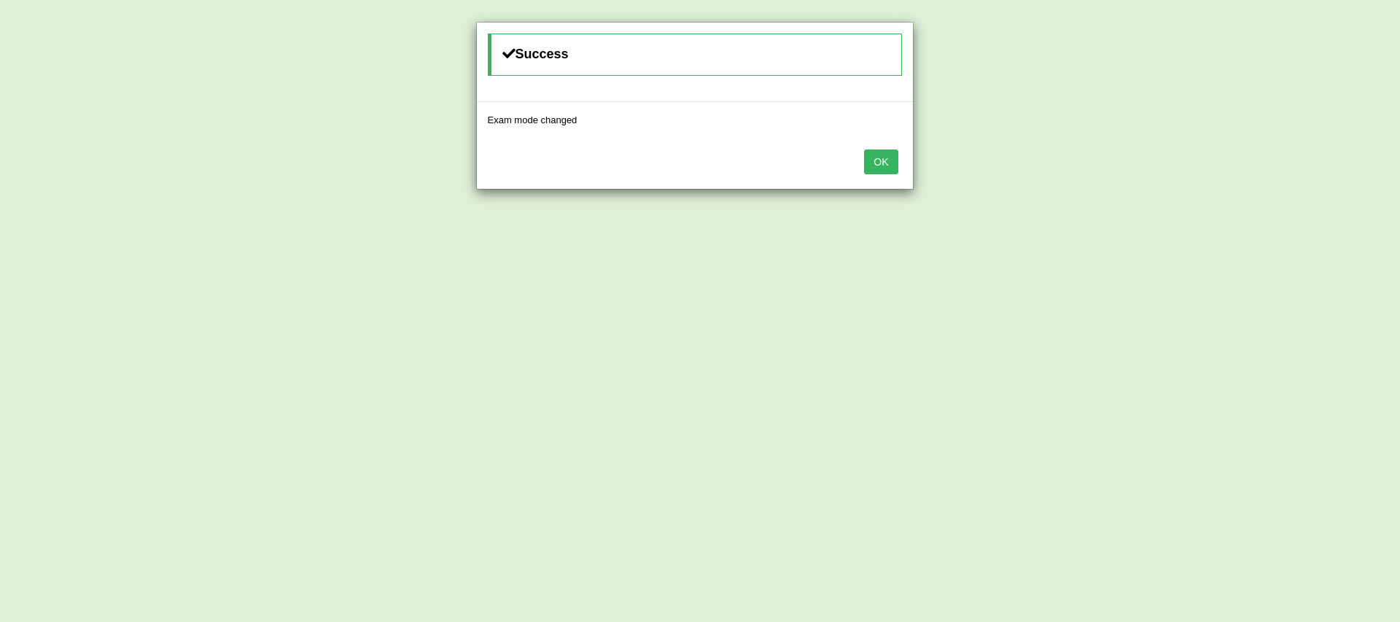
click at [888, 160] on button "OK" at bounding box center [881, 162] width 34 height 25
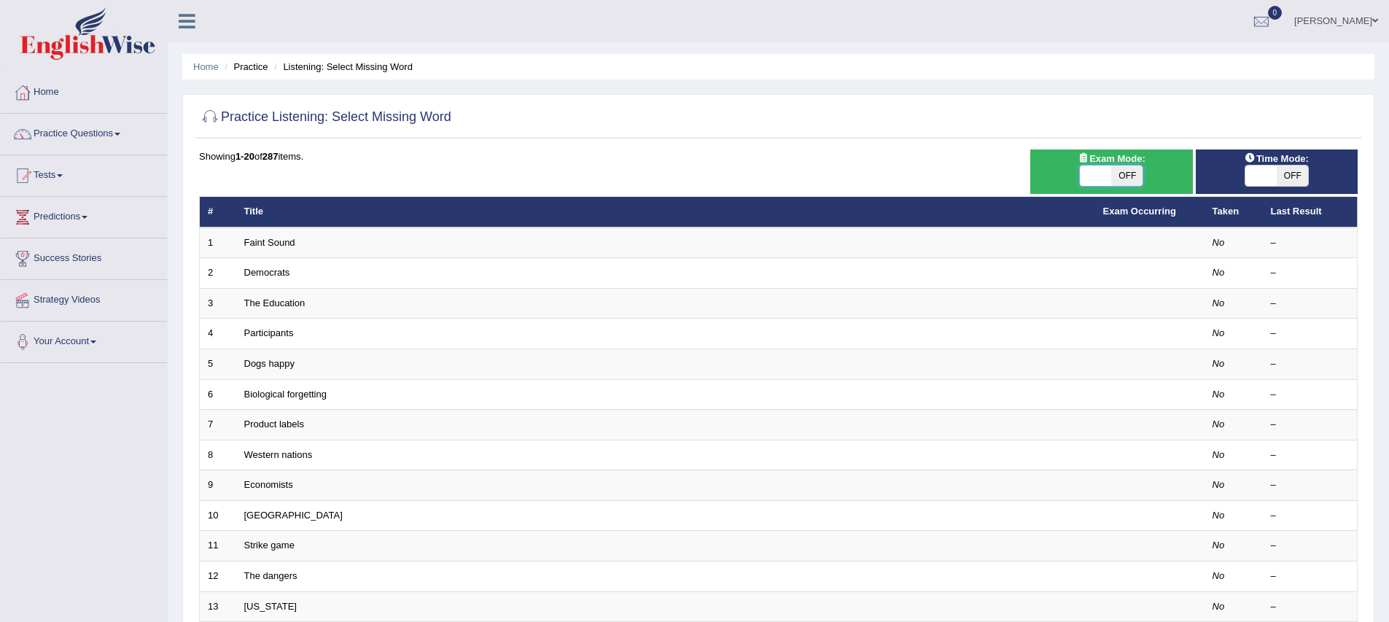
click at [1106, 172] on span at bounding box center [1095, 176] width 31 height 20
checkbox input "true"
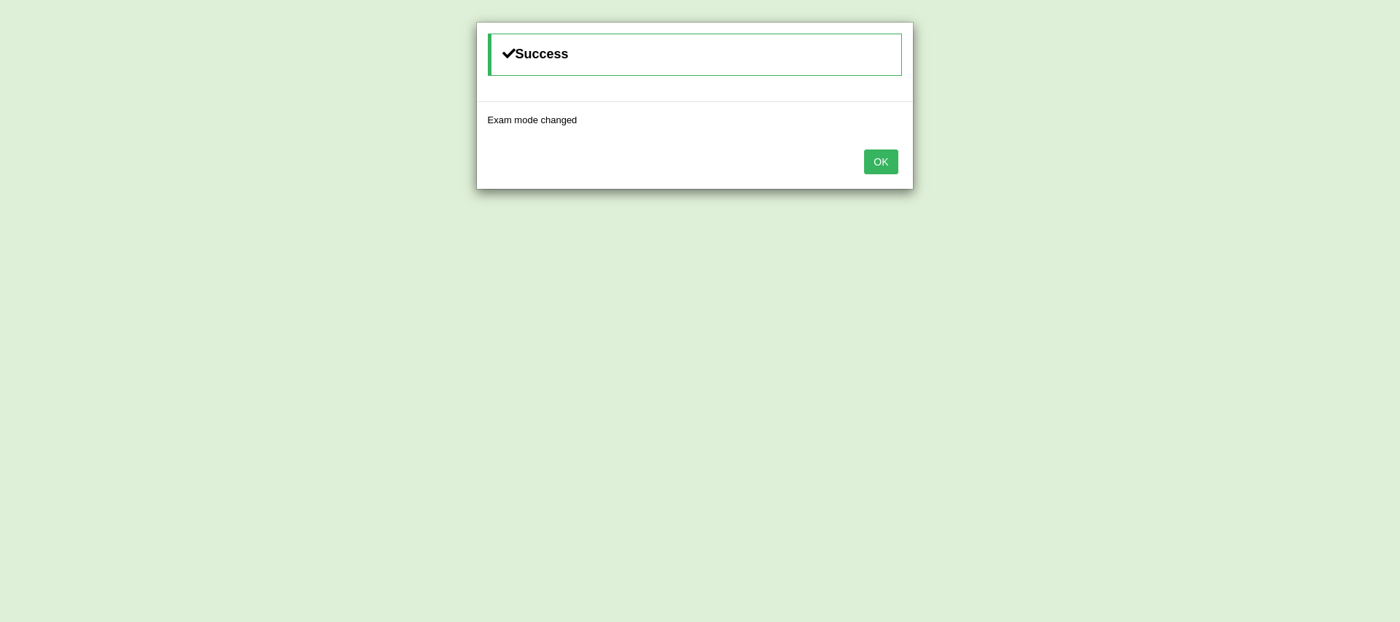
click at [883, 171] on button "OK" at bounding box center [881, 162] width 34 height 25
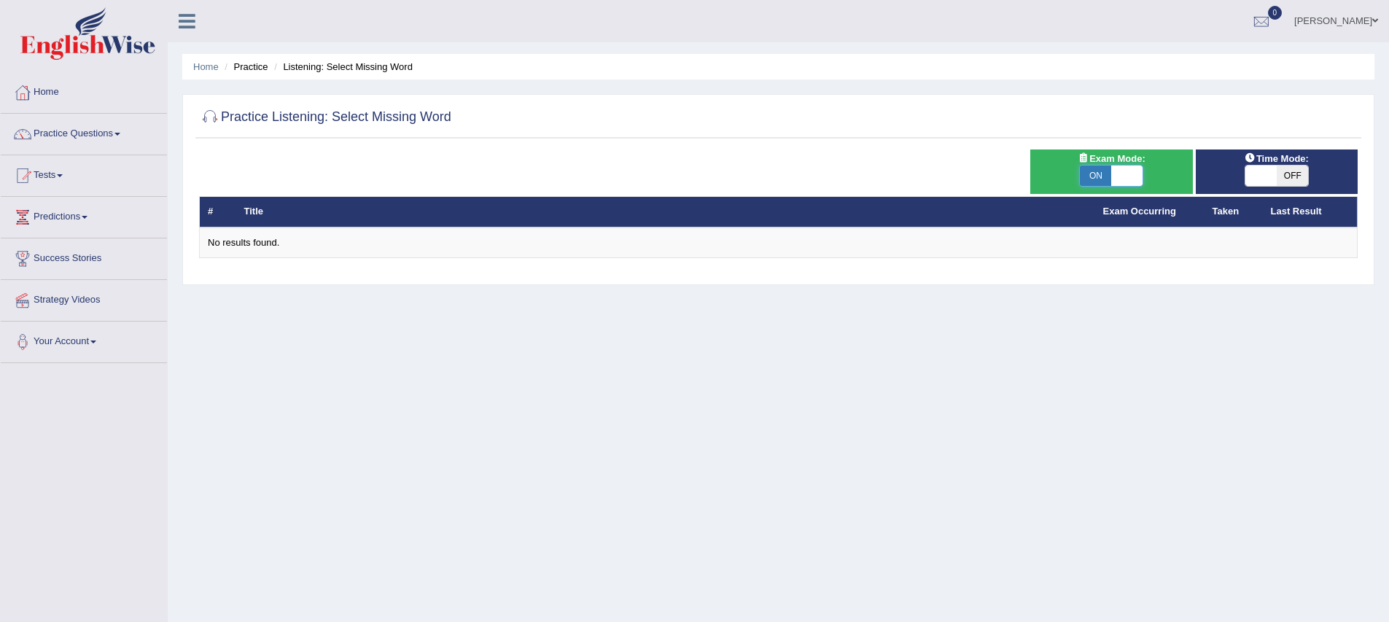
click at [1124, 182] on span at bounding box center [1127, 176] width 31 height 20
checkbox input "false"
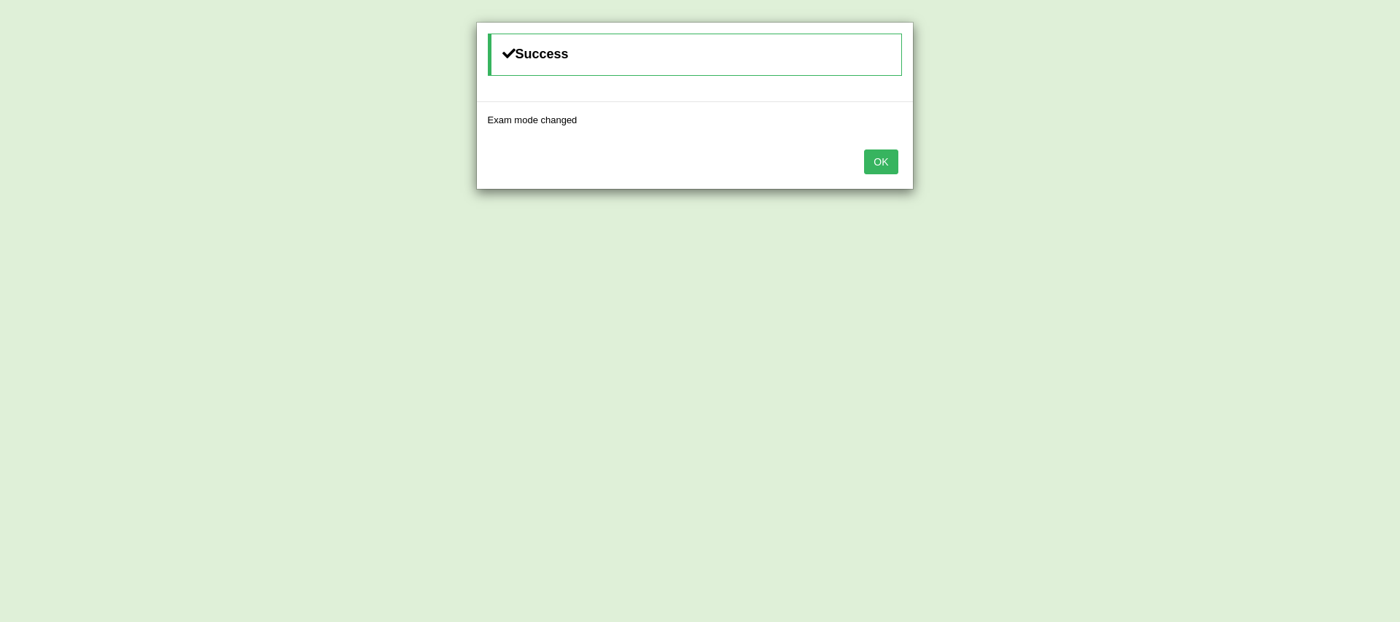
click at [1124, 182] on div "Success Exam mode changed OK" at bounding box center [700, 311] width 1400 height 622
click at [889, 163] on button "OK" at bounding box center [881, 162] width 34 height 25
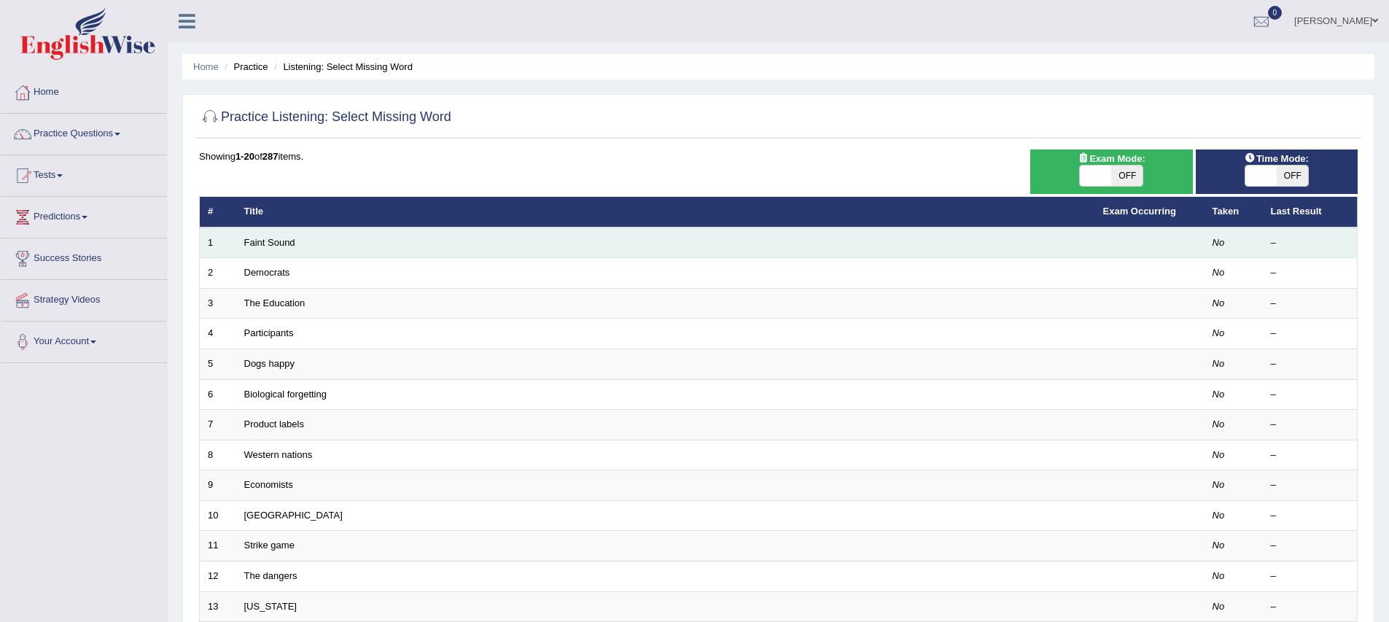
click at [375, 242] on td "Faint Sound" at bounding box center [665, 243] width 859 height 31
click at [267, 239] on link "Faint Sound" at bounding box center [269, 242] width 51 height 11
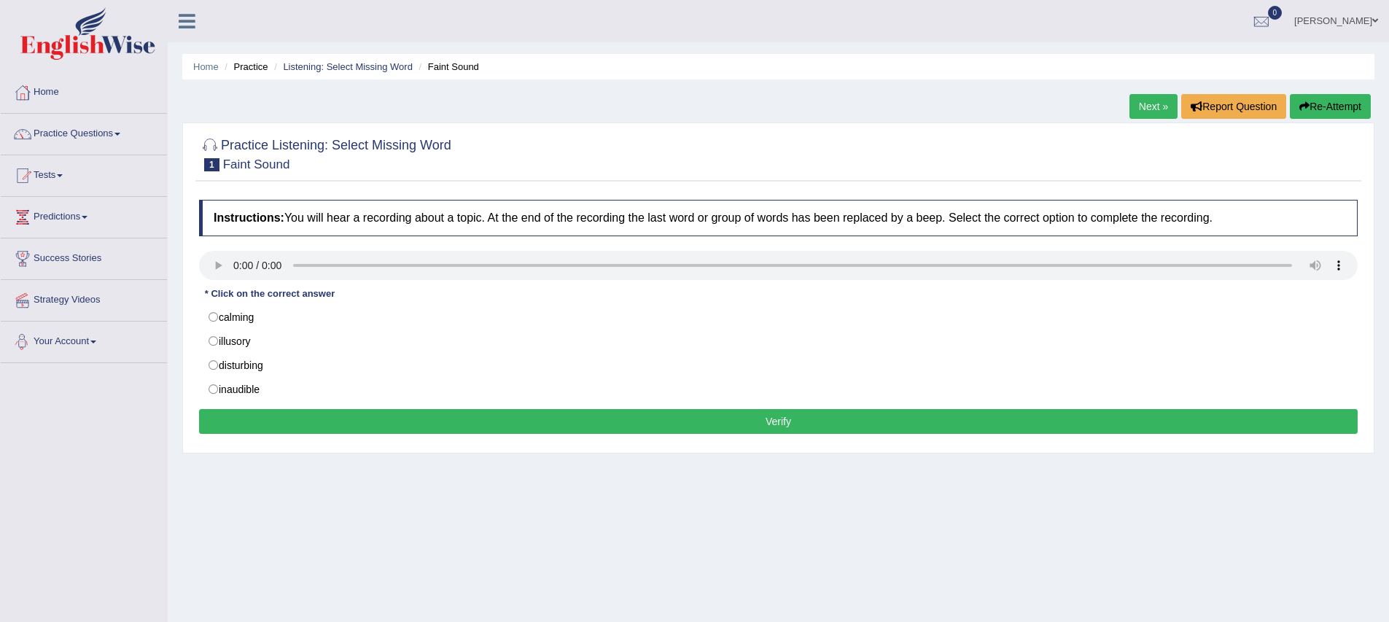
click at [260, 479] on div "Home Practice Listening: Select Missing Word Faint Sound Next » Report Question…" at bounding box center [779, 364] width 1222 height 729
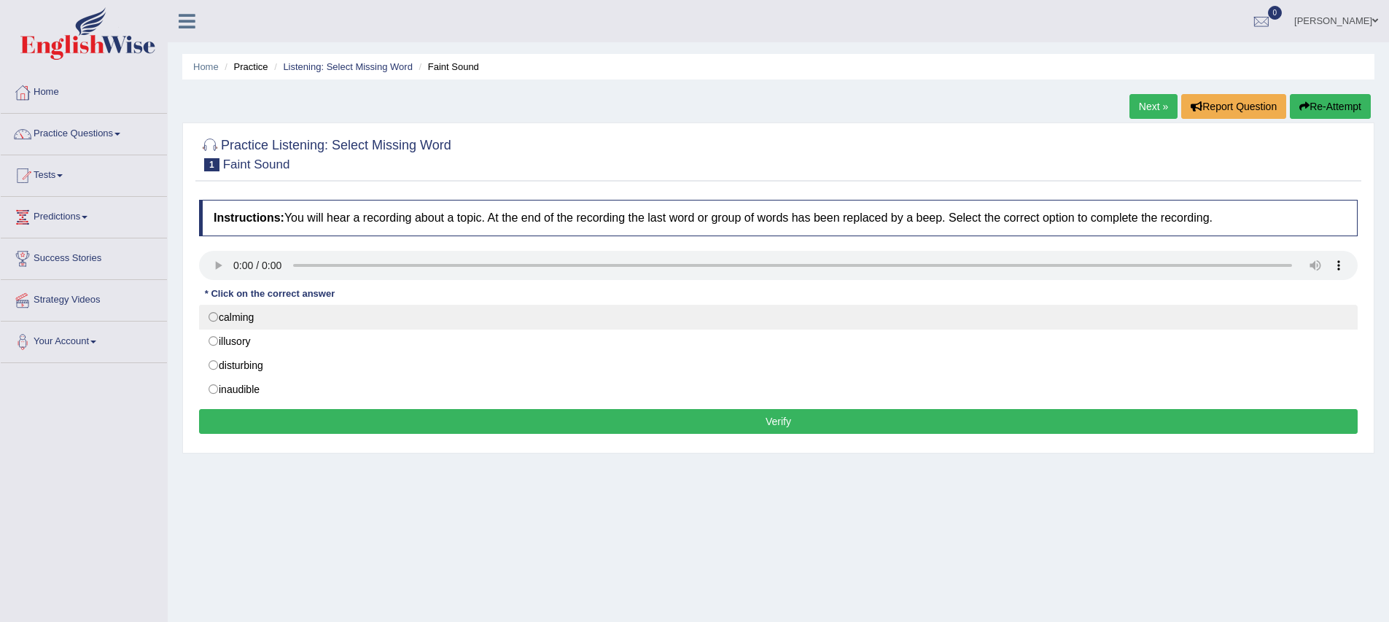
click at [214, 319] on label "calming" at bounding box center [778, 317] width 1159 height 25
radio input "true"
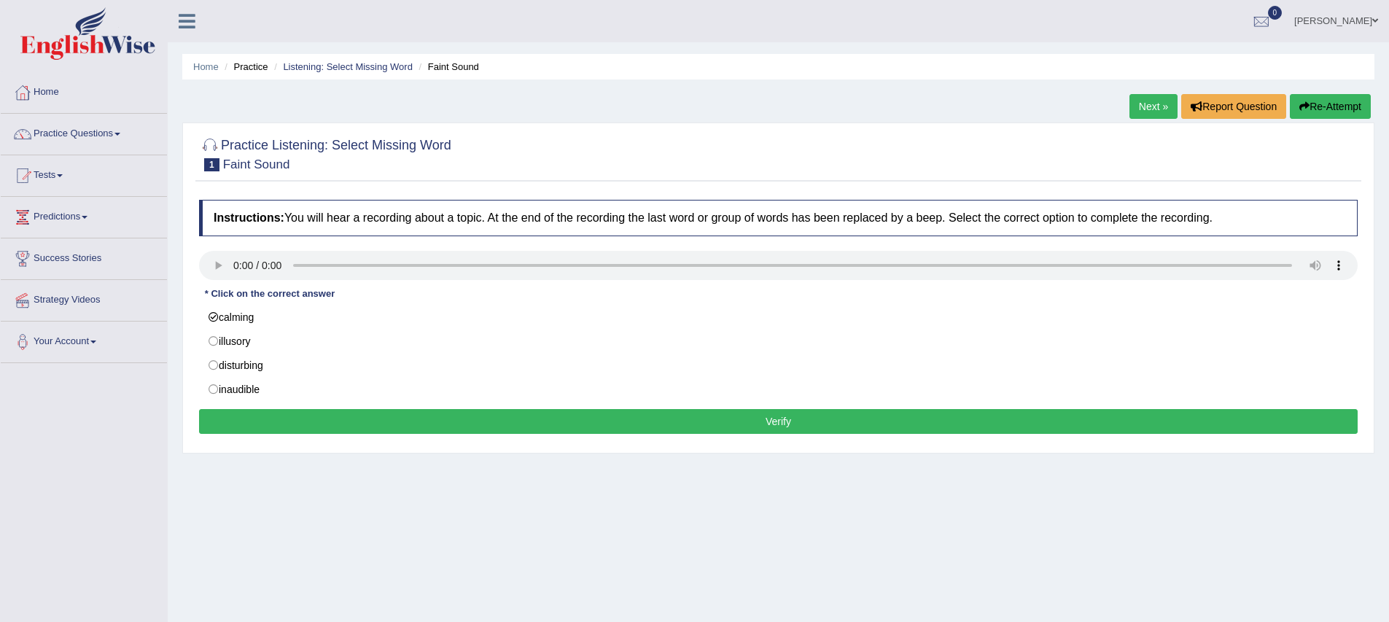
click at [408, 426] on button "Verify" at bounding box center [778, 421] width 1159 height 25
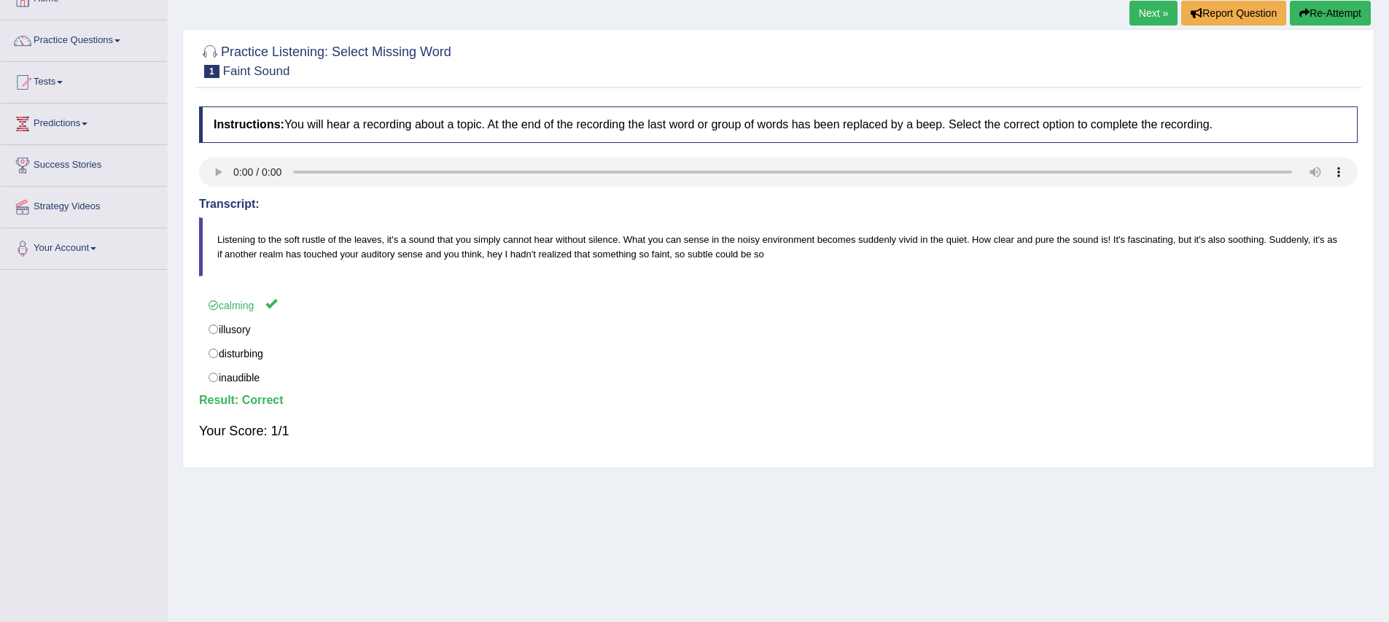
scroll to position [144, 0]
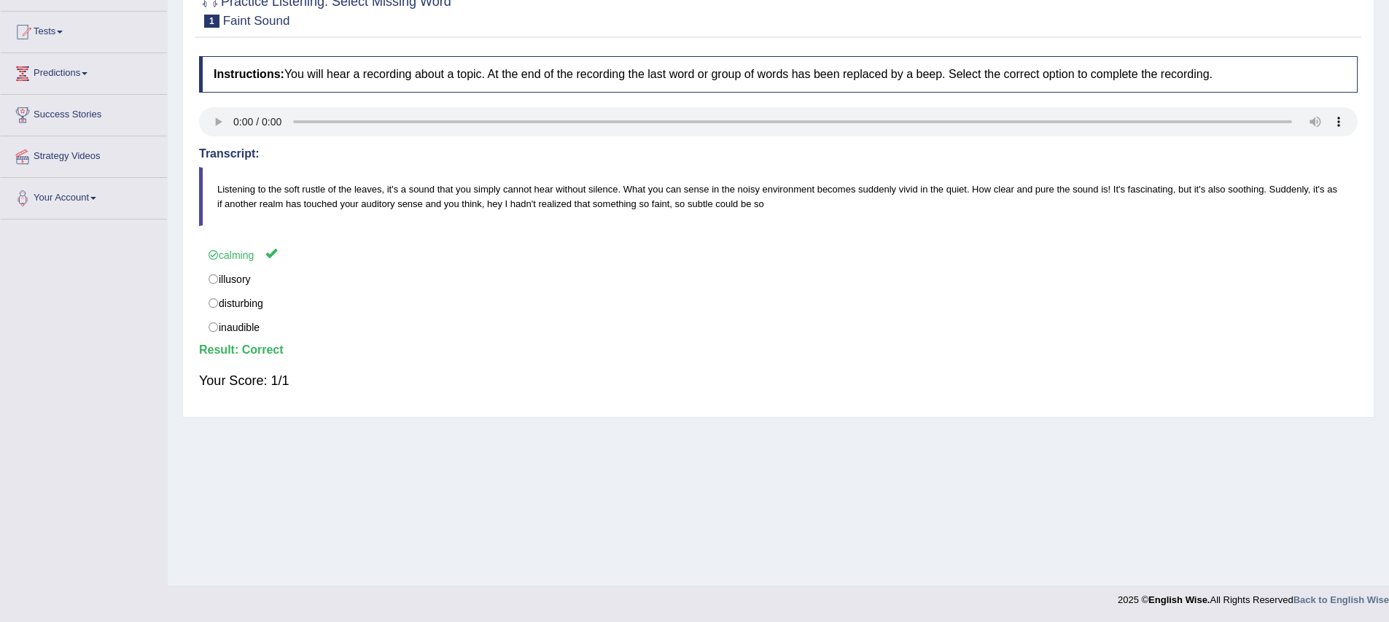
click at [432, 494] on div "Home Practice Listening: Select Missing Word Faint Sound Next » Report Question…" at bounding box center [779, 220] width 1222 height 729
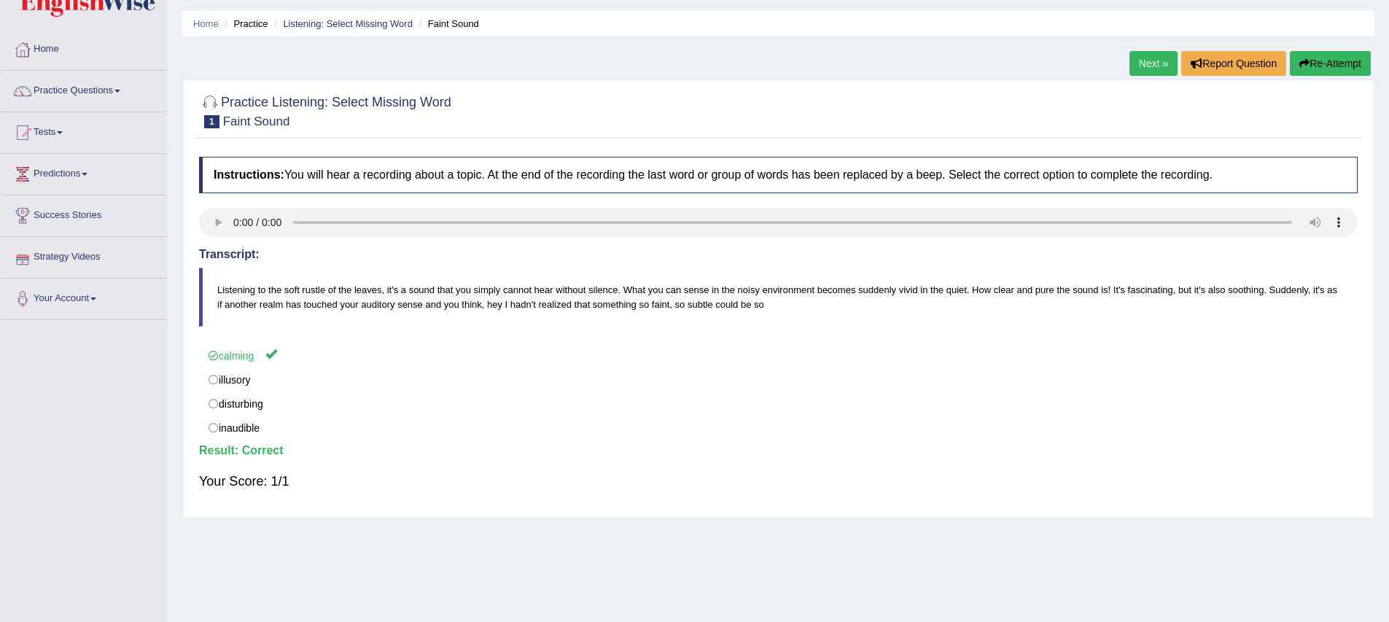
scroll to position [0, 0]
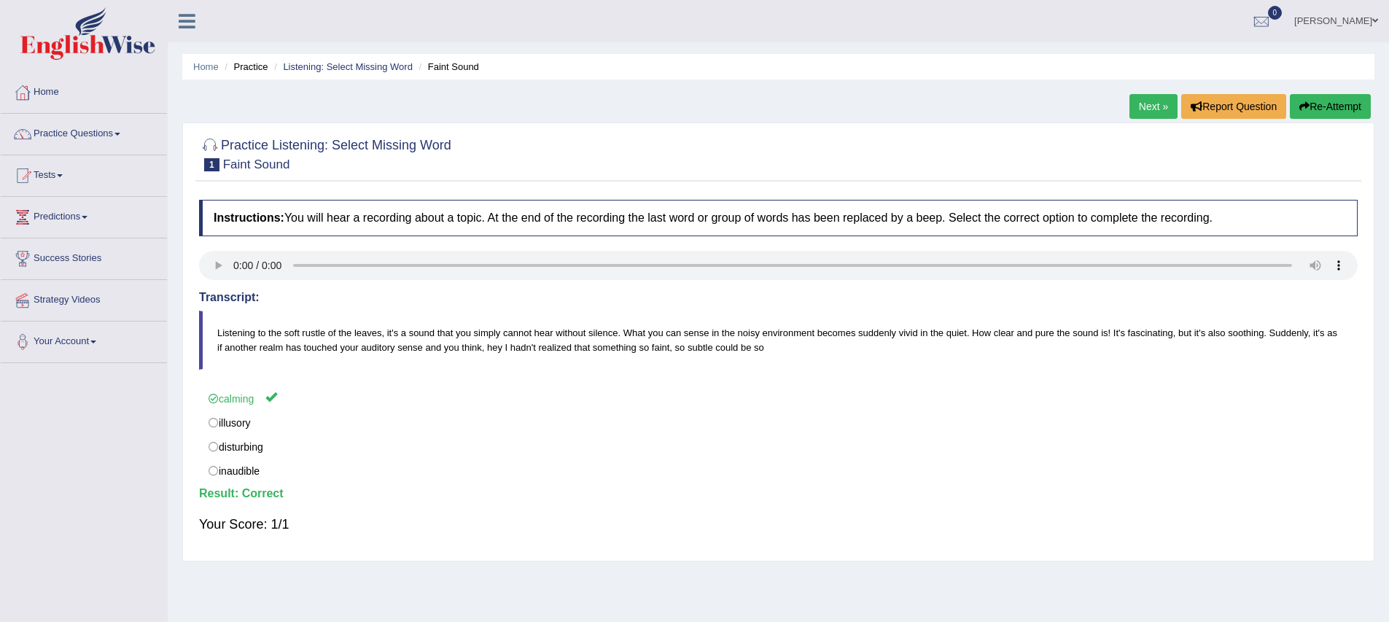
click at [1142, 111] on link "Next »" at bounding box center [1154, 106] width 48 height 25
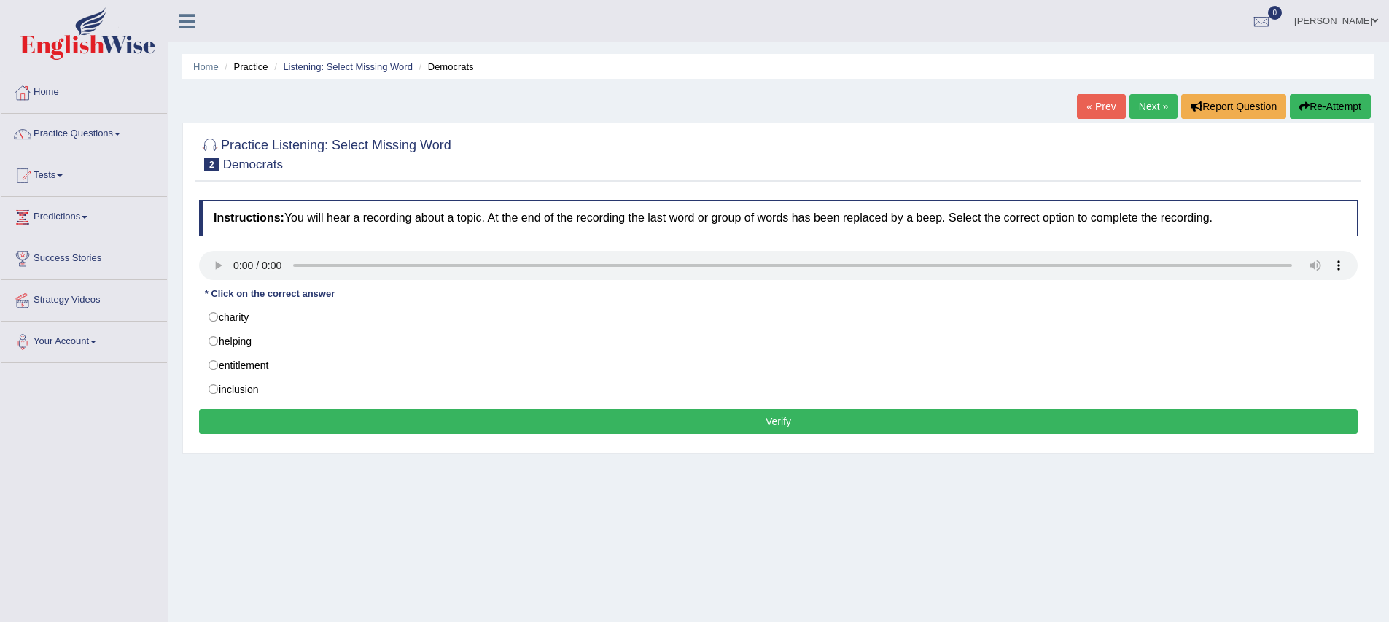
click at [254, 453] on div "Practice Listening: Select Missing Word 2 Democrats Instructions: You will hear…" at bounding box center [778, 288] width 1192 height 331
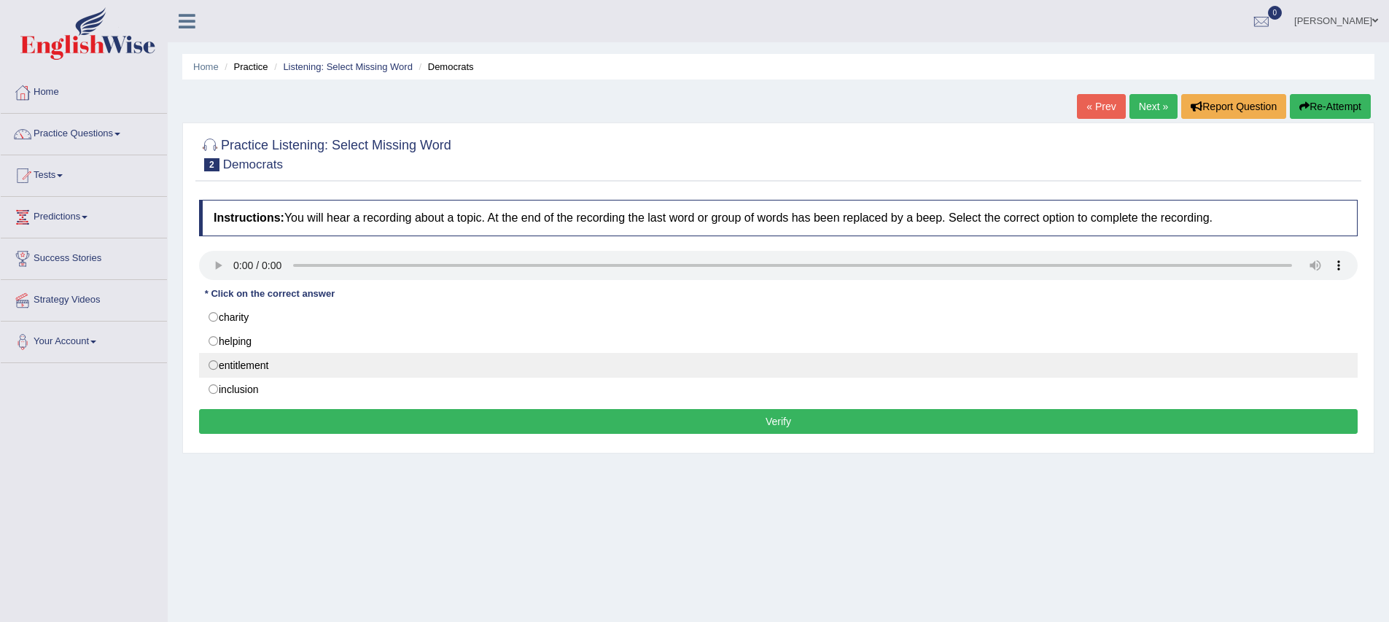
click at [214, 366] on label "entitlement" at bounding box center [778, 365] width 1159 height 25
radio input "true"
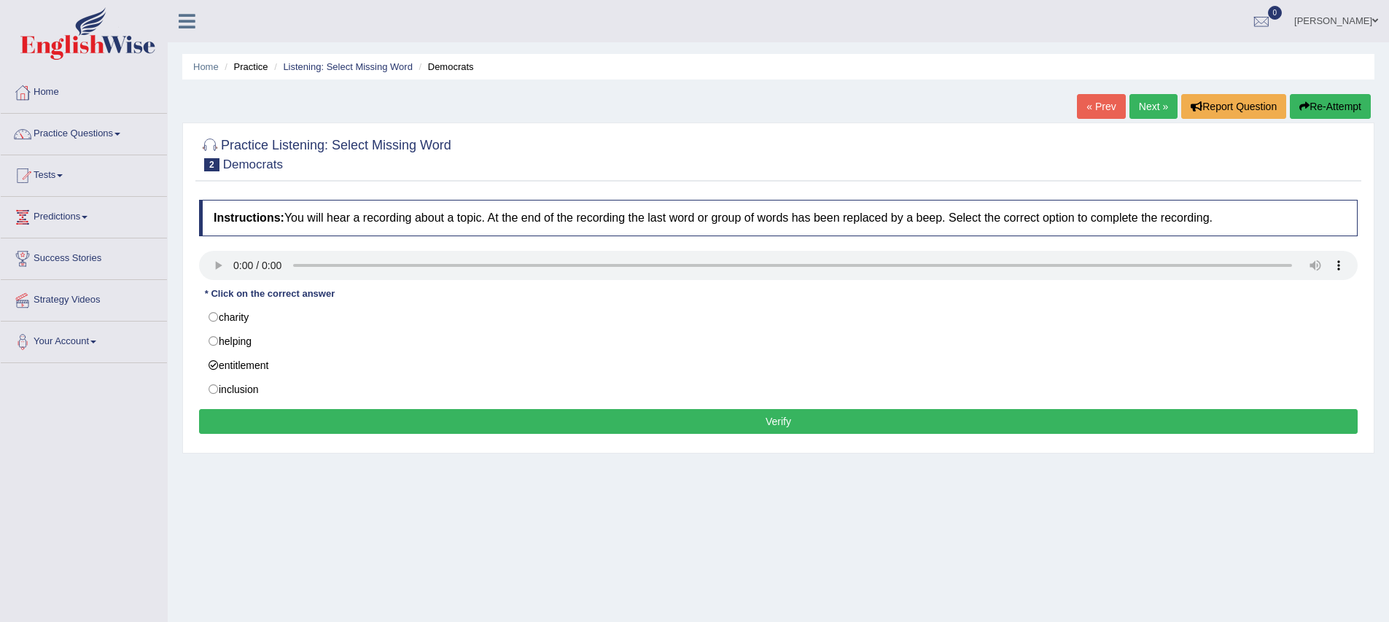
click at [344, 424] on button "Verify" at bounding box center [778, 421] width 1159 height 25
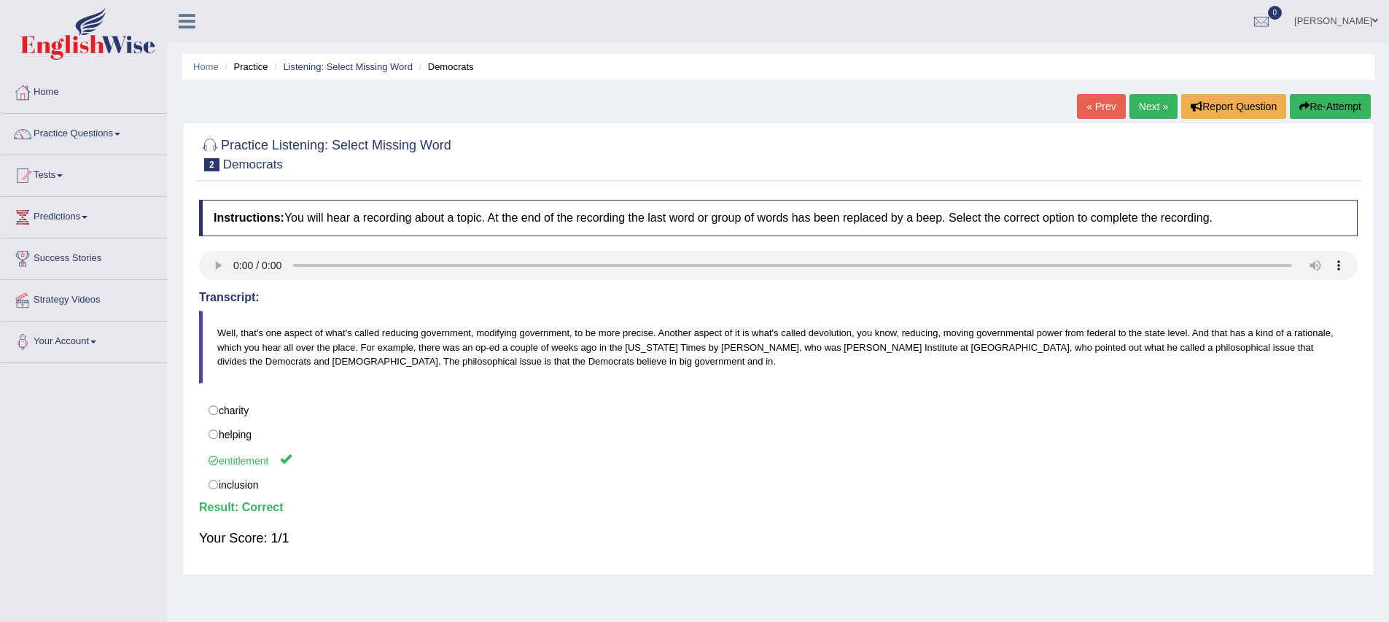
click at [1149, 103] on link "Next »" at bounding box center [1154, 106] width 48 height 25
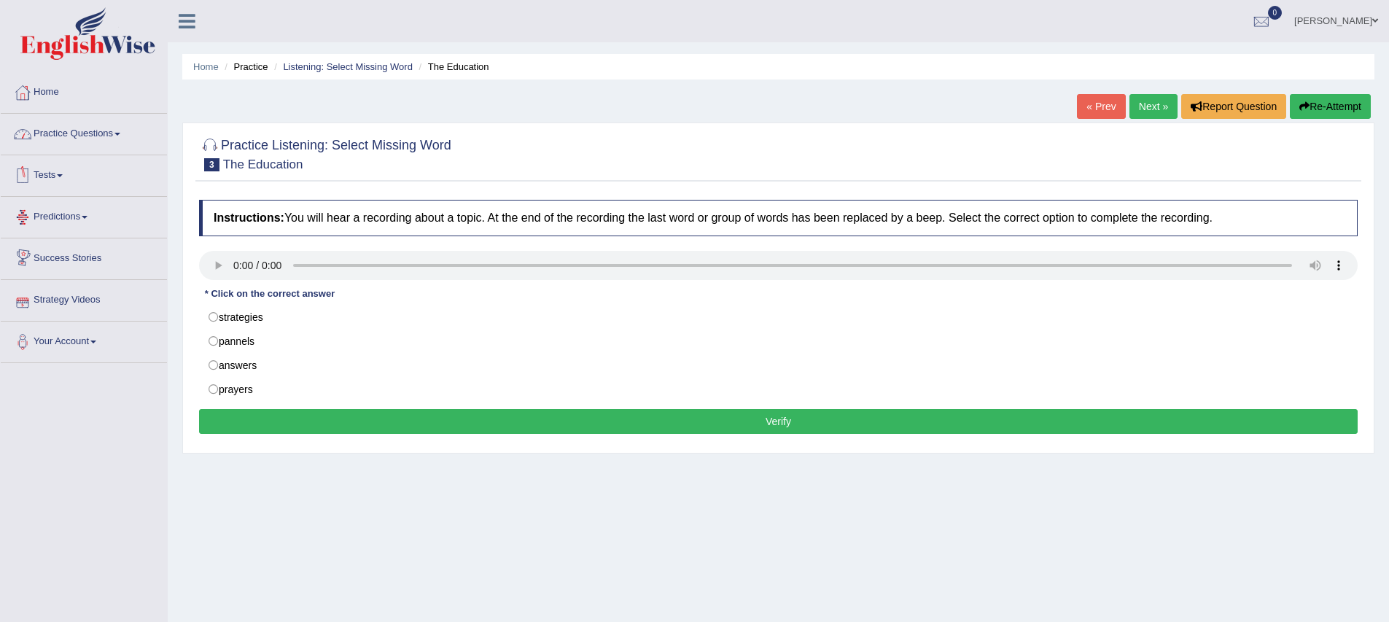
click at [83, 144] on link "Practice Questions" at bounding box center [84, 132] width 166 height 36
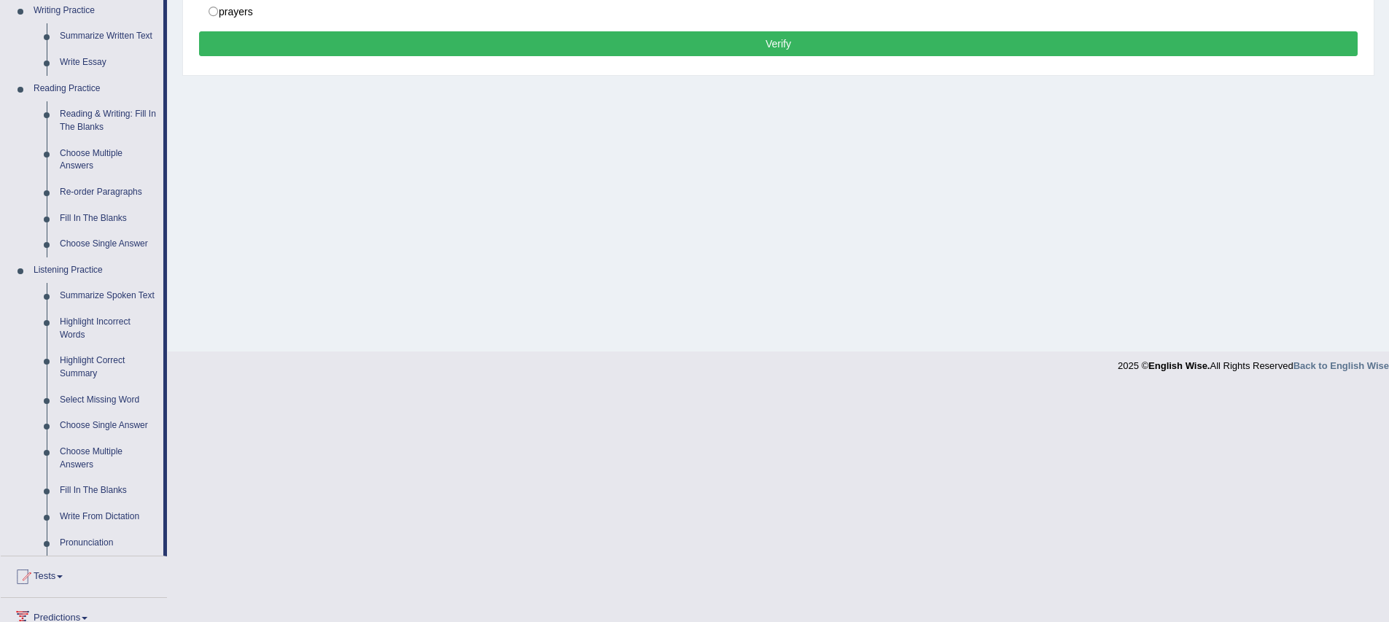
scroll to position [534, 0]
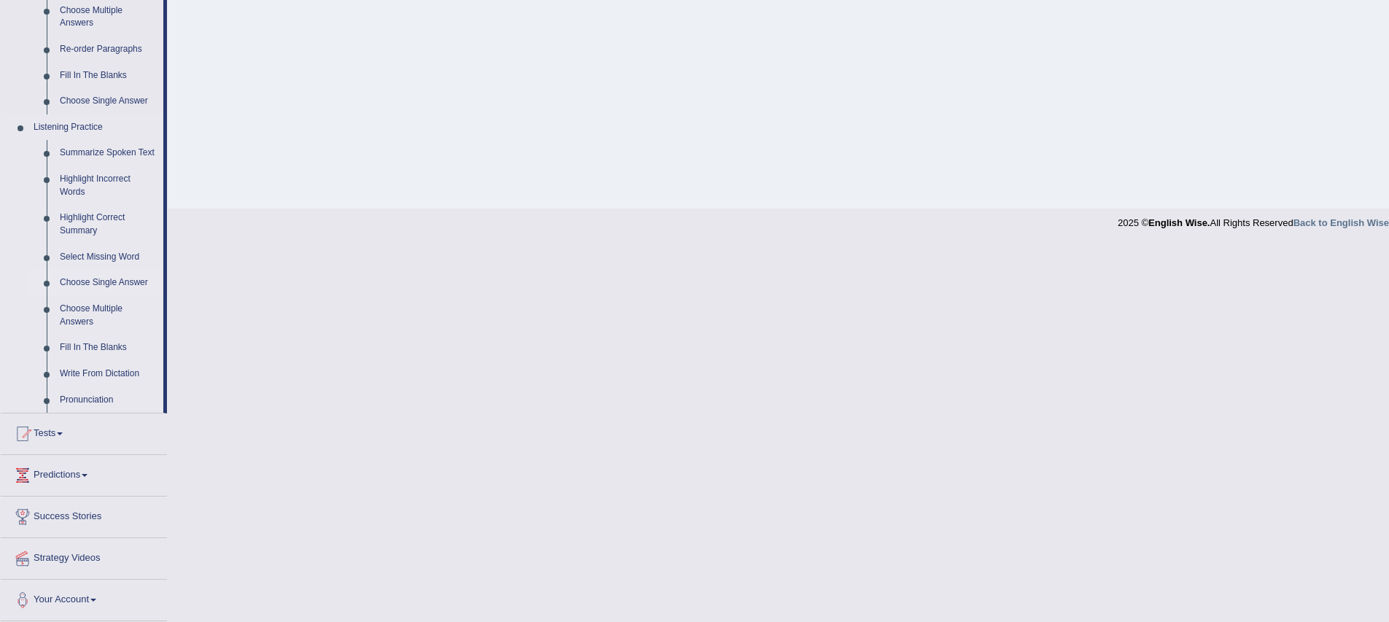
click at [97, 279] on link "Choose Single Answer" at bounding box center [108, 283] width 110 height 26
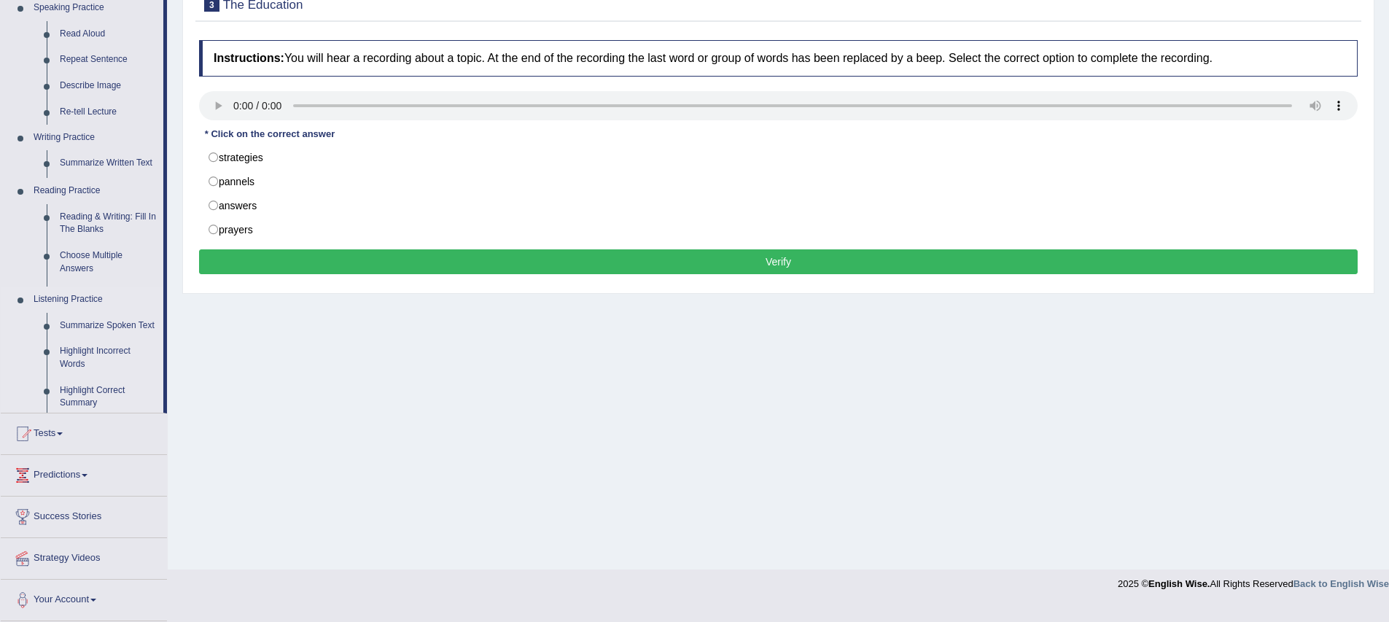
scroll to position [144, 0]
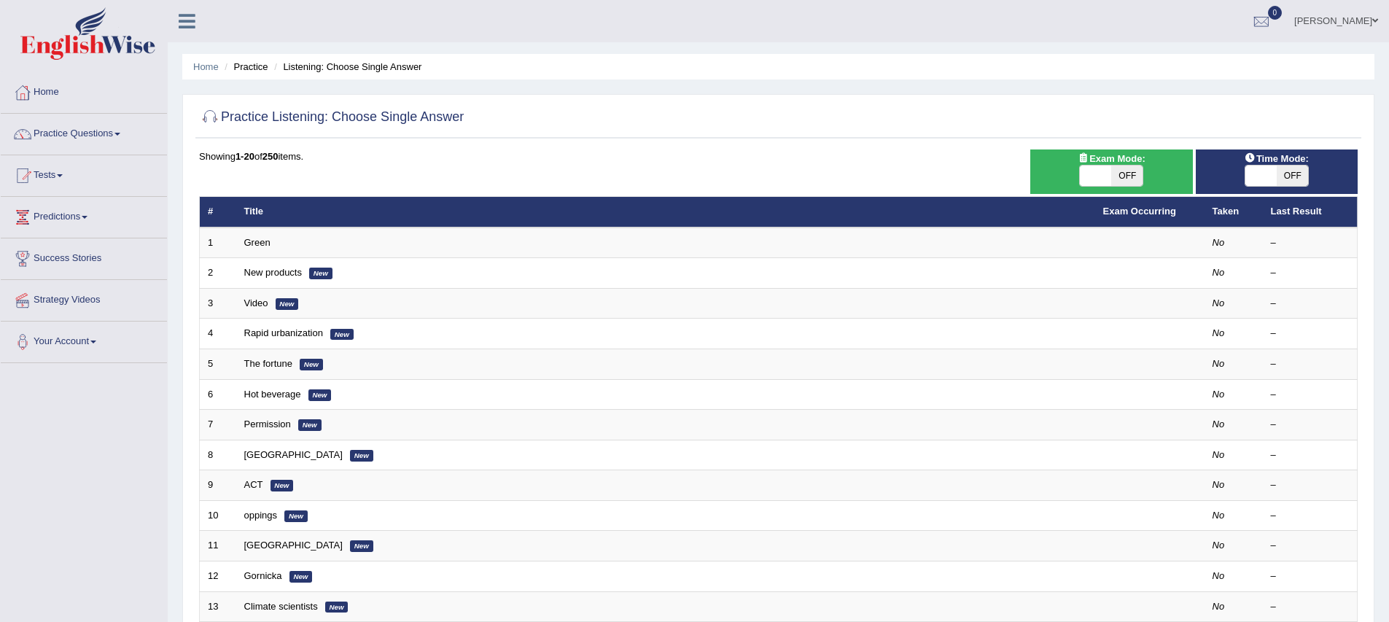
click at [1118, 168] on span "OFF" at bounding box center [1127, 176] width 31 height 20
checkbox input "true"
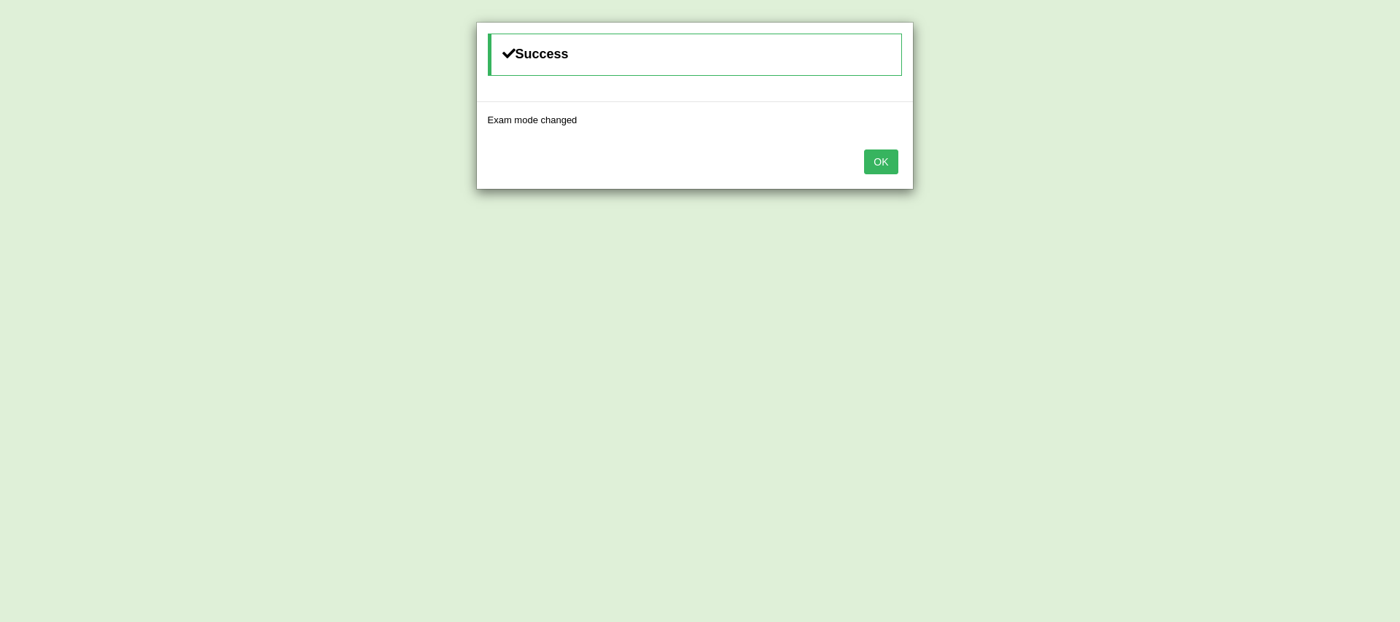
click at [885, 168] on button "OK" at bounding box center [881, 162] width 34 height 25
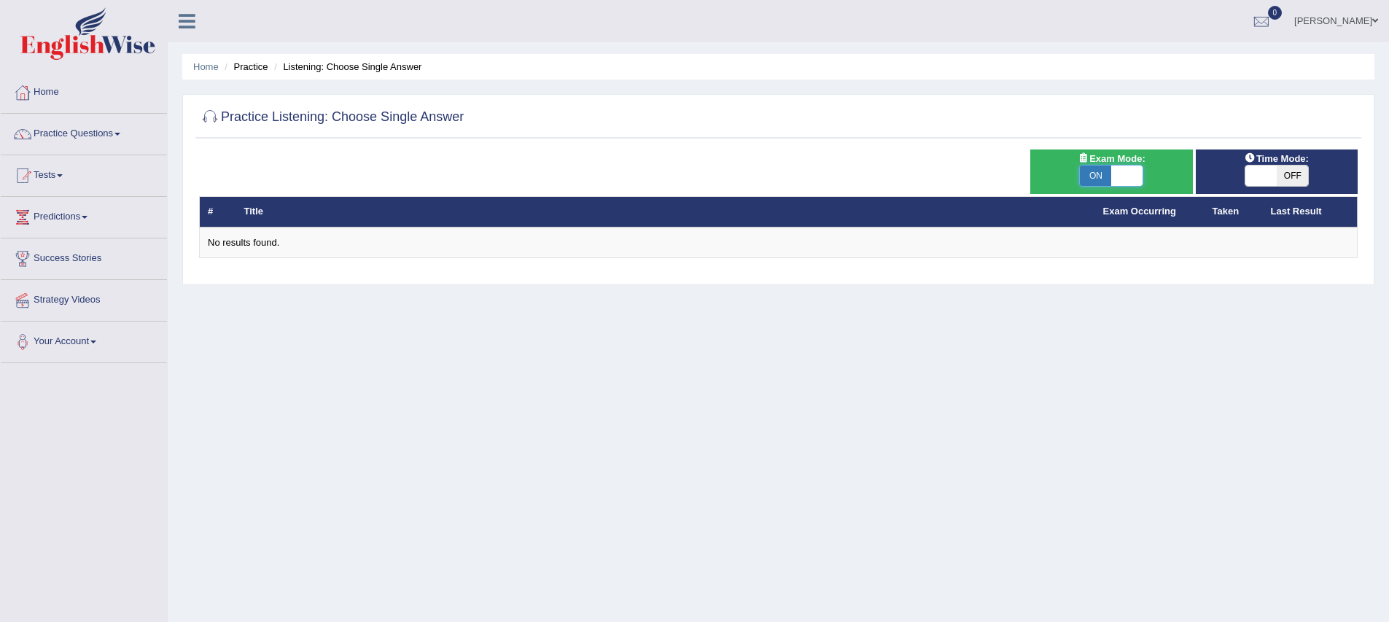
click at [1117, 177] on span at bounding box center [1127, 176] width 31 height 20
checkbox input "false"
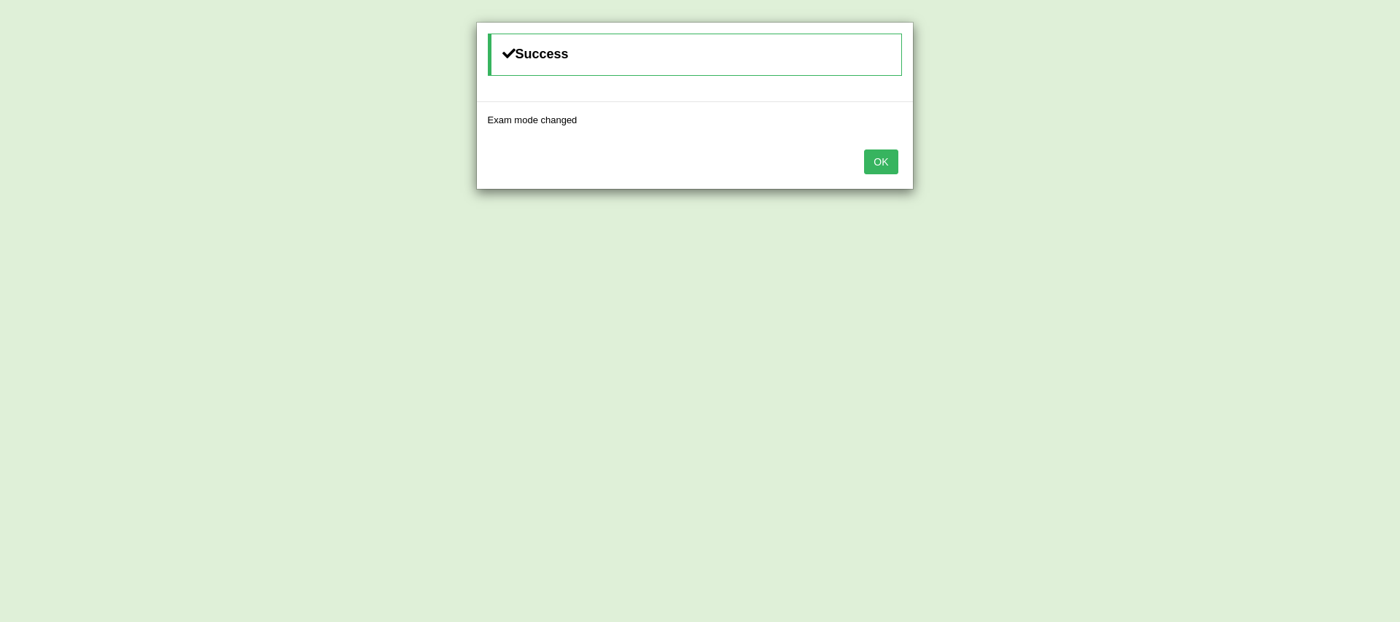
click at [885, 170] on button "OK" at bounding box center [881, 162] width 34 height 25
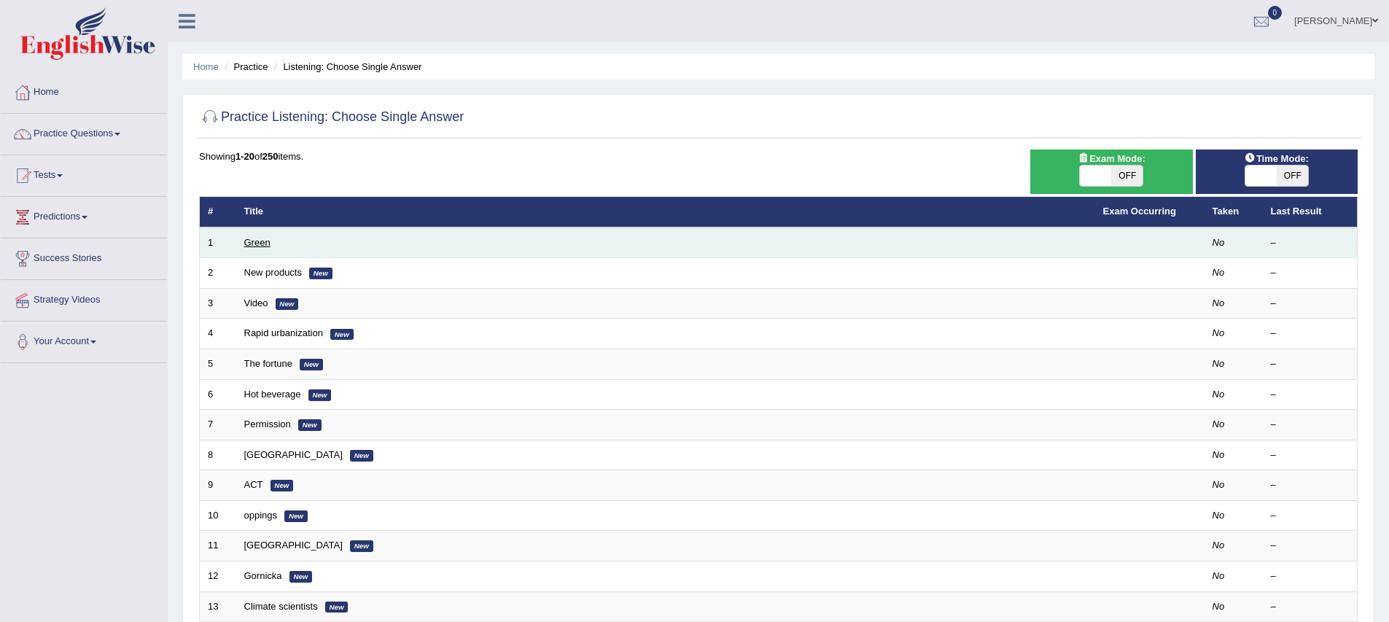
click at [264, 247] on link "Green" at bounding box center [257, 242] width 26 height 11
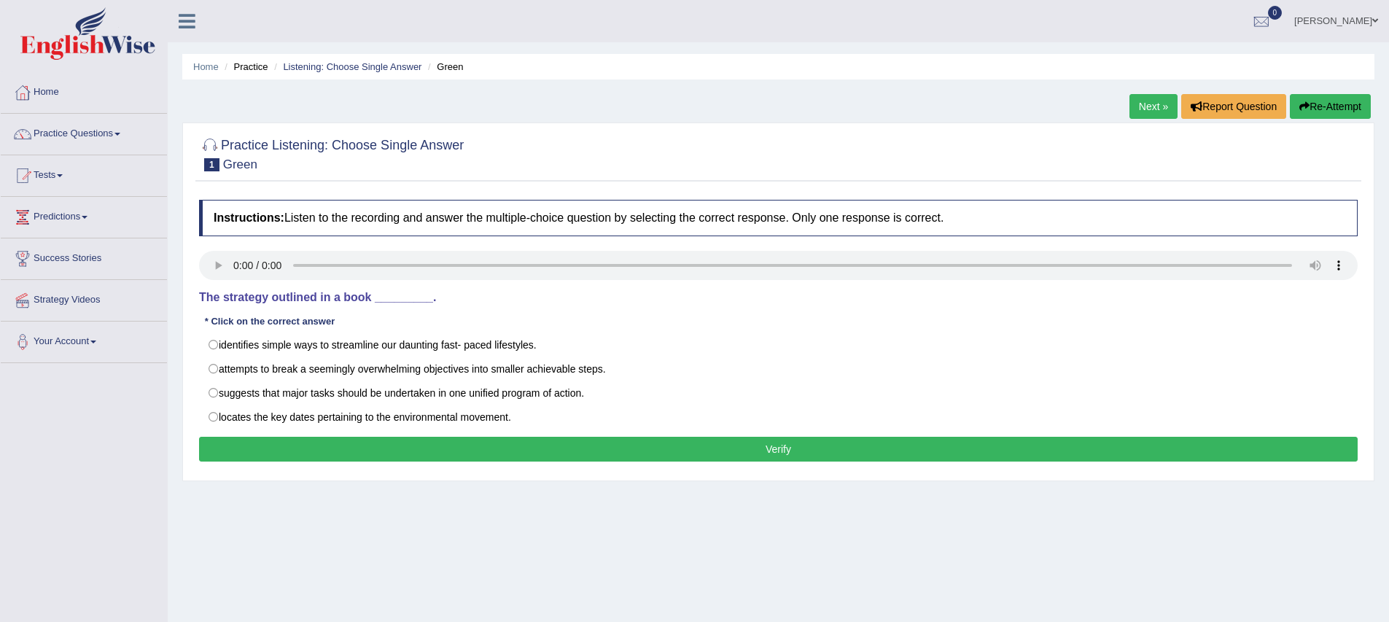
click at [468, 312] on div "Instructions: Listen to the recording and answer the multiple-choice question b…" at bounding box center [778, 333] width 1166 height 281
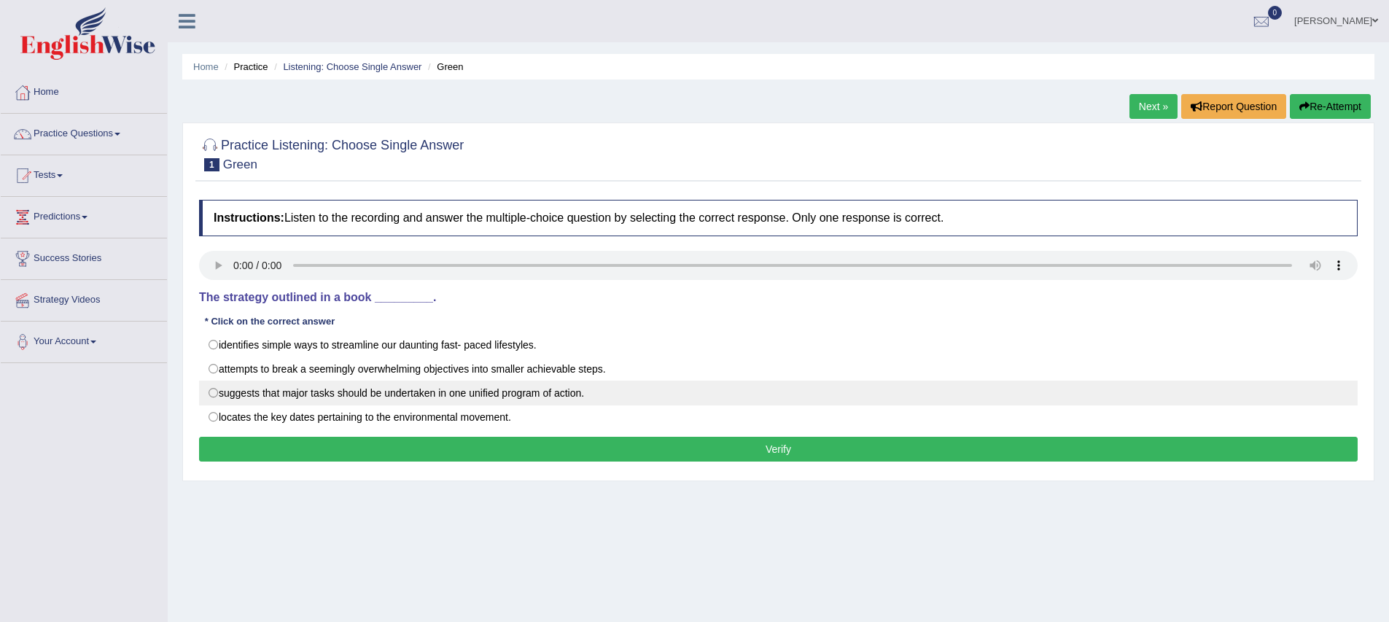
click at [217, 395] on label "suggests that major tasks should be undertaken in one unified program of action." at bounding box center [778, 393] width 1159 height 25
radio input "true"
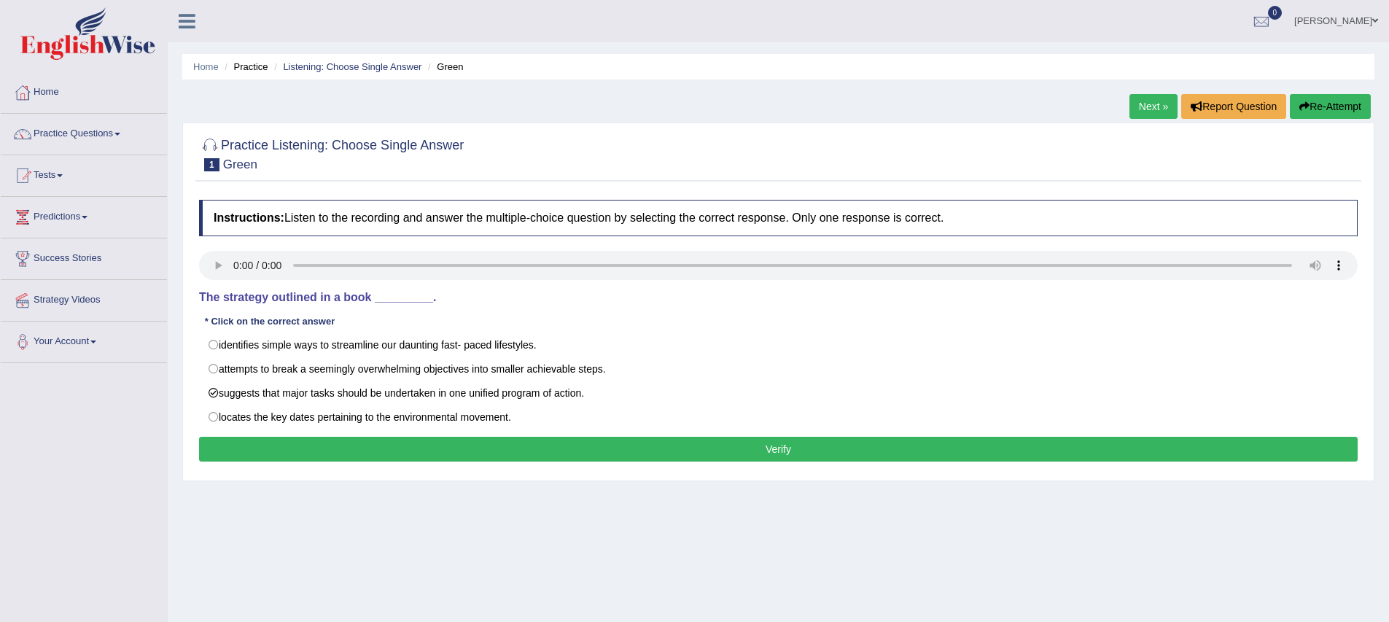
click at [536, 442] on button "Verify" at bounding box center [778, 449] width 1159 height 25
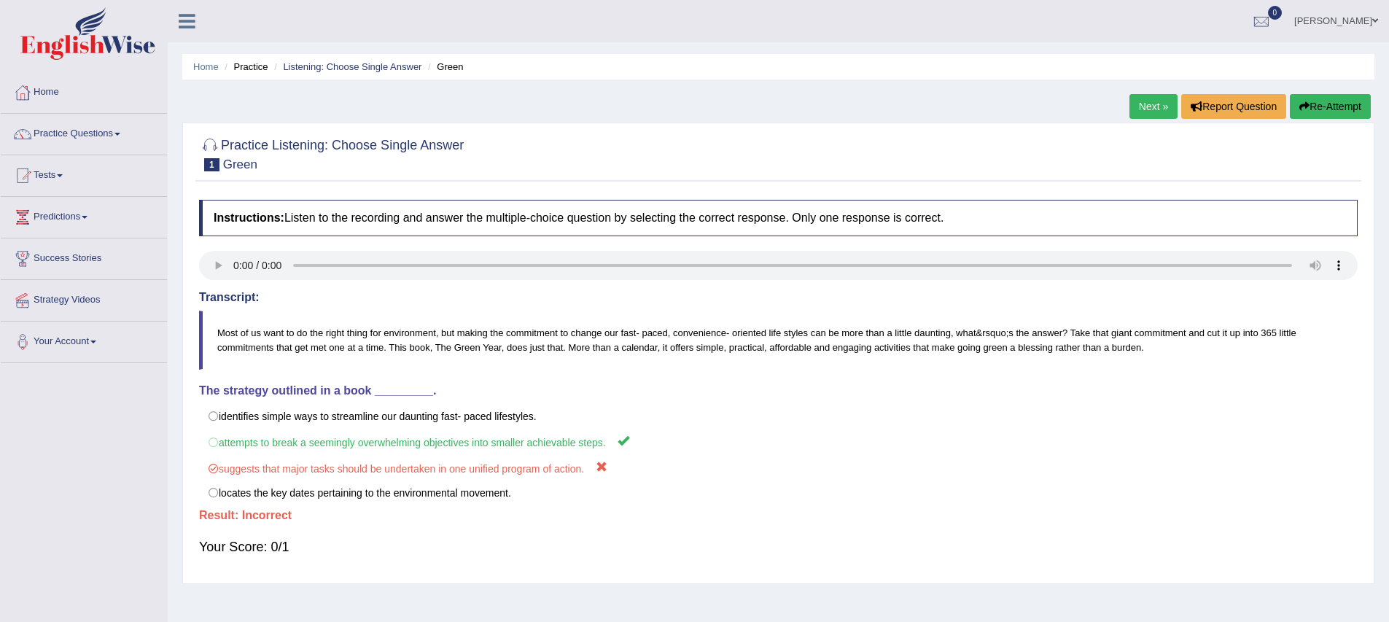
click at [400, 545] on div "Your Score: 0/1" at bounding box center [778, 547] width 1159 height 35
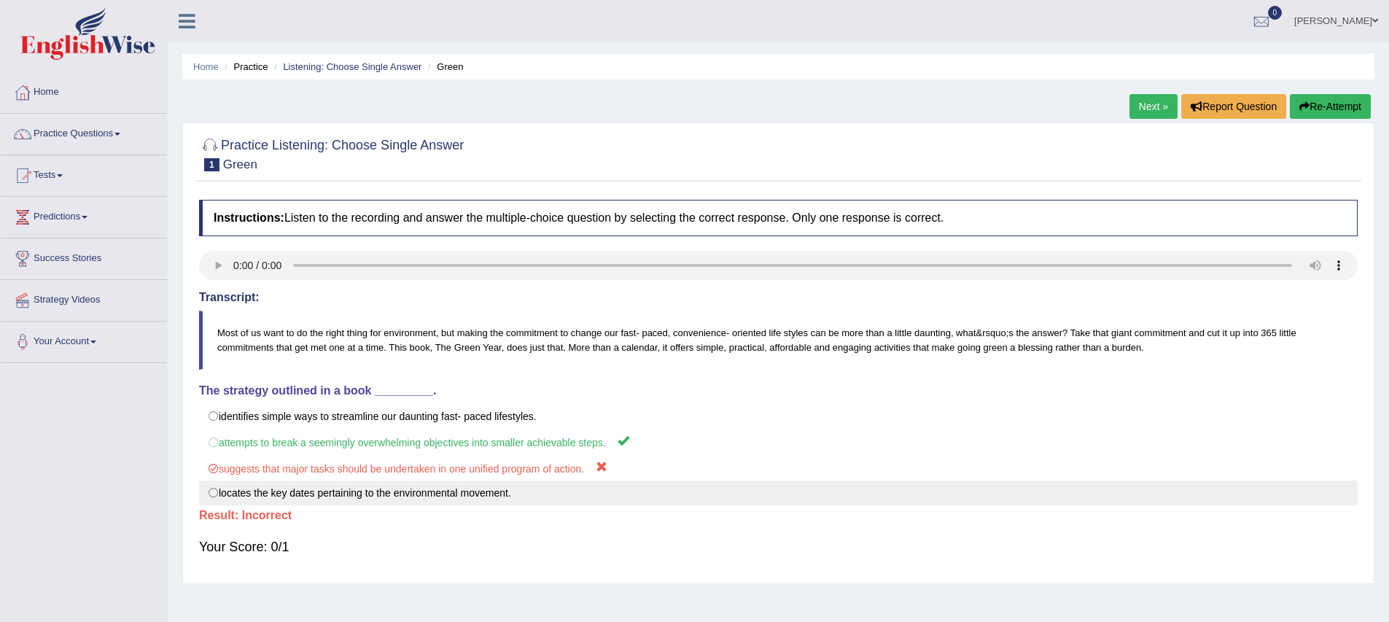
click at [214, 500] on label "locates the key dates pertaining to the environmental movement." at bounding box center [778, 493] width 1159 height 25
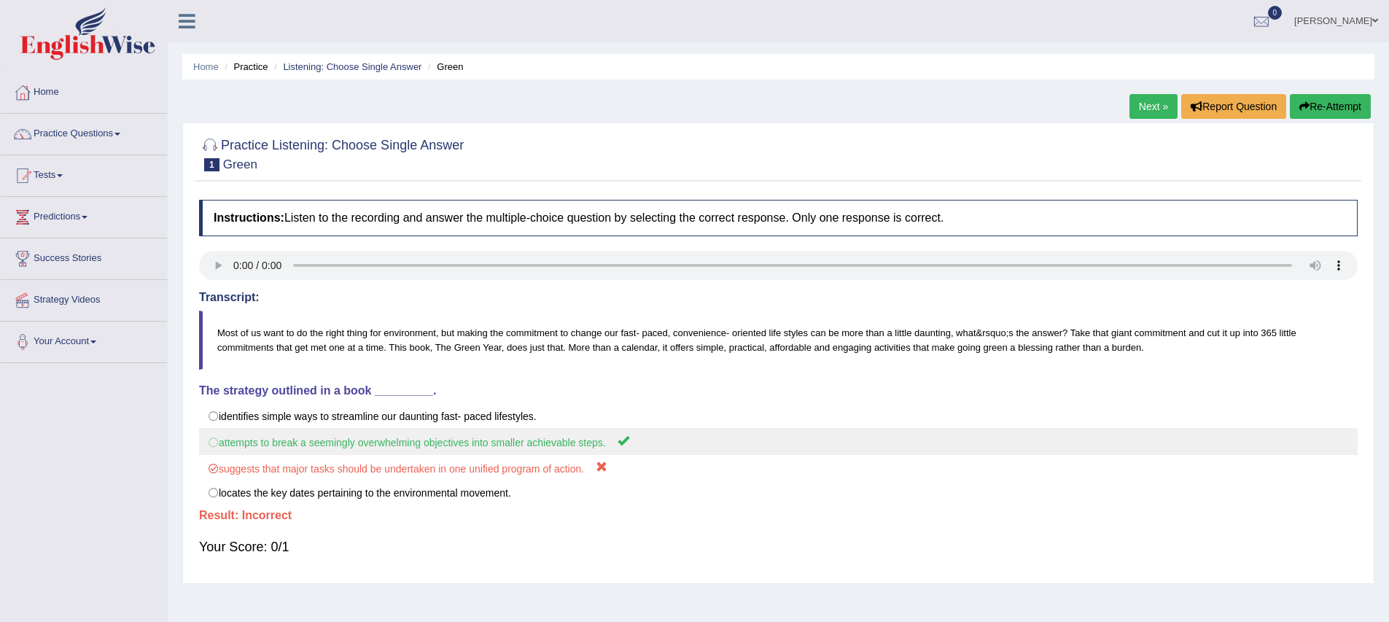
click at [224, 443] on label "attempts to break a seemingly overwhelming objectives into smaller achievable s…" at bounding box center [778, 441] width 1159 height 27
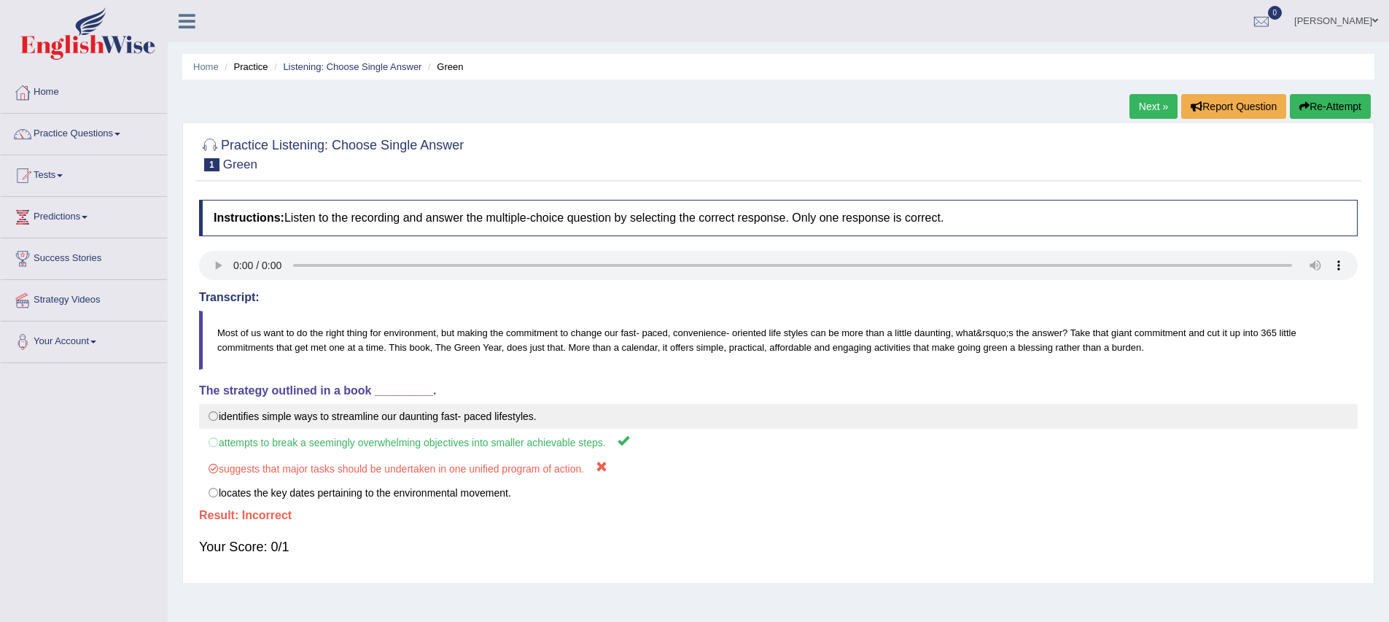
click at [225, 410] on label "identifies simple ways to streamline our daunting fast- paced lifestyles." at bounding box center [778, 416] width 1159 height 25
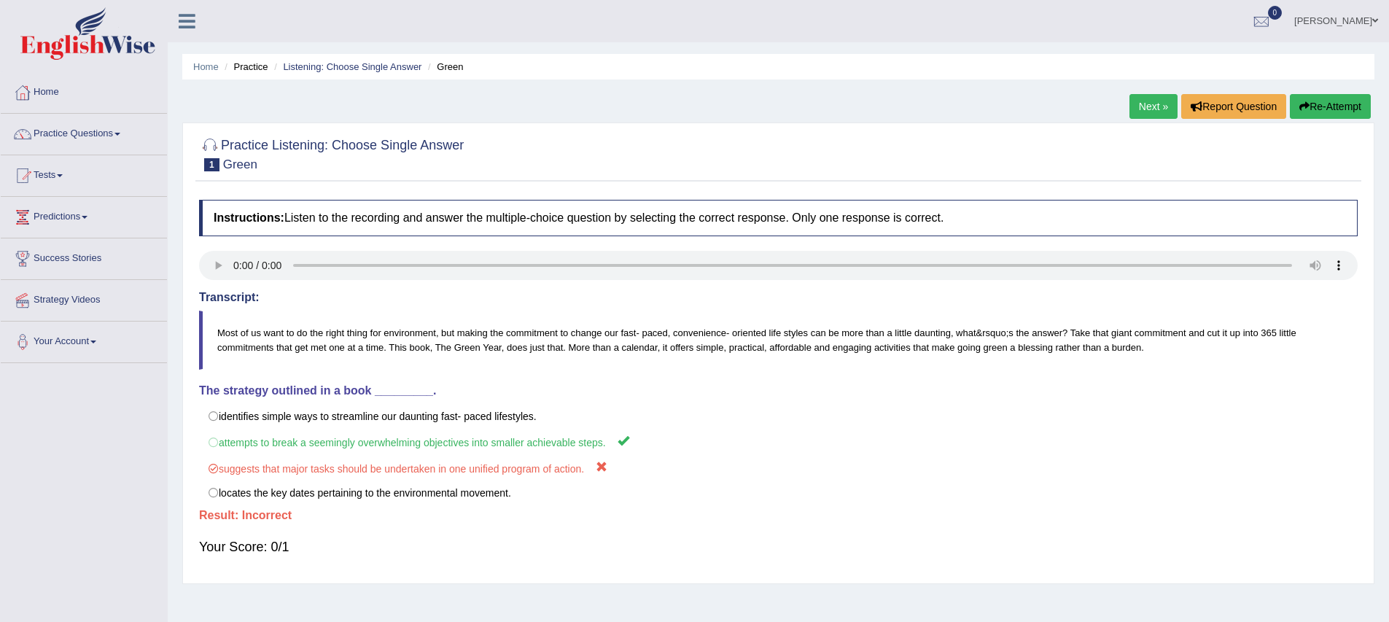
click at [437, 285] on div "Instructions: Listen to the recording and answer the multiple-choice question b…" at bounding box center [778, 385] width 1166 height 384
drag, startPoint x: 48, startPoint y: 527, endPoint x: 110, endPoint y: 507, distance: 65.0
click at [53, 527] on div "Toggle navigation Home Practice Questions Speaking Practice Read Aloud Repeat S…" at bounding box center [694, 379] width 1389 height 759
click at [1020, 117] on div "Home Practice Listening: Choose Single Answer Green Next » Report Question Re-A…" at bounding box center [779, 364] width 1222 height 729
click at [74, 133] on link "Practice Questions" at bounding box center [84, 132] width 166 height 36
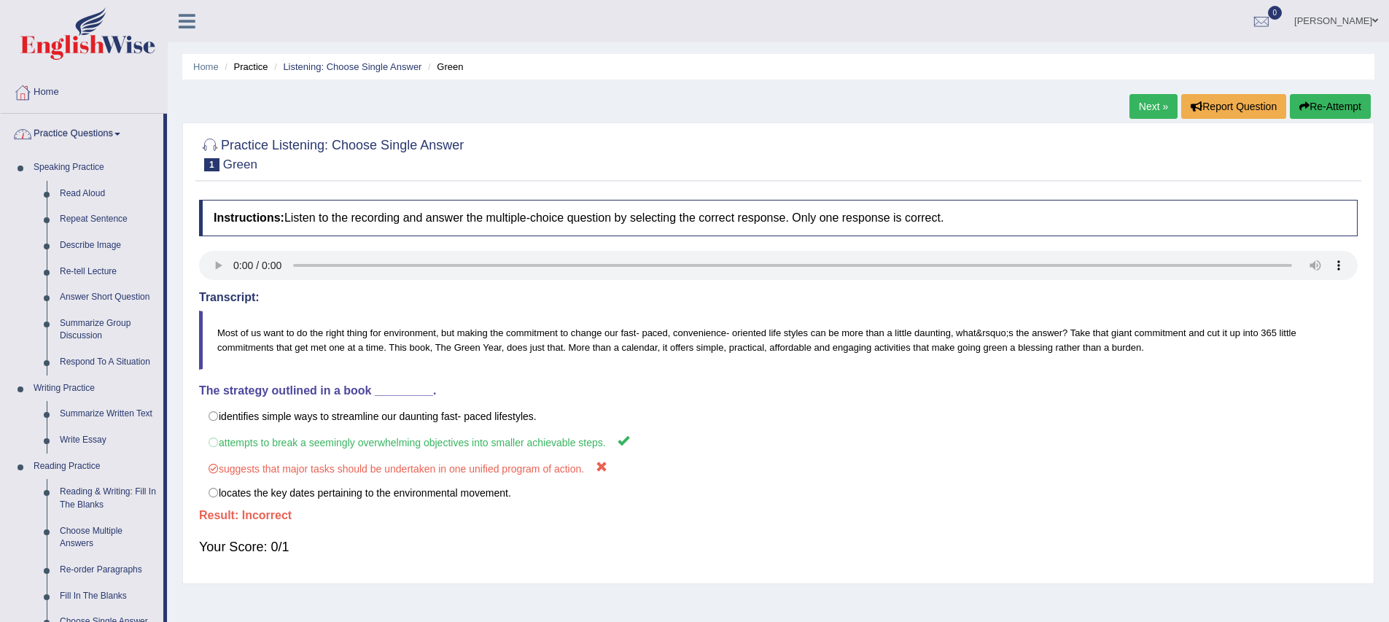
click at [63, 137] on link "Practice Questions" at bounding box center [82, 132] width 163 height 36
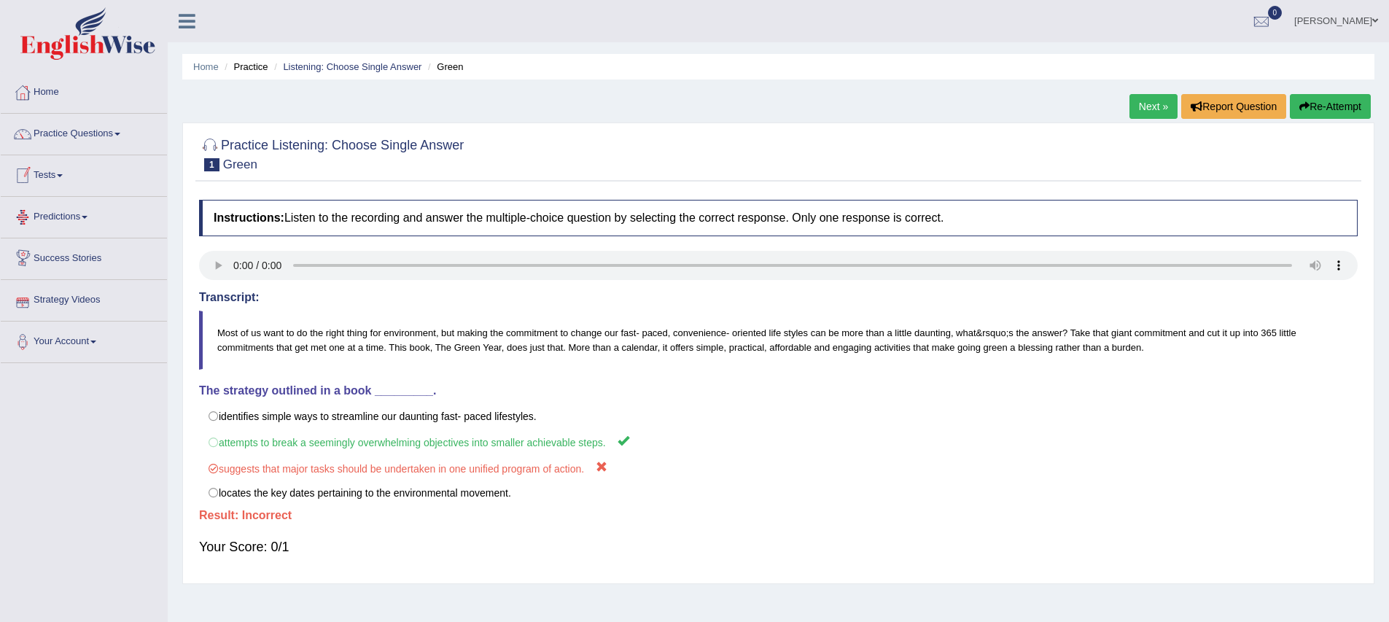
click at [49, 180] on link "Tests" at bounding box center [84, 173] width 166 height 36
click at [73, 211] on link "Take Practice Sectional Test" at bounding box center [95, 209] width 136 height 26
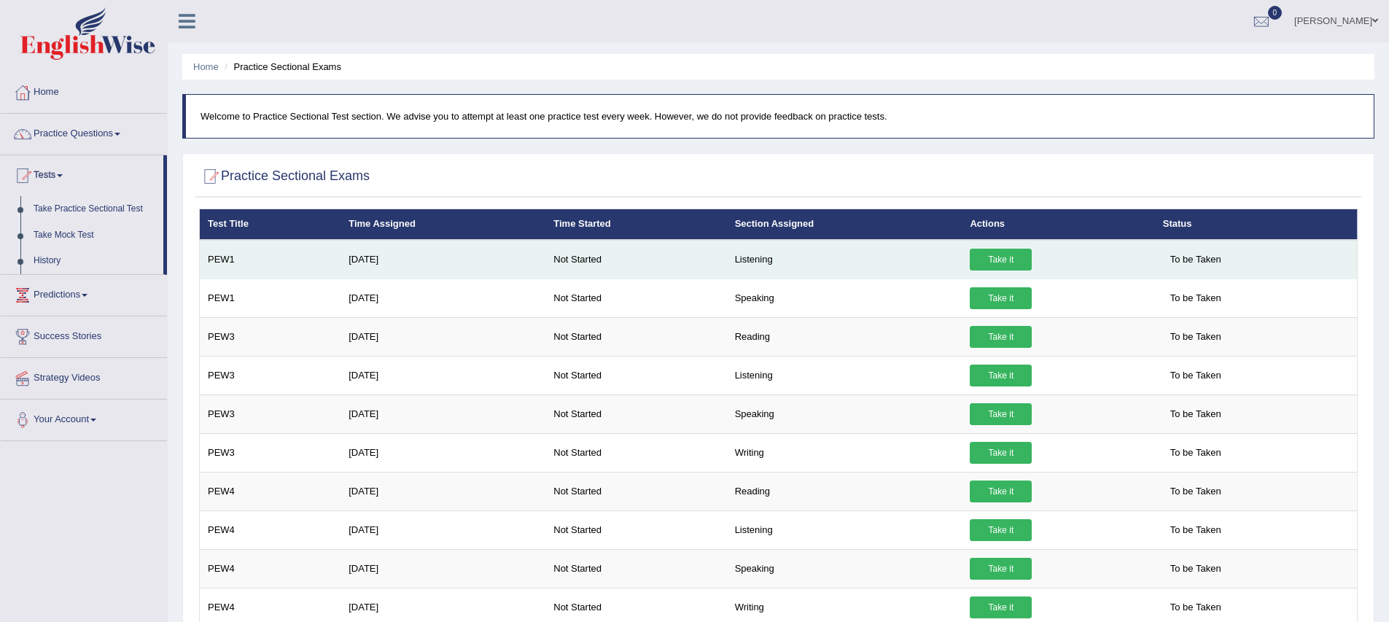
click at [1014, 263] on link "Take it" at bounding box center [1001, 260] width 62 height 22
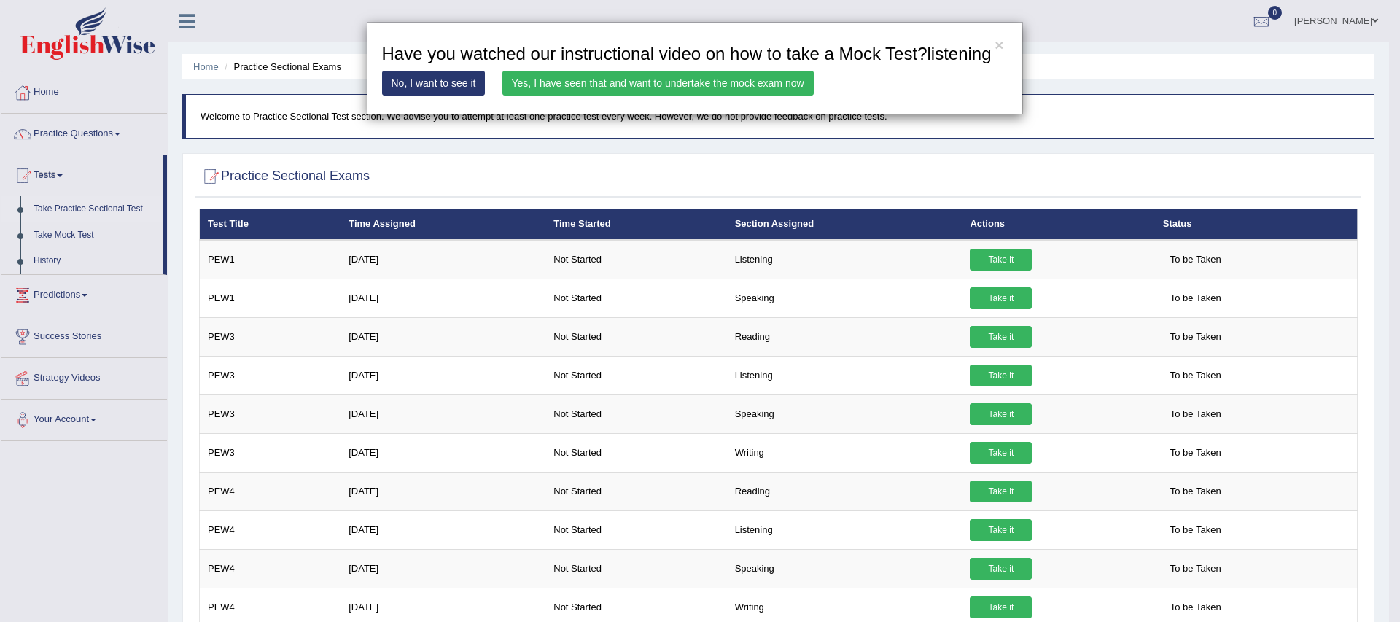
click at [594, 96] on link "Yes, I have seen that and want to undertake the mock exam now" at bounding box center [658, 83] width 311 height 25
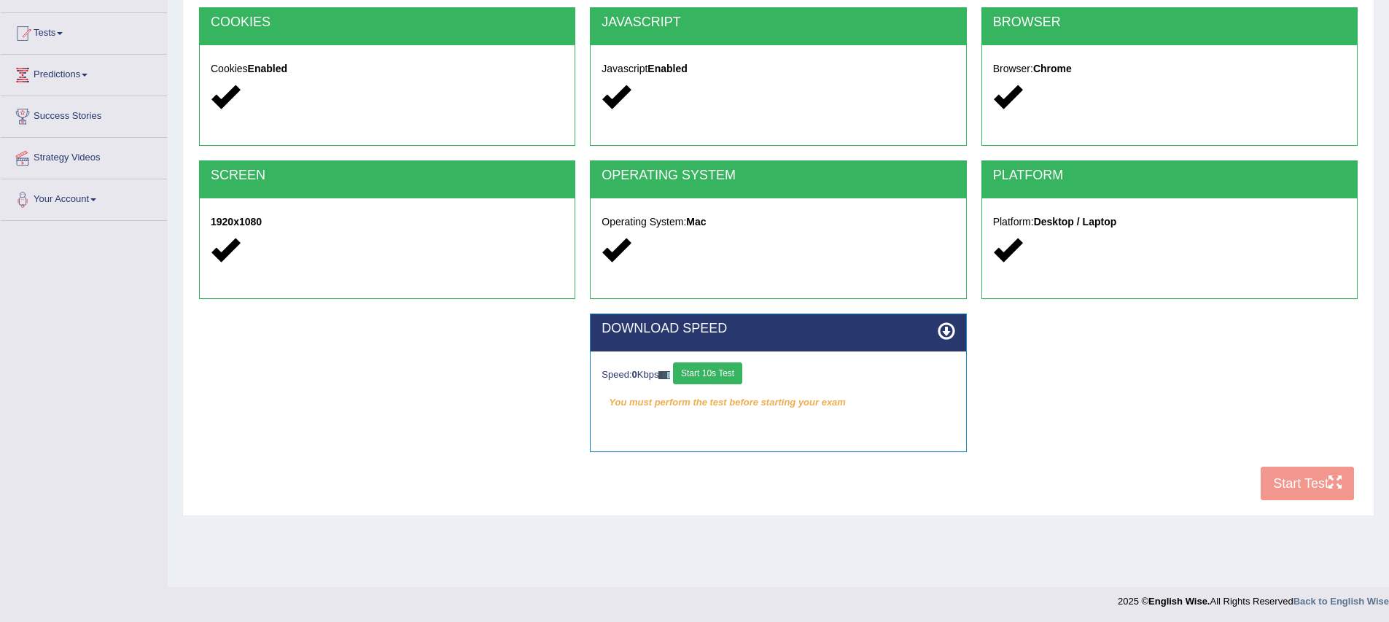
scroll to position [144, 0]
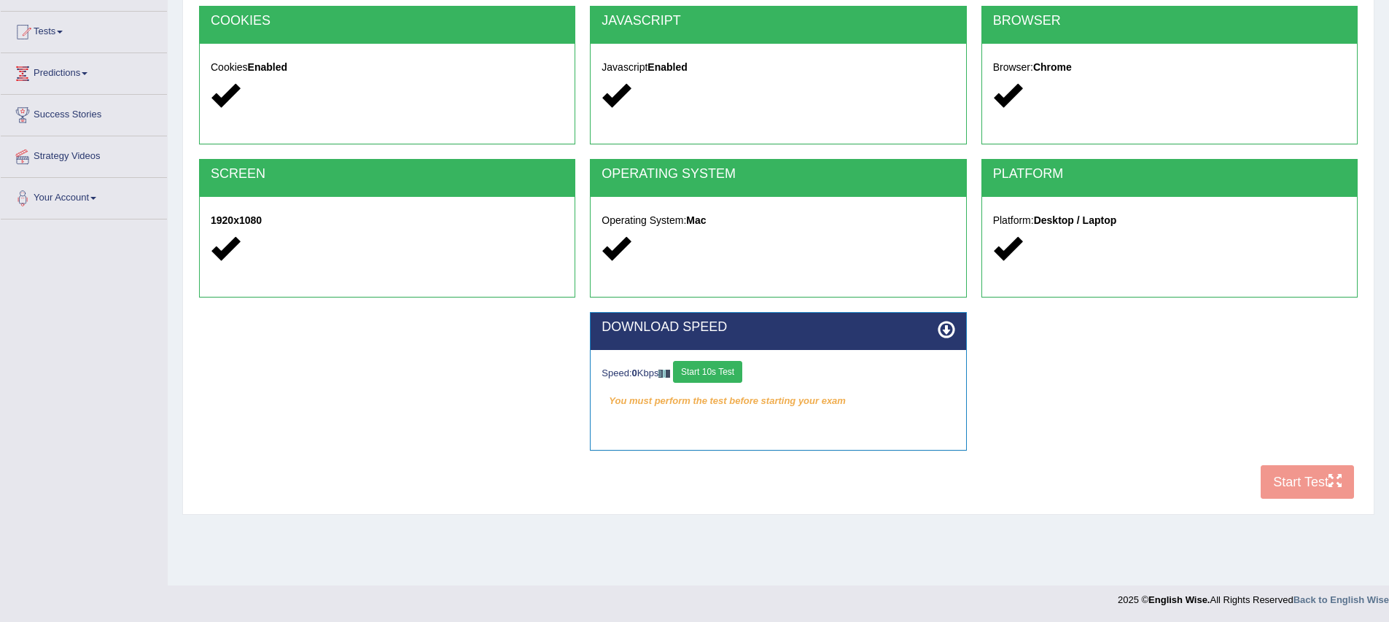
click at [736, 379] on button "Start 10s Test" at bounding box center [707, 372] width 69 height 22
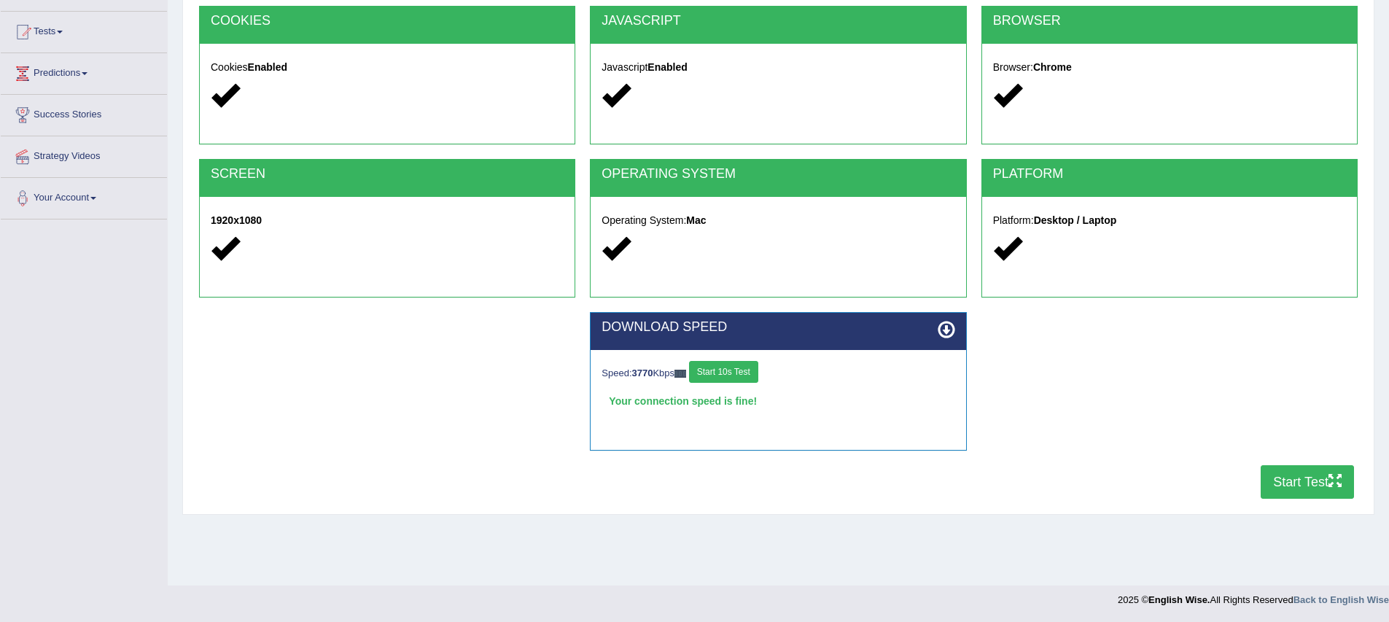
click at [1331, 491] on button "Start Test" at bounding box center [1307, 482] width 93 height 34
click at [373, 374] on div "DOWNLOAD SPEED Speed: 3770 Kbps Start 10s Test Your connection speed is fine! S…" at bounding box center [779, 388] width 1174 height 153
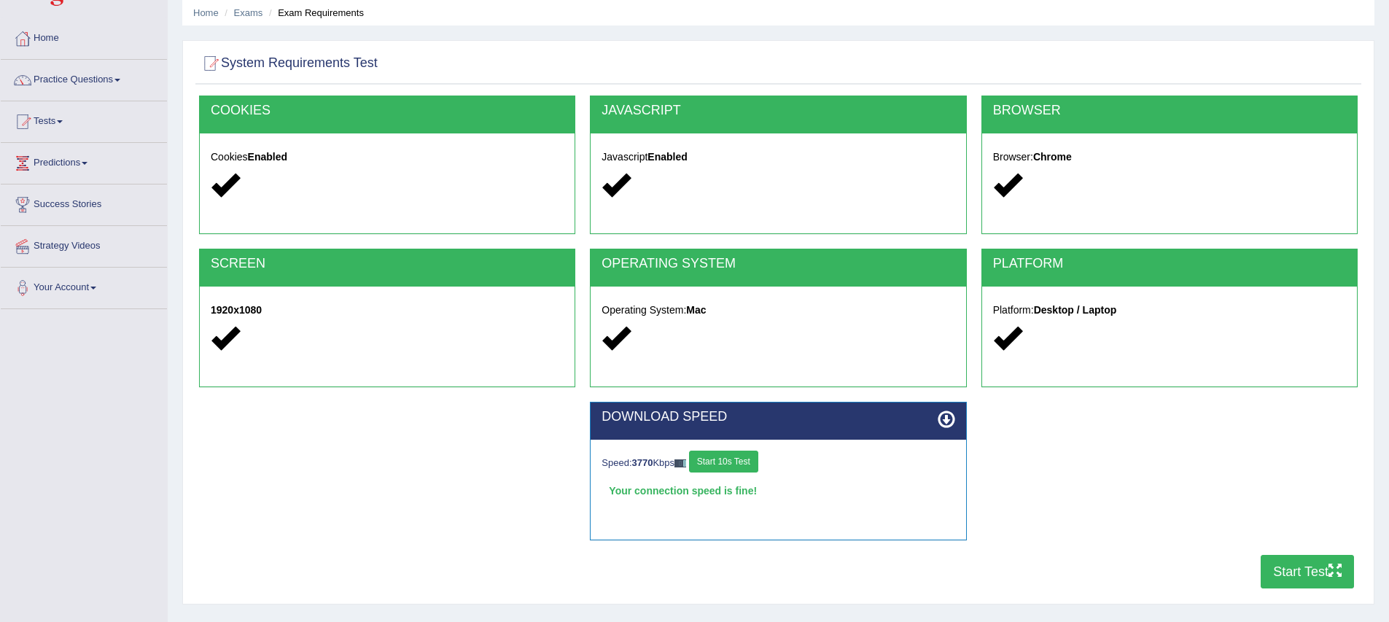
scroll to position [0, 0]
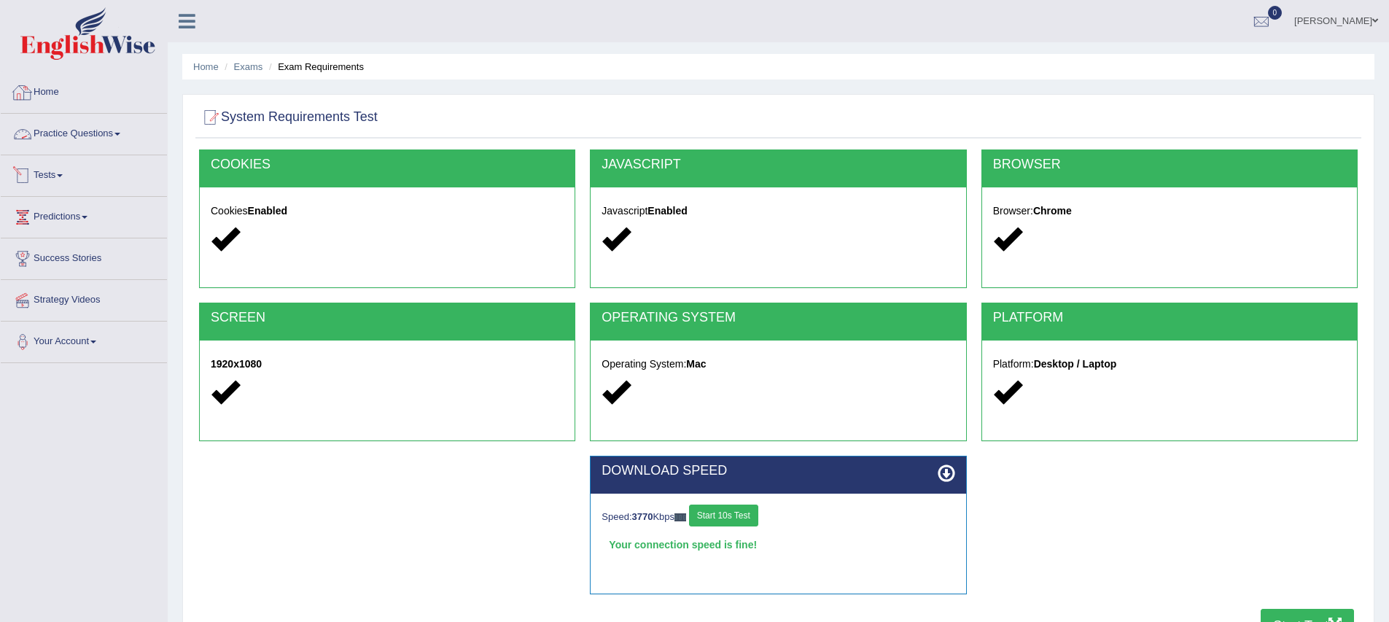
click at [49, 86] on link "Home" at bounding box center [84, 90] width 166 height 36
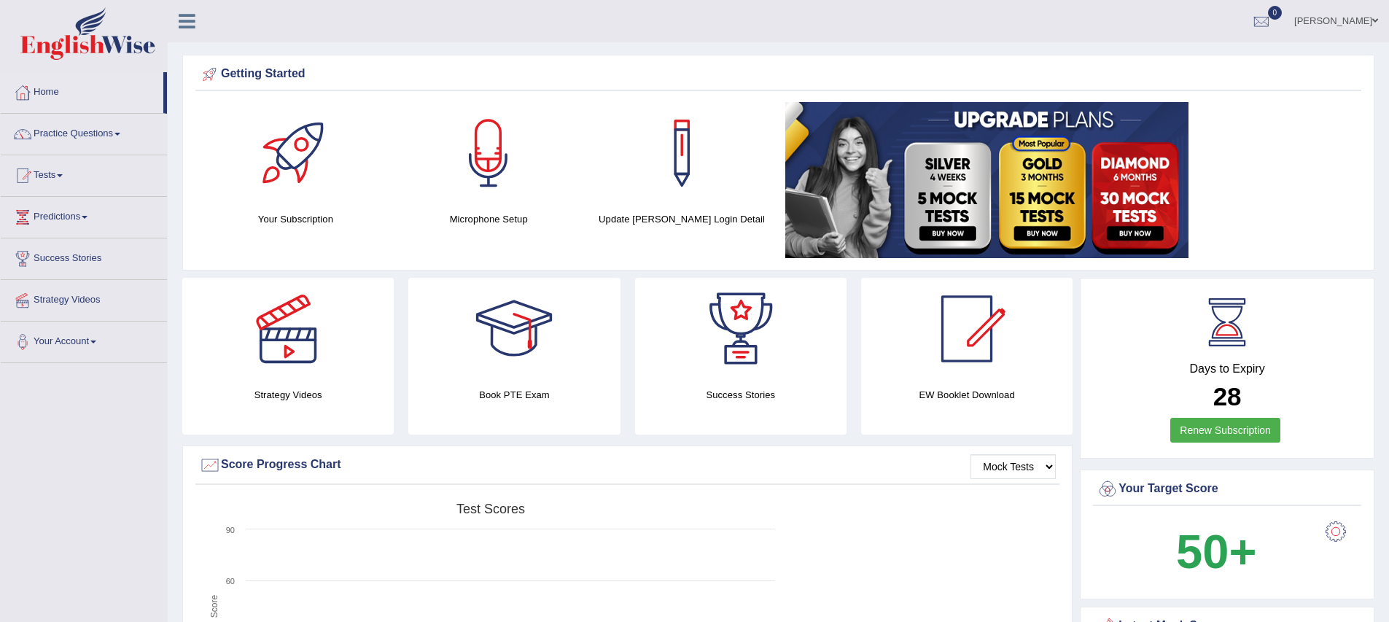
drag, startPoint x: 104, startPoint y: 384, endPoint x: 140, endPoint y: 382, distance: 35.8
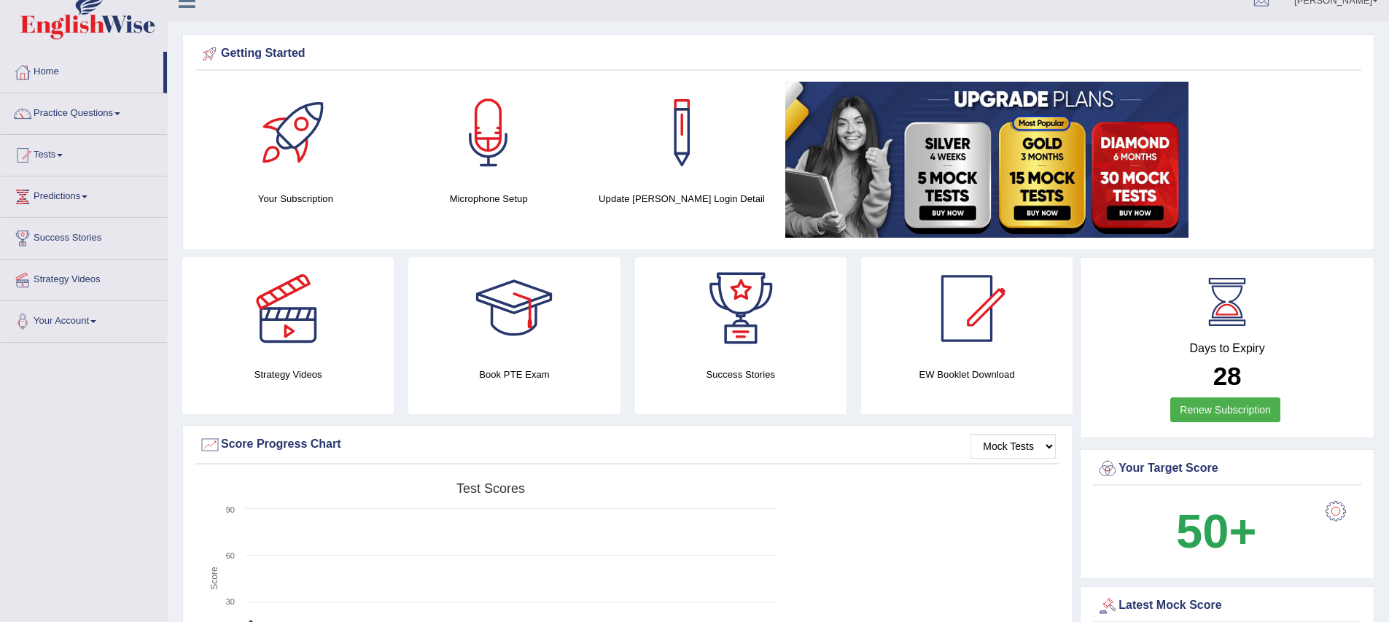
scroll to position [23, 0]
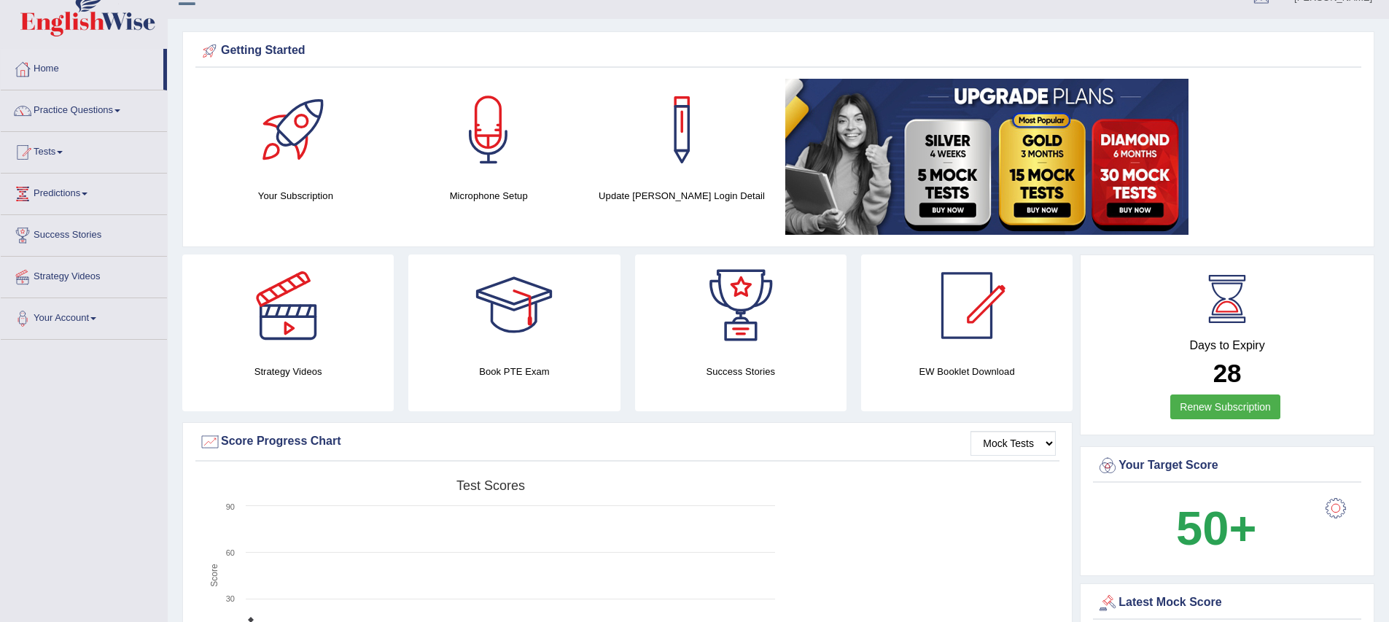
click at [934, 525] on div "Created with Highcharts 7.1.2 Score Test scores Overall Speaking Writing Readin…" at bounding box center [627, 588] width 864 height 230
